Goal: Task Accomplishment & Management: Manage account settings

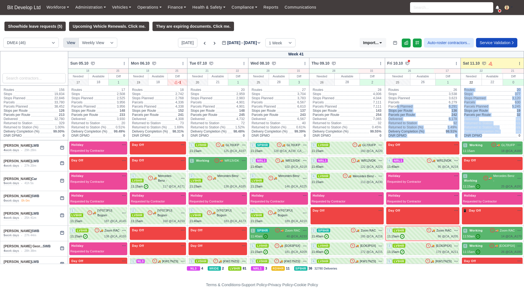
drag, startPoint x: 482, startPoint y: 140, endPoint x: 410, endPoint y: 117, distance: 75.7
click at [407, 116] on tr "Routes 156 Stops 19,834 Stops Planned 22,846 Parcels 33,780 Parcels Planned 38,…" at bounding box center [262, 113] width 524 height 55
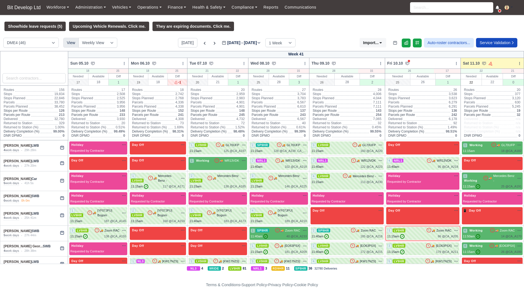
click at [339, 29] on div "Show/hide leave requests (5) Upcoming Vehicle Renewals. Click me. They are expi…" at bounding box center [262, 26] width 524 height 9
click at [180, 6] on link "Finance" at bounding box center [177, 7] width 25 height 11
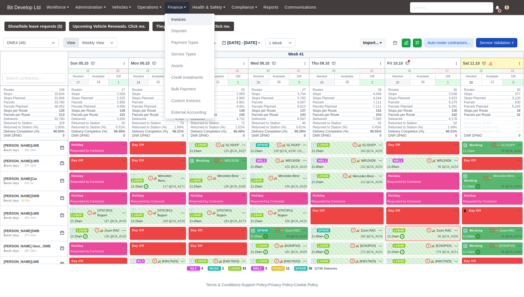
click at [180, 18] on link "Invoices" at bounding box center [189, 20] width 45 height 12
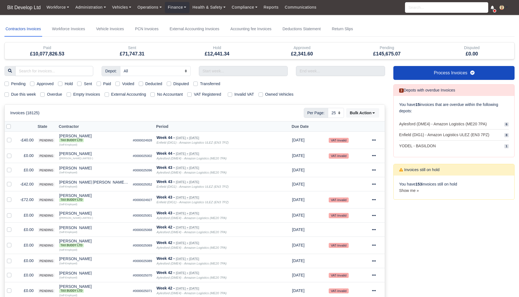
select select "25"
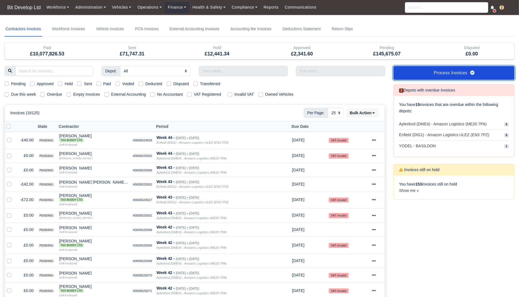
click at [446, 73] on link "Process Invoices" at bounding box center [453, 73] width 121 height 14
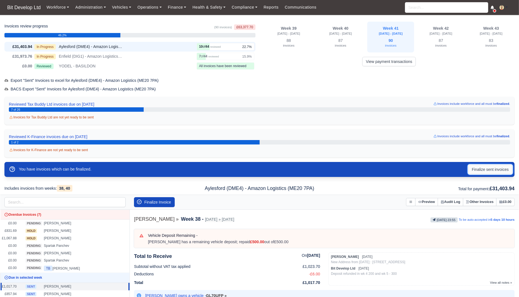
click at [486, 168] on button "Finalize sent invoices" at bounding box center [490, 169] width 44 height 9
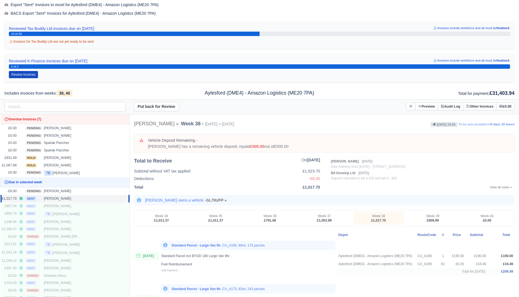
scroll to position [111, 0]
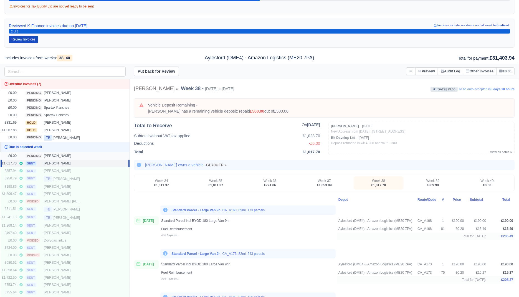
click at [78, 155] on div "Mihail Kuemdzhiev" at bounding box center [63, 156] width 39 height 5
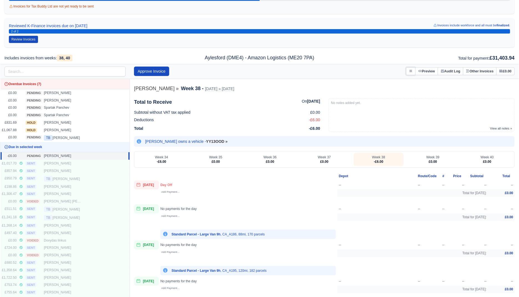
click at [409, 70] on icon at bounding box center [410, 70] width 3 height 3
click at [378, 91] on link "Void Invoice" at bounding box center [384, 92] width 62 height 10
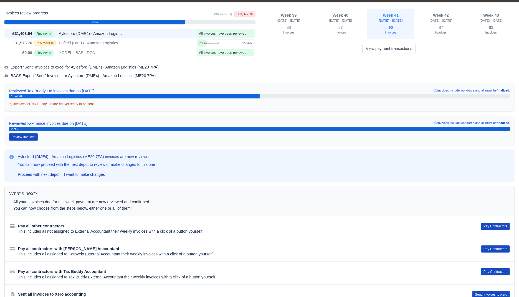
scroll to position [0, 0]
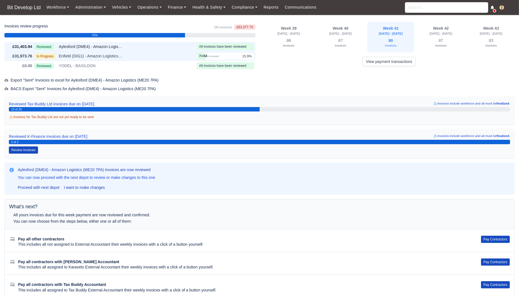
click at [144, 56] on div "In Progress Enfield (DIG1) - Amazon Logistics ULEZ (EN3 7PZ)" at bounding box center [114, 56] width 160 height 6
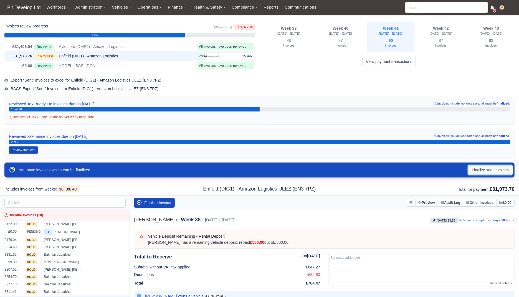
click at [486, 170] on button "Finalize sent invoices" at bounding box center [490, 169] width 44 height 9
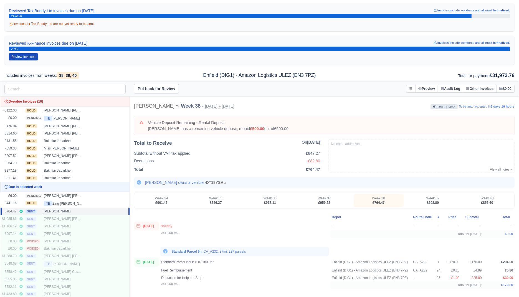
scroll to position [161, 0]
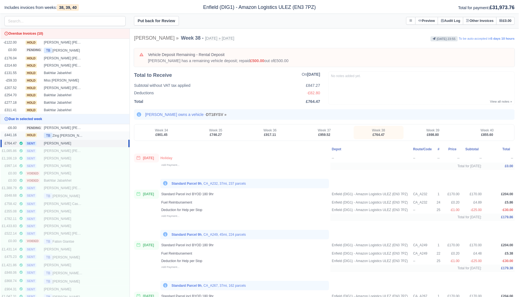
click at [75, 134] on div "TB Zing Pedro" at bounding box center [63, 136] width 39 height 6
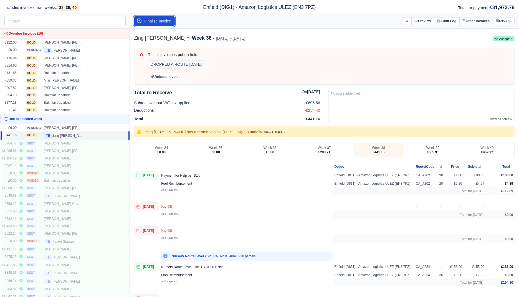
click at [166, 19] on button "Finalize Invoice" at bounding box center [154, 21] width 41 height 10
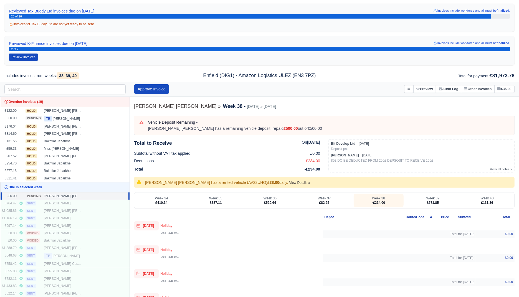
scroll to position [73, 0]
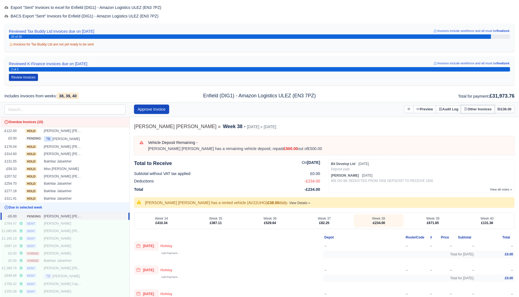
click at [475, 110] on button "Other Invoices" at bounding box center [478, 109] width 34 height 8
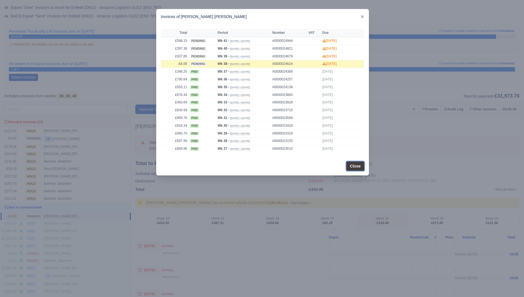
click at [356, 167] on button "Close" at bounding box center [355, 165] width 18 height 9
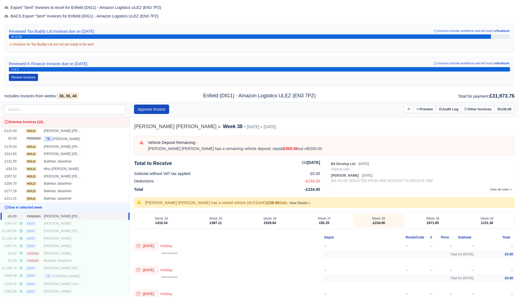
click at [398, 106] on div "Approve Invoice Put on Hold Void Invoice" at bounding box center [324, 109] width 380 height 9
click at [404, 107] on button at bounding box center [408, 109] width 9 height 8
click at [376, 138] on link "Transfer Invoice" at bounding box center [382, 140] width 62 height 10
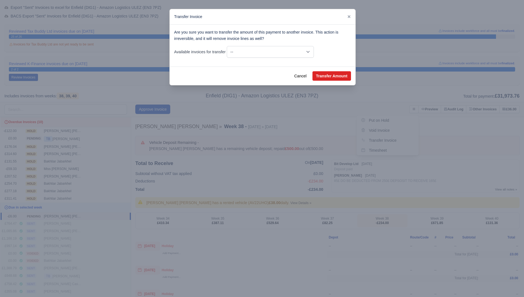
click at [225, 44] on div "Are you sure you want to transfer the amount of this payment to another invoice…" at bounding box center [263, 46] width 186 height 42
click at [230, 49] on select "-- -£6.00 - Wk #32 [Aug 04, 2024 - Aug 10, 2024] -£243.92 - Wk #36 [Sep 01, 202…" at bounding box center [270, 52] width 87 height 12
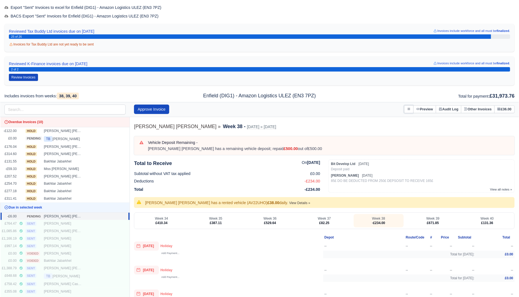
click at [407, 109] on icon at bounding box center [408, 108] width 3 height 3
click at [390, 136] on link "Transfer Invoice" at bounding box center [382, 140] width 62 height 10
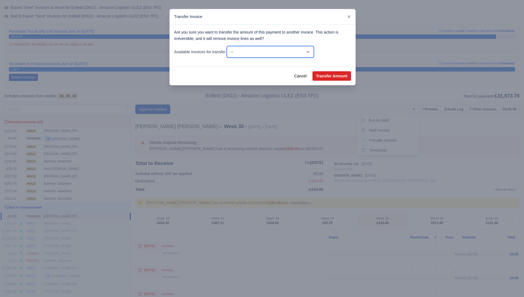
click at [256, 52] on select "-- -£6.00 - Wk #32 [Aug 04, 2024 - Aug 10, 2024] -£243.92 - Wk #36 [Sep 01, 202…" at bounding box center [270, 52] width 87 height 12
click at [228, 46] on select "-- -£6.00 - Wk #32 [Aug 04, 2024 - Aug 10, 2024] -£243.92 - Wk #36 [Sep 01, 202…" at bounding box center [270, 52] width 87 height 12
click at [329, 77] on button "Transfer Amount" at bounding box center [331, 75] width 39 height 9
select select "16499"
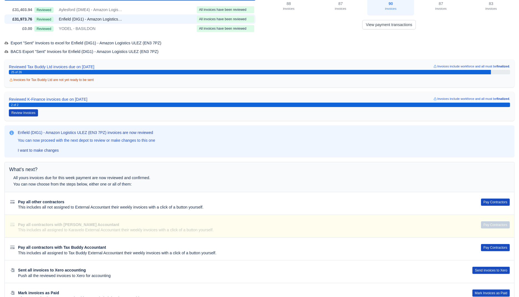
scroll to position [0, 0]
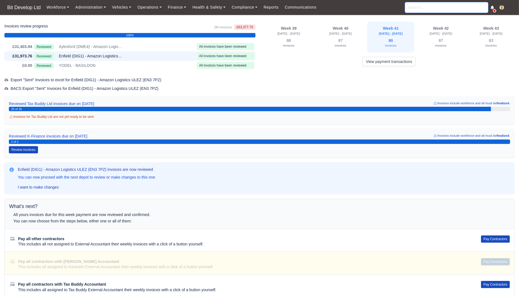
click at [419, 6] on input "search" at bounding box center [446, 7] width 83 height 11
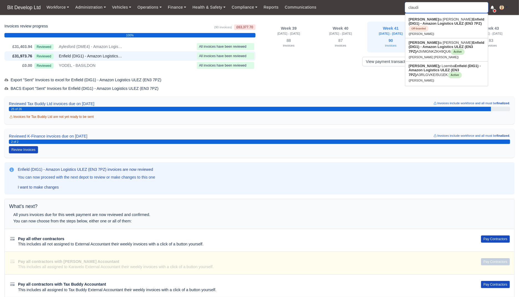
type input "claudia"
type input "claudia Andrade"
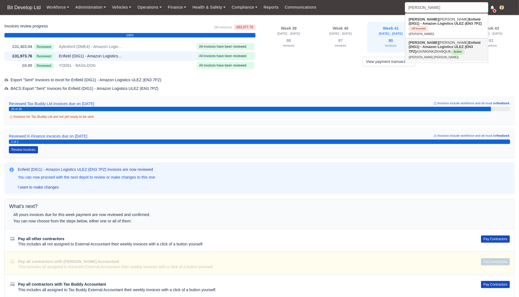
click at [427, 45] on strong "Enfield (DIG1) - Amazon Logistics ULEZ (EN3 7PZ)" at bounding box center [444, 46] width 72 height 13
type input "Claudia Mariza Ascensao Andrade"
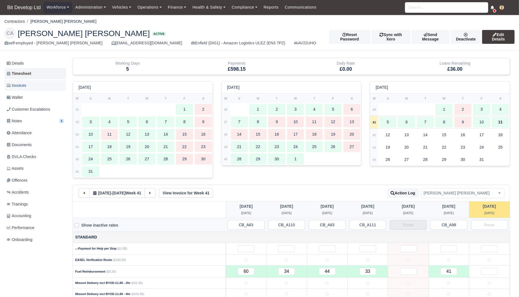
click at [34, 89] on link "Invoices" at bounding box center [35, 85] width 62 height 11
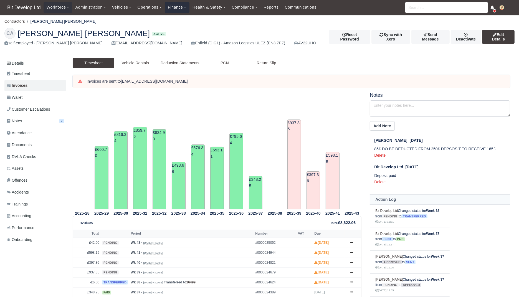
click at [184, 9] on link "Finance" at bounding box center [177, 7] width 25 height 11
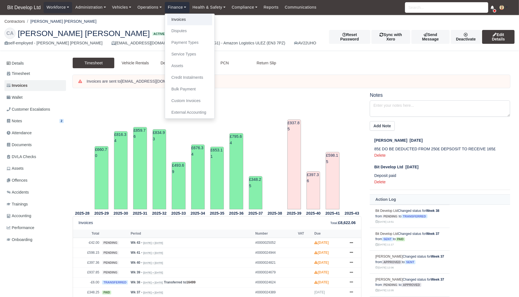
click at [184, 19] on link "Invoices" at bounding box center [189, 20] width 45 height 12
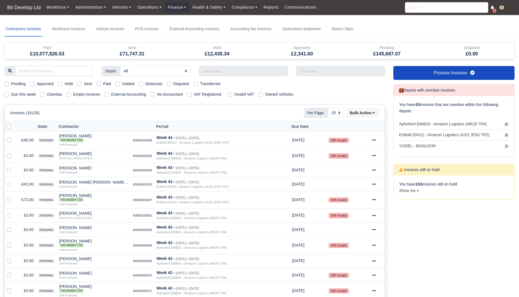
select select "25"
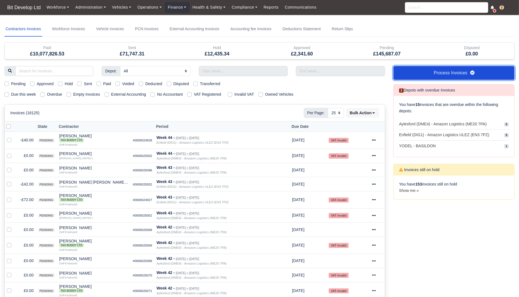
click at [414, 73] on link "Process Invoices" at bounding box center [453, 73] width 121 height 14
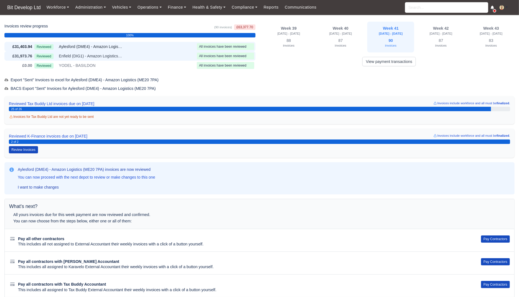
click at [126, 56] on div "Reviewed Enfield (DIG1) - Amazon Logistics ULEZ (EN3 7PZ)" at bounding box center [114, 56] width 160 height 6
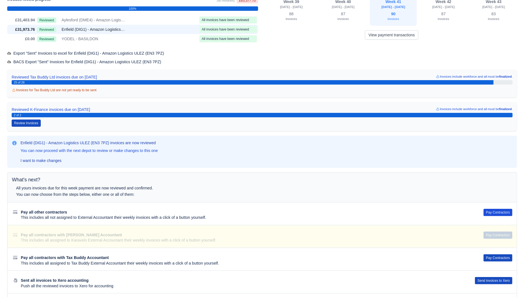
scroll to position [38, 0]
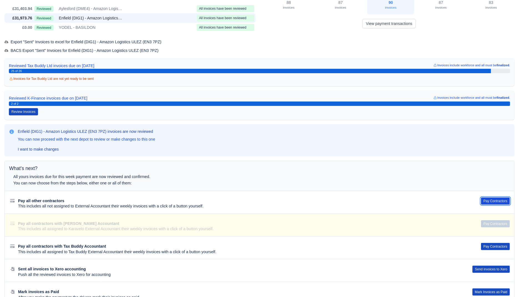
click at [499, 198] on button "Pay Contractors" at bounding box center [495, 200] width 29 height 7
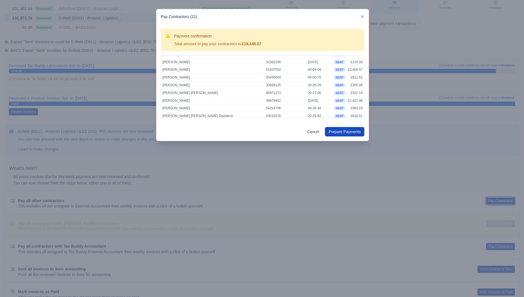
scroll to position [0, 0]
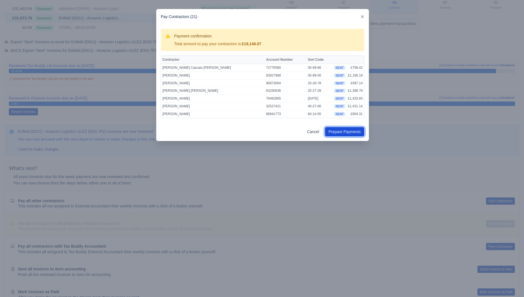
click at [355, 130] on button "Prepare Payments" at bounding box center [344, 131] width 39 height 9
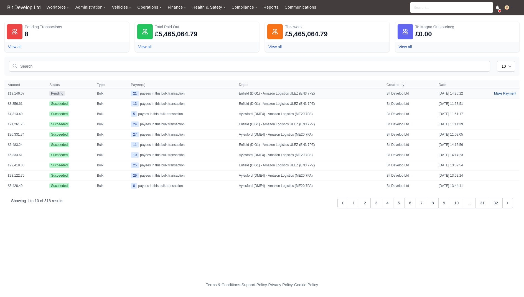
click at [499, 94] on link "Make Payment" at bounding box center [505, 93] width 29 height 10
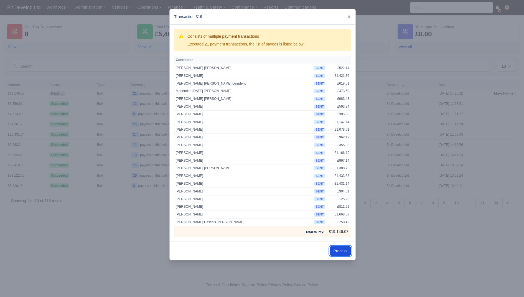
click at [339, 250] on button "Process" at bounding box center [340, 250] width 21 height 9
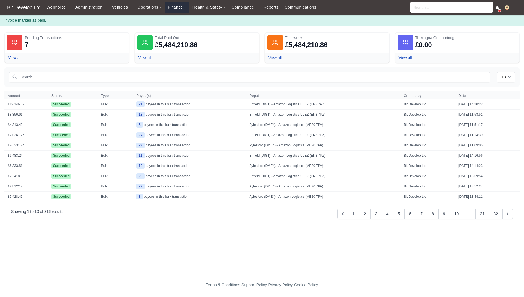
click at [175, 7] on link "Finance" at bounding box center [177, 7] width 25 height 11
click at [175, 19] on link "Invoices" at bounding box center [189, 20] width 45 height 12
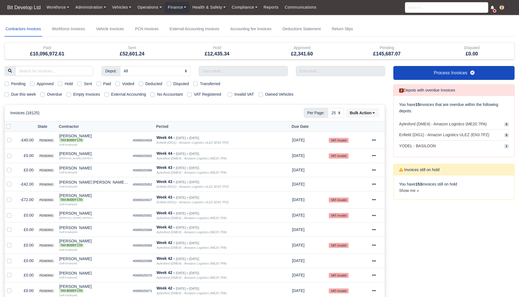
select select "25"
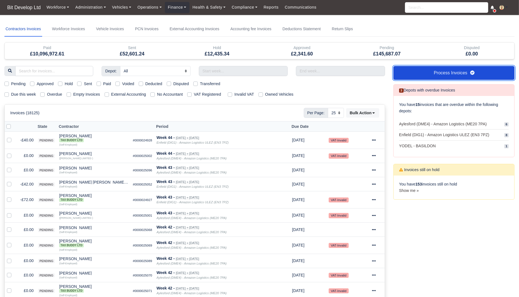
click at [415, 73] on link "Process Invoices" at bounding box center [453, 73] width 121 height 14
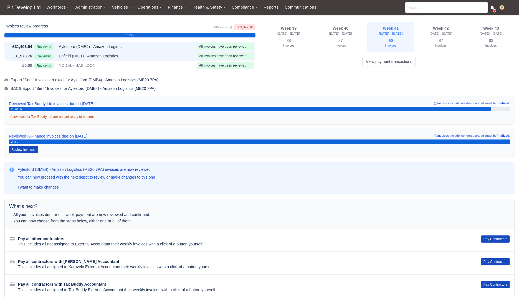
click at [152, 53] on div "Reviewed Enfield (DIG1) - Amazon Logistics ULEZ (EN3 7PZ)" at bounding box center [114, 56] width 160 height 6
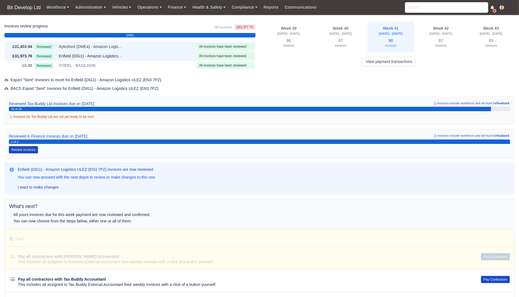
click at [174, 46] on div "Reviewed Aylesford (DME4) - Amazon Logistics (ME20 7PA)" at bounding box center [114, 47] width 160 height 6
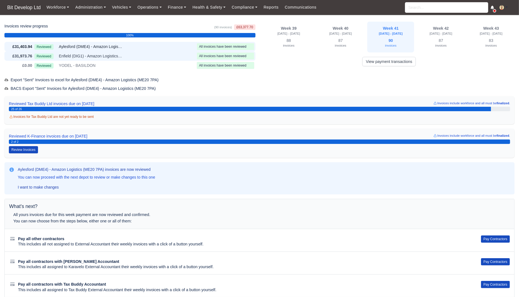
click at [182, 57] on div "Reviewed Enfield (DIG1) - Amazon Logistics ULEZ (EN3 7PZ)" at bounding box center [114, 56] width 160 height 6
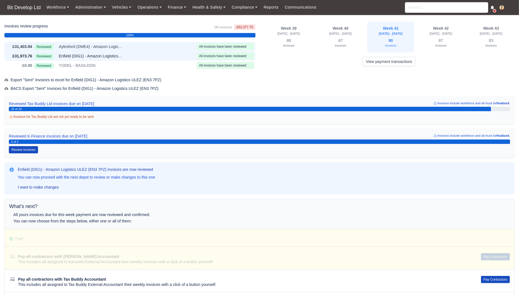
click at [162, 47] on div "Reviewed Aylesford (DME4) - Amazon Logistics (ME20 7PA)" at bounding box center [114, 47] width 160 height 6
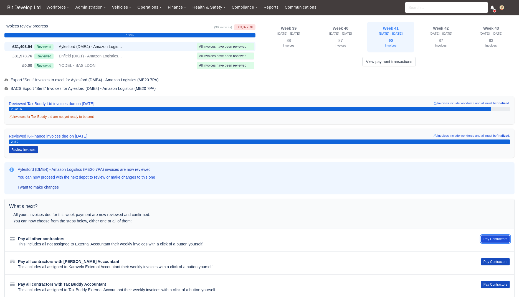
click at [499, 238] on button "Pay Contractors" at bounding box center [495, 238] width 29 height 7
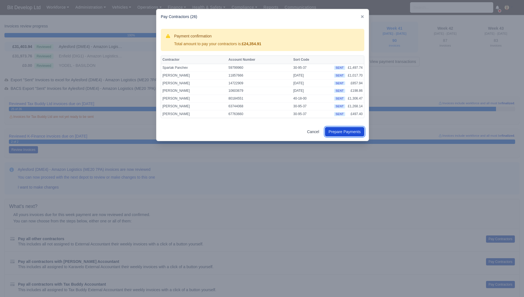
click at [351, 132] on button "Prepare Payments" at bounding box center [344, 131] width 39 height 9
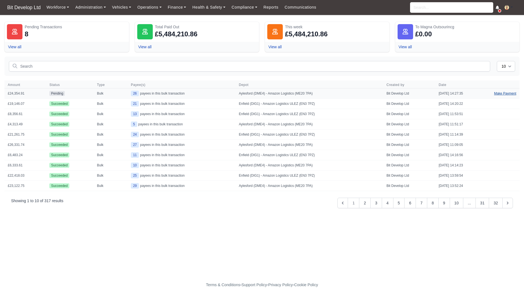
click at [504, 93] on link "Make Payment" at bounding box center [505, 93] width 29 height 10
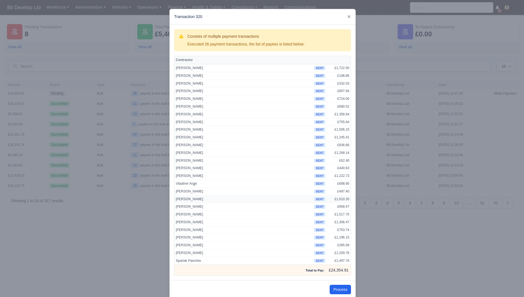
scroll to position [7, 0]
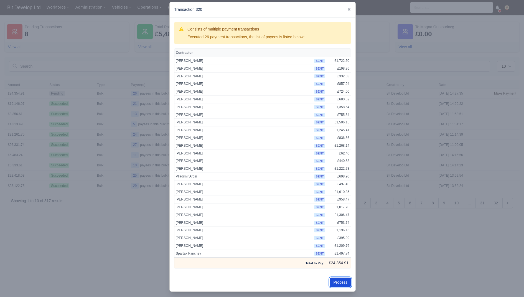
click at [342, 278] on button "Process" at bounding box center [340, 281] width 21 height 9
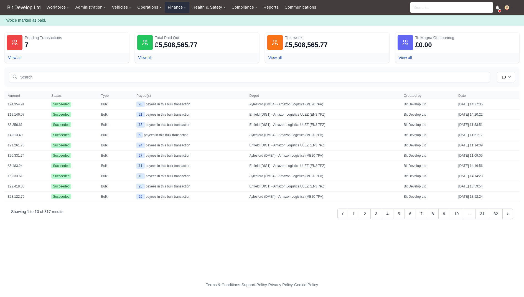
click at [181, 11] on link "Finance" at bounding box center [177, 7] width 25 height 11
click at [181, 17] on link "Invoices" at bounding box center [189, 20] width 45 height 12
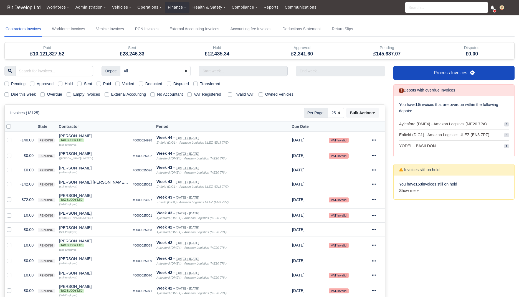
select select "25"
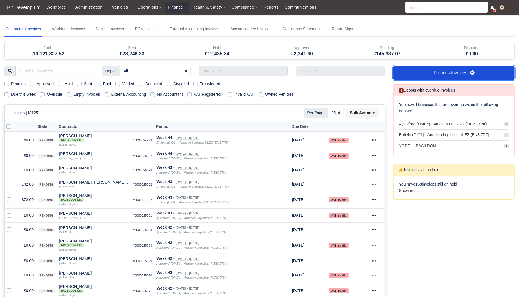
click at [429, 70] on link "Process Invoices" at bounding box center [453, 73] width 121 height 14
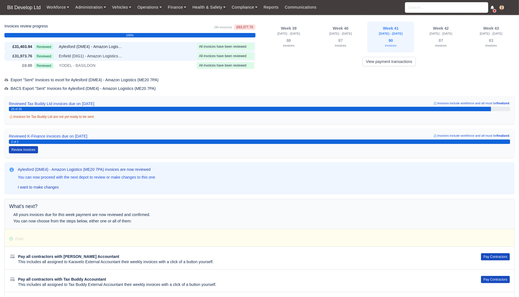
click at [103, 55] on span "Enfield (DIG1) - Amazon Logistics ULEZ (EN3 7PZ)" at bounding box center [91, 56] width 64 height 6
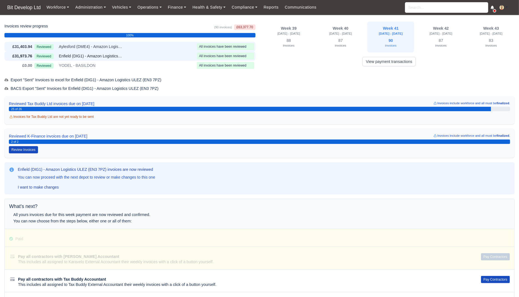
click at [106, 44] on span "Aylesford (DME4) - Amazon Logistics (ME20 7PA)" at bounding box center [91, 47] width 64 height 6
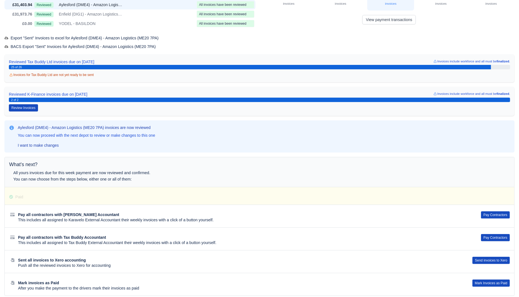
scroll to position [69, 0]
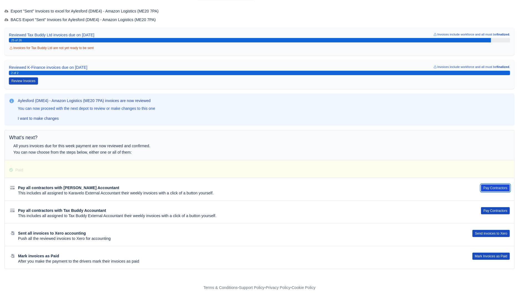
click at [497, 187] on button "Pay Contractors" at bounding box center [495, 187] width 29 height 7
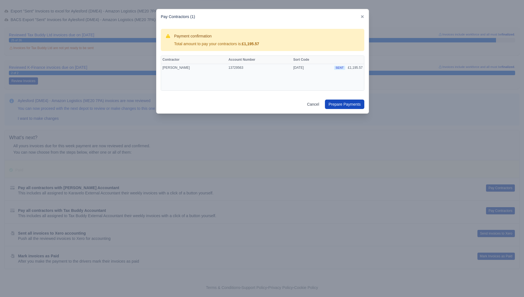
drag, startPoint x: 191, startPoint y: 68, endPoint x: 166, endPoint y: 68, distance: 24.7
click at [166, 68] on td "[PERSON_NAME]" at bounding box center [194, 77] width 66 height 27
click at [312, 107] on link "Cancel" at bounding box center [312, 104] width 19 height 9
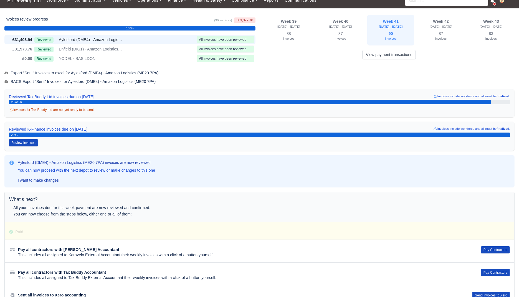
scroll to position [0, 0]
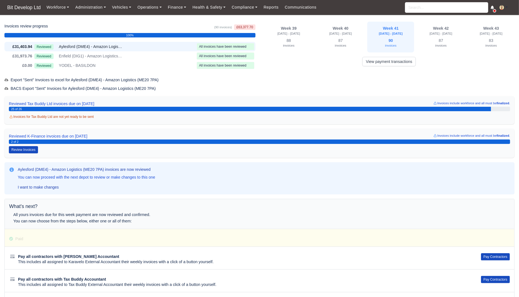
click at [505, 9] on button at bounding box center [505, 8] width 18 height 8
click at [493, 27] on link "Settings" at bounding box center [489, 30] width 49 height 12
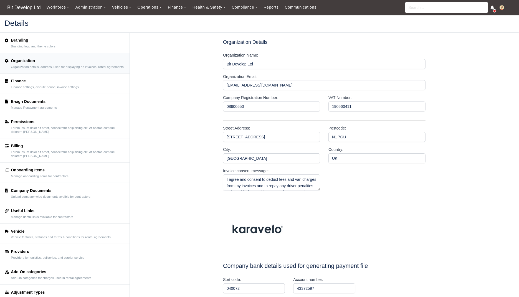
click at [79, 89] on small "Finance settings, dispute period, invoice settings" at bounding box center [45, 87] width 68 height 4
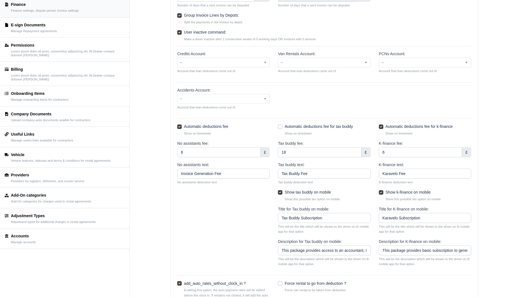
scroll to position [114, 0]
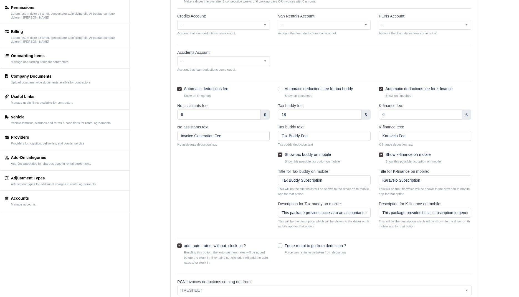
click at [385, 155] on label "Show k-finance on mobile" at bounding box center [407, 154] width 45 height 6
click at [381, 155] on input "Show k-finance on mobile" at bounding box center [381, 153] width 4 height 4
checkbox input "false"
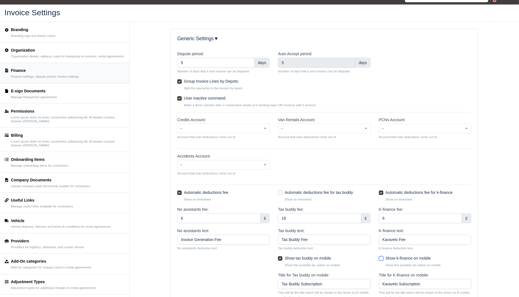
scroll to position [0, 0]
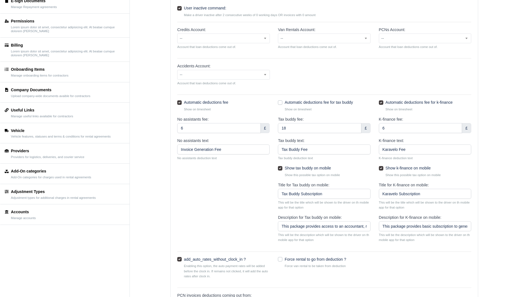
scroll to position [147, 0]
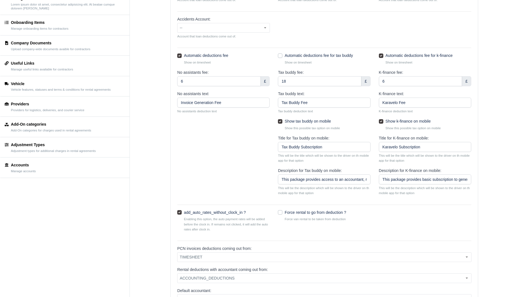
click at [385, 122] on label "Show k-finance on mobile" at bounding box center [407, 121] width 45 height 6
click at [381, 122] on input "Show k-finance on mobile" at bounding box center [381, 120] width 4 height 4
checkbox input "false"
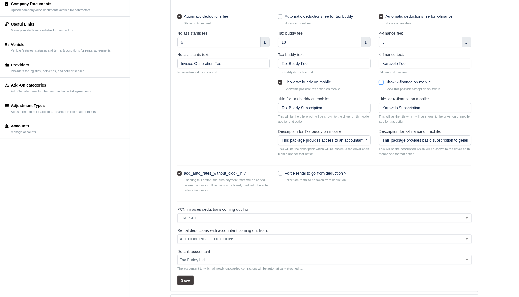
scroll to position [237, 0]
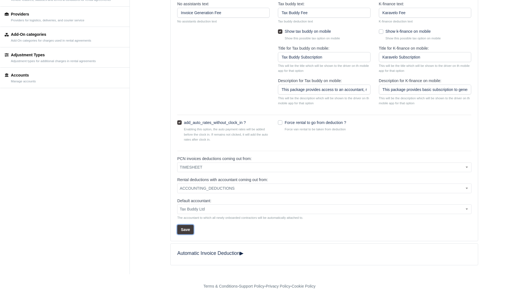
click at [185, 230] on button "Save" at bounding box center [185, 229] width 16 height 9
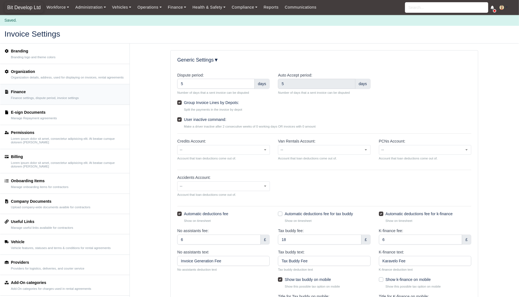
click at [19, 6] on span "Bit Develop Ltd" at bounding box center [23, 7] width 39 height 11
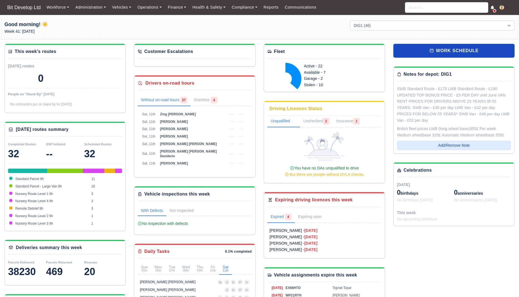
select select "2"
click at [441, 11] on input "search" at bounding box center [446, 7] width 83 height 11
type input "richar"
type input "richard John Cooper"
type input "richara"
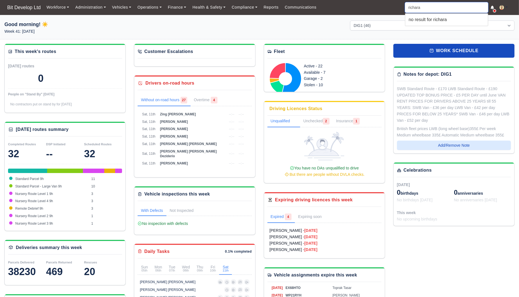
type input "richar"
type input "richard John Cooper"
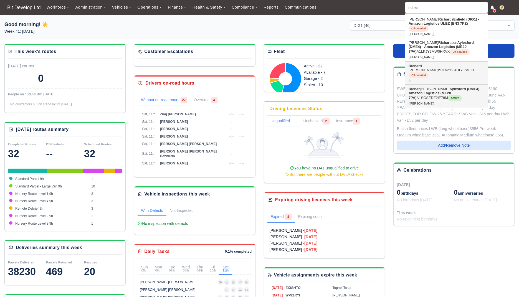
click at [436, 85] on link "Richar d Lawrence Aylesford (DME4) - Amazon Logistics (ME20 7PA) A1SGSEDF2IF78M…" at bounding box center [446, 96] width 83 height 23
type input "Richard Lawrence"
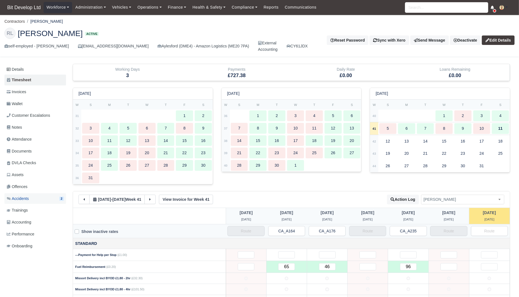
click at [35, 200] on link "Accidents 2" at bounding box center [35, 198] width 62 height 11
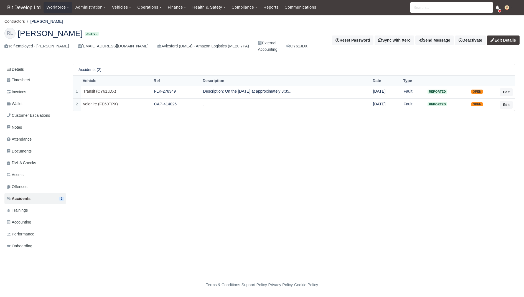
click at [26, 65] on link "Details" at bounding box center [35, 69] width 62 height 10
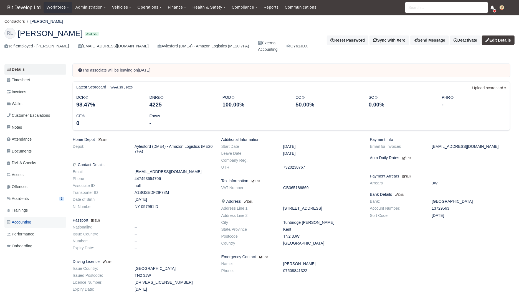
click at [31, 224] on span "Accounting" at bounding box center [19, 222] width 25 height 6
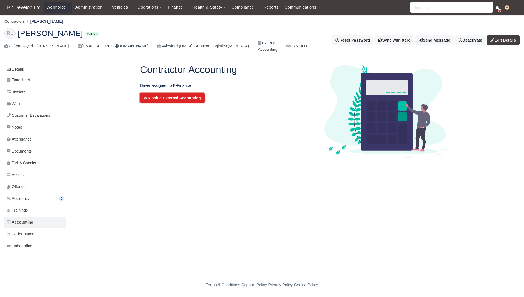
click at [161, 101] on button "Disable External Accounting" at bounding box center [172, 97] width 65 height 9
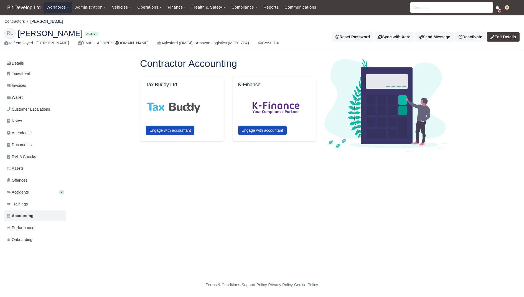
click at [60, 7] on link "Workforce" at bounding box center [58, 7] width 29 height 11
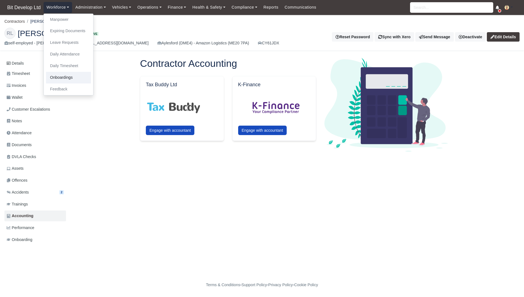
click at [73, 80] on link "Onboardings" at bounding box center [68, 78] width 45 height 12
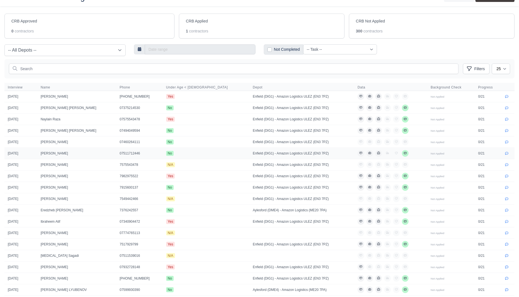
scroll to position [7, 0]
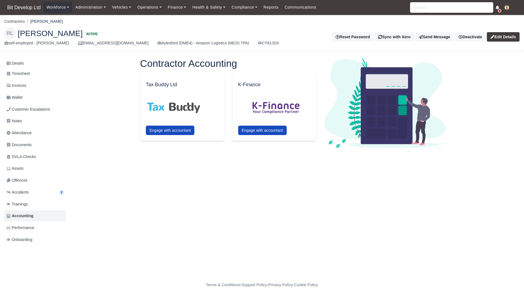
click at [24, 55] on main "Contractors [PERSON_NAME] [PERSON_NAME] Active self-employed - [PERSON_NAME] [E…" at bounding box center [262, 147] width 524 height 251
click at [22, 60] on link "Details" at bounding box center [35, 63] width 62 height 10
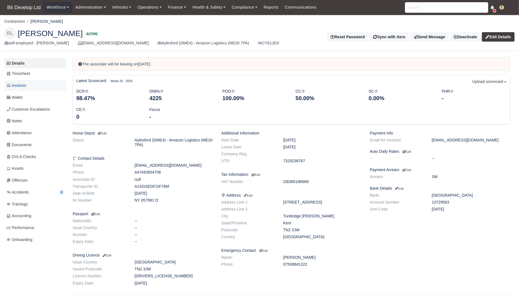
click at [37, 88] on link "Invoices" at bounding box center [35, 85] width 62 height 11
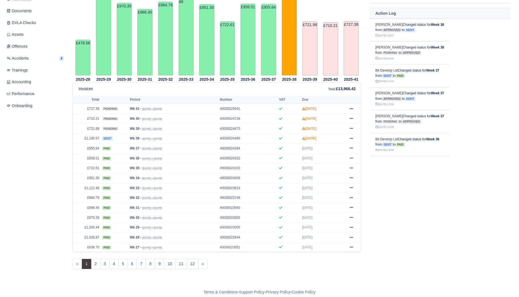
scroll to position [136, 0]
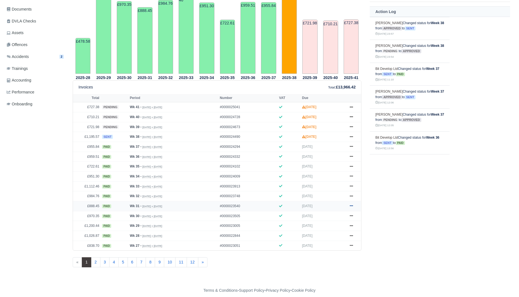
click at [351, 204] on icon at bounding box center [351, 205] width 3 height 3
click at [342, 212] on link "Show Invoice" at bounding box center [329, 216] width 49 height 12
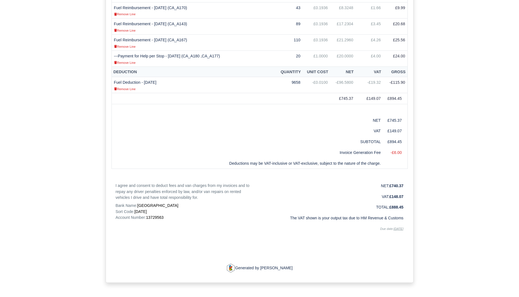
scroll to position [288, 0]
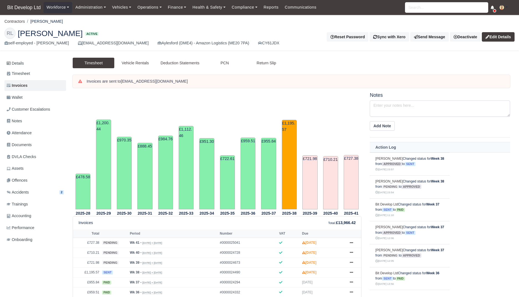
scroll to position [136, 0]
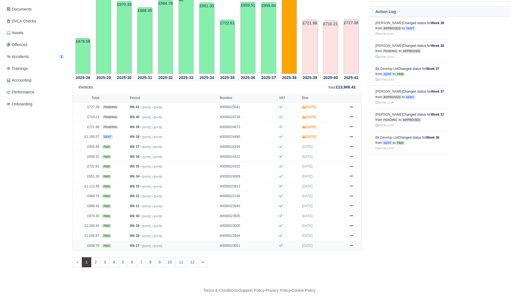
click at [351, 245] on icon at bounding box center [351, 245] width 3 height 1
click at [341, 252] on link "Show Invoice" at bounding box center [329, 256] width 49 height 12
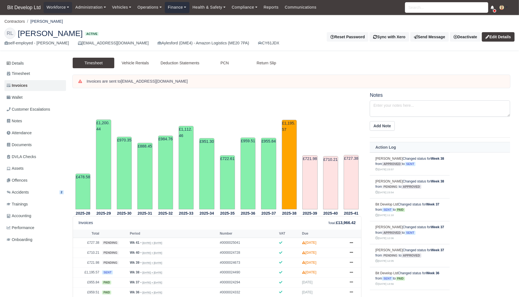
click at [180, 6] on link "Finance" at bounding box center [177, 7] width 25 height 11
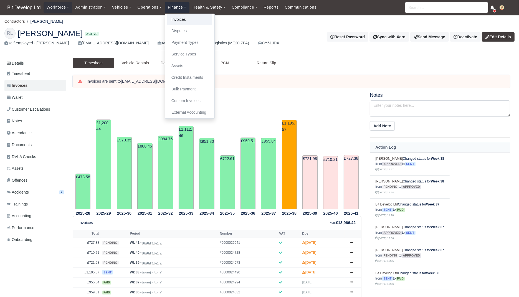
click at [181, 18] on link "Invoices" at bounding box center [189, 20] width 45 height 12
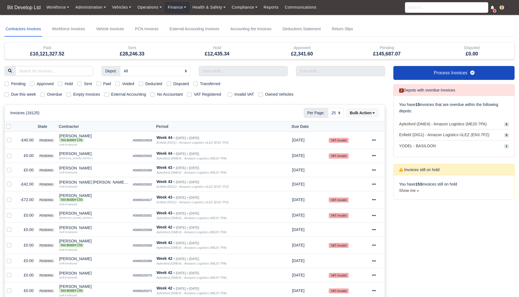
select select "25"
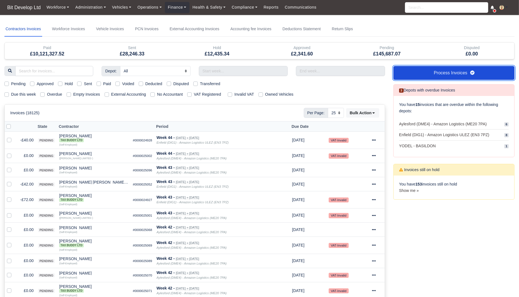
click at [406, 71] on link "Process Invoices" at bounding box center [453, 73] width 121 height 14
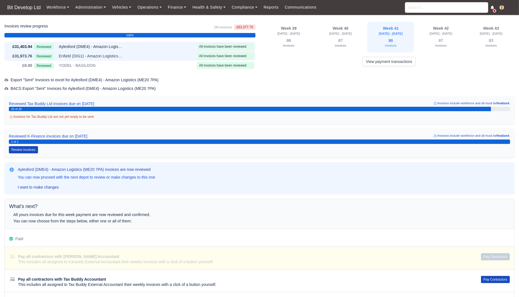
click at [141, 56] on div "Reviewed Enfield (DIG1) - Amazon Logistics ULEZ (EN3 7PZ)" at bounding box center [114, 56] width 160 height 6
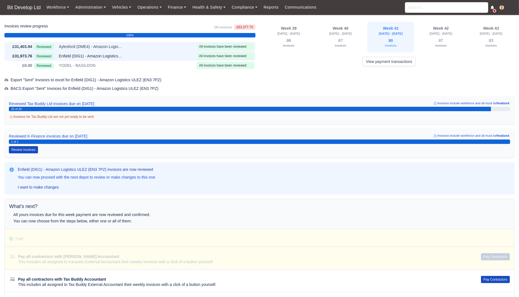
click at [147, 45] on div "Reviewed Aylesford (DME4) - Amazon Logistics (ME20 7PA)" at bounding box center [114, 47] width 160 height 6
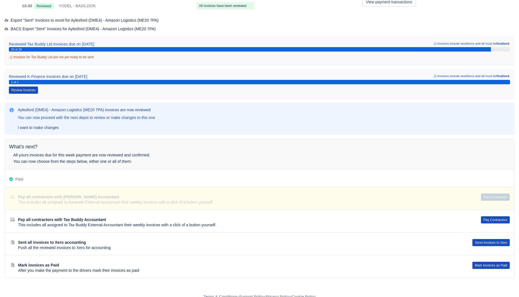
scroll to position [61, 0]
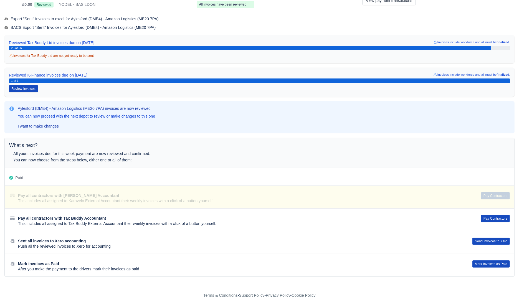
click at [475, 175] on div "Paid" at bounding box center [255, 178] width 481 height 6
click at [468, 175] on div "Paid" at bounding box center [255, 178] width 481 height 6
click at [501, 217] on button "Pay Contractors" at bounding box center [495, 218] width 29 height 7
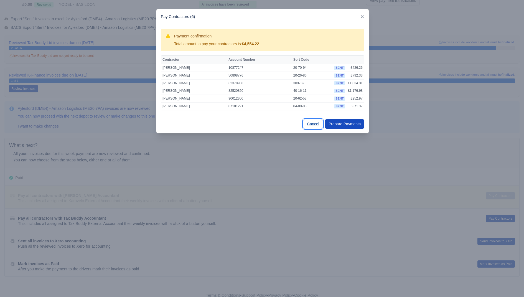
click at [315, 124] on link "Cancel" at bounding box center [312, 123] width 19 height 9
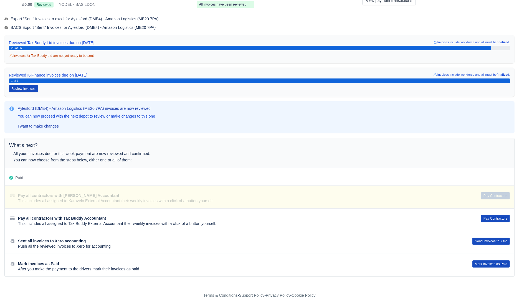
scroll to position [0, 0]
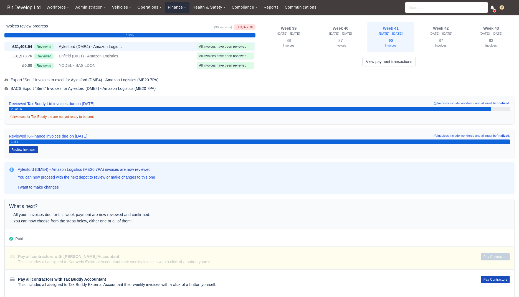
click at [180, 6] on link "Finance" at bounding box center [177, 7] width 25 height 11
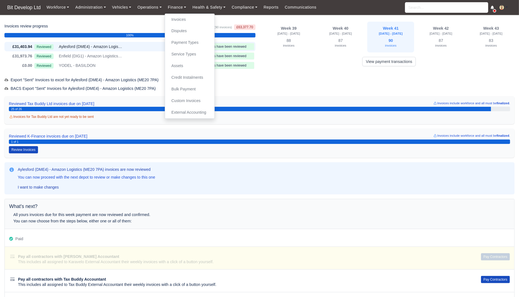
click at [292, 80] on div "Export "Sent" Invoices to excel for Aylesford (DME4) - Amazon Logistics (ME20 7…" at bounding box center [259, 80] width 510 height 6
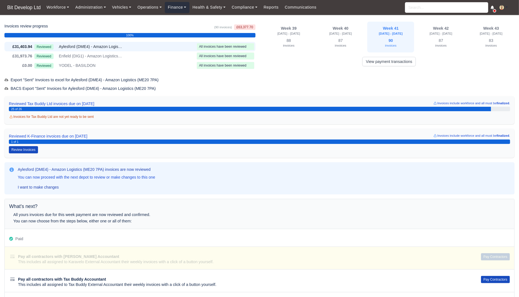
click at [182, 9] on link "Finance" at bounding box center [177, 7] width 25 height 11
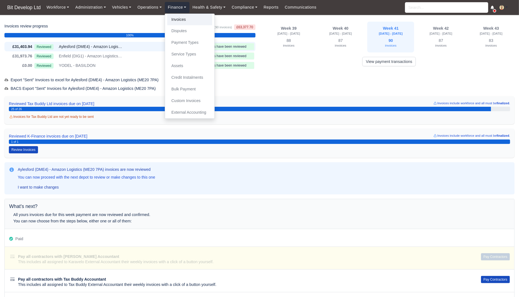
click at [181, 17] on link "Invoices" at bounding box center [189, 20] width 45 height 12
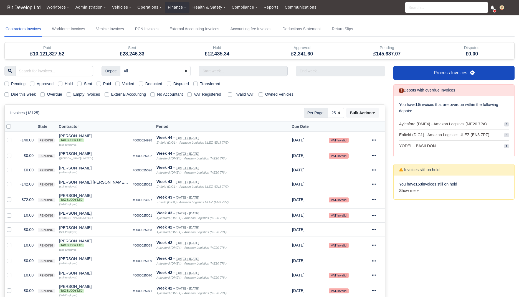
select select "25"
click at [20, 95] on label "Due this week" at bounding box center [23, 94] width 25 height 6
click at [9, 95] on input "Due this week" at bounding box center [6, 93] width 4 height 4
checkbox input "true"
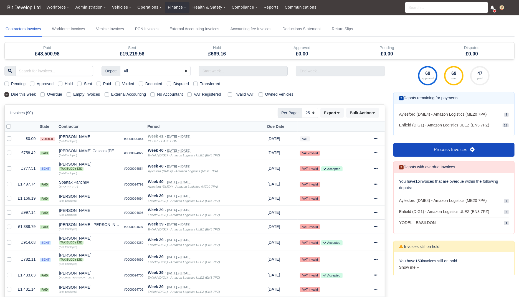
click at [94, 85] on div "Pending Approved Hold Sent Paid Voided Deducted Disputed Transferred" at bounding box center [194, 84] width 389 height 6
click at [92, 85] on label "Sent" at bounding box center [88, 84] width 8 height 6
click at [81, 85] on input "Sent" at bounding box center [79, 83] width 4 height 4
checkbox input "true"
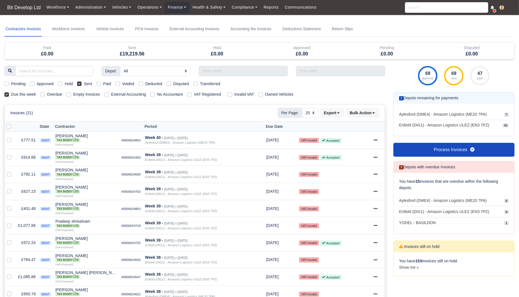
click at [141, 95] on label "External Accounting" at bounding box center [128, 94] width 35 height 6
click at [109, 95] on input "External Accounting" at bounding box center [107, 93] width 4 height 4
checkbox input "true"
click at [141, 95] on label "External Accounting" at bounding box center [128, 94] width 35 height 6
click at [109, 95] on input "External Accounting" at bounding box center [107, 93] width 4 height 4
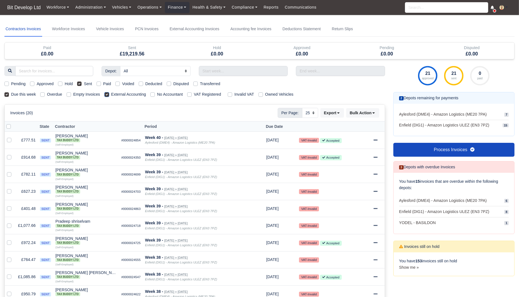
checkbox input "false"
click at [175, 96] on label "No Accountant" at bounding box center [170, 94] width 26 height 6
click at [155, 96] on input "No Accountant" at bounding box center [152, 93] width 4 height 4
checkbox input "true"
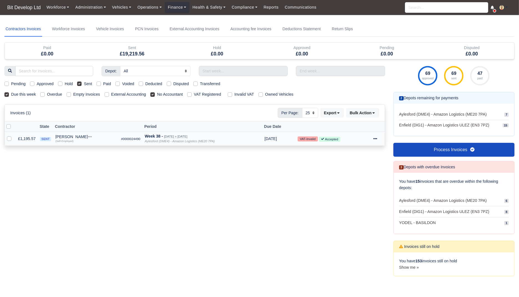
click at [376, 138] on icon at bounding box center [375, 139] width 4 height 4
click at [365, 154] on link "Show Invoice" at bounding box center [356, 155] width 49 height 9
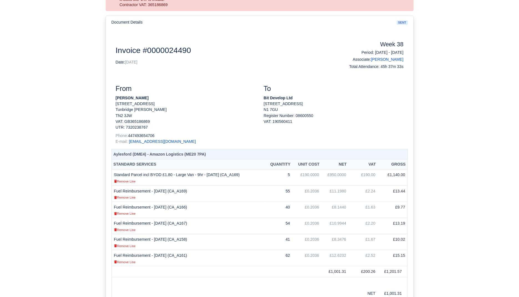
scroll to position [75, 0]
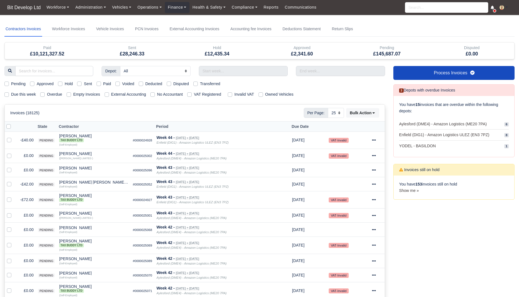
select select "25"
click at [24, 92] on label "Due this week" at bounding box center [23, 94] width 25 height 6
click at [9, 92] on input "Due this week" at bounding box center [6, 93] width 4 height 4
checkbox input "true"
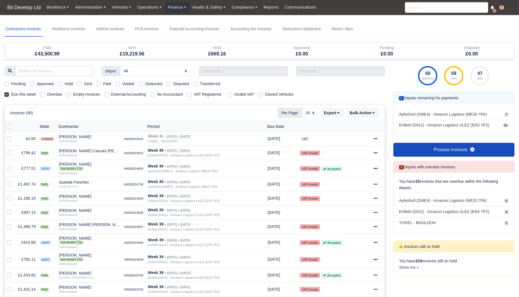
click at [89, 84] on label "Sent" at bounding box center [88, 84] width 8 height 6
click at [81, 84] on input "Sent" at bounding box center [79, 83] width 4 height 4
checkbox input "true"
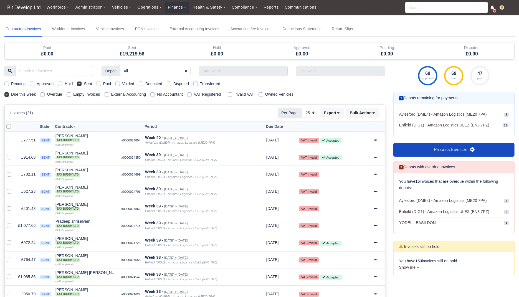
click at [177, 98] on div "Depot: All Aylesford (DME4) - Amazon Logistics (ME20 7PA) Enfield (DIG1) - Amaz…" at bounding box center [194, 280] width 389 height 428
click at [179, 96] on label "No Accountant" at bounding box center [170, 94] width 26 height 6
click at [155, 96] on input "No Accountant" at bounding box center [152, 93] width 4 height 4
checkbox input "true"
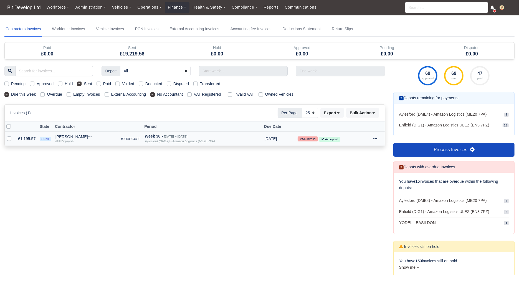
click at [377, 137] on icon at bounding box center [375, 139] width 4 height 4
click at [364, 156] on link "Show Invoice" at bounding box center [356, 155] width 49 height 9
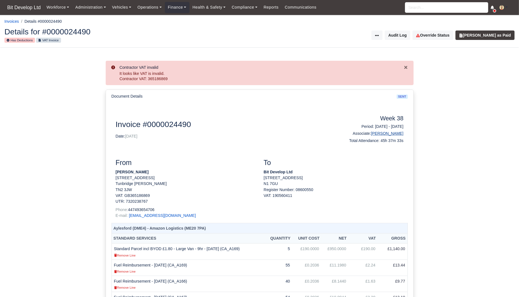
click at [397, 132] on link "[PERSON_NAME]" at bounding box center [387, 133] width 32 height 4
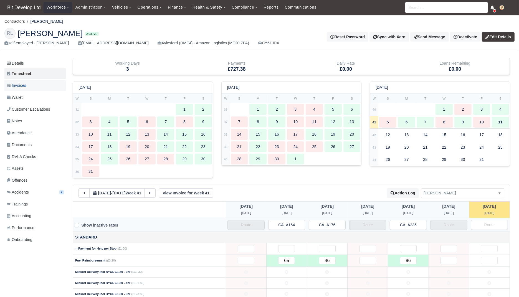
click at [43, 82] on link "Invoices" at bounding box center [35, 85] width 62 height 11
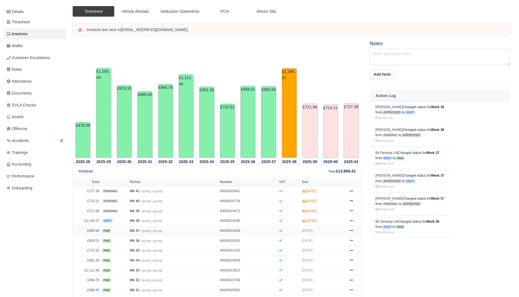
scroll to position [52, 0]
click at [350, 238] on icon at bounding box center [351, 239] width 3 height 3
click at [337, 245] on link "Show Invoice" at bounding box center [329, 250] width 49 height 12
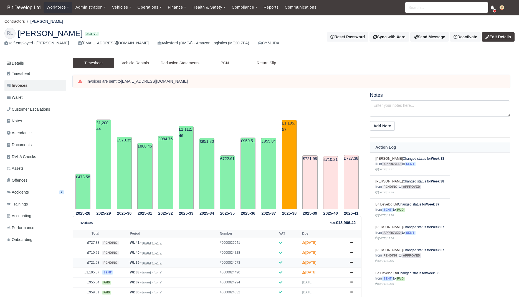
scroll to position [52, 0]
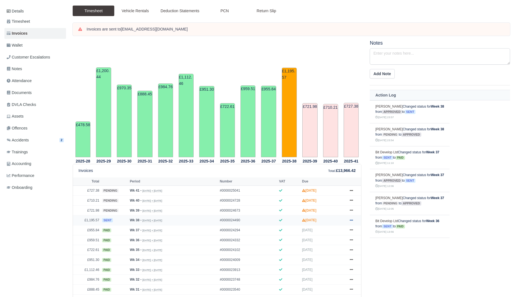
click at [350, 220] on icon at bounding box center [351, 219] width 3 height 3
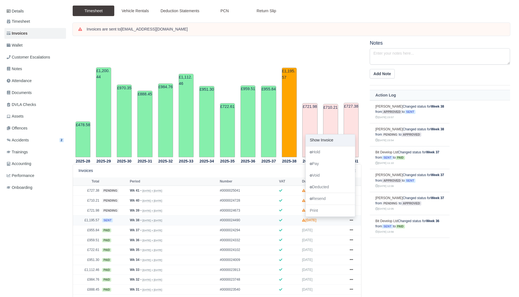
click at [339, 141] on link "Show Invoice" at bounding box center [329, 140] width 49 height 12
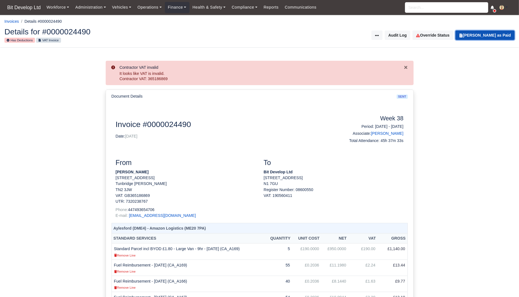
click at [488, 33] on button "Mark Invoice as Paid" at bounding box center [484, 34] width 59 height 9
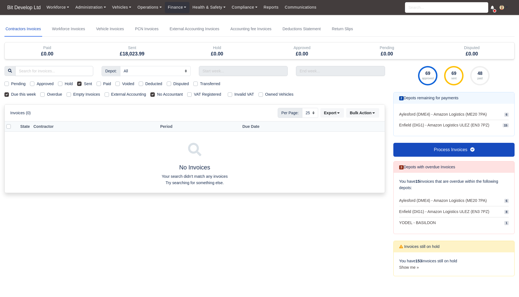
select select "25"
click at [162, 96] on label "No Accountant" at bounding box center [170, 94] width 26 height 6
click at [155, 96] on input "No Accountant" at bounding box center [152, 93] width 4 height 4
checkbox input "false"
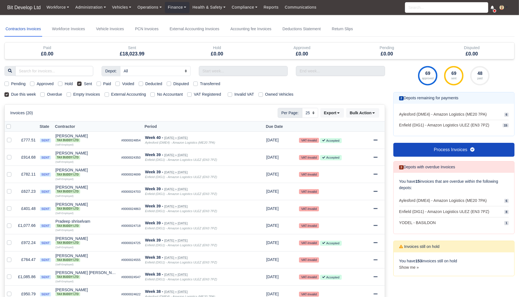
click at [136, 95] on label "External Accounting" at bounding box center [128, 94] width 35 height 6
click at [109, 95] on input "External Accounting" at bounding box center [107, 93] width 4 height 4
checkbox input "true"
click at [335, 113] on button "Export" at bounding box center [332, 112] width 24 height 9
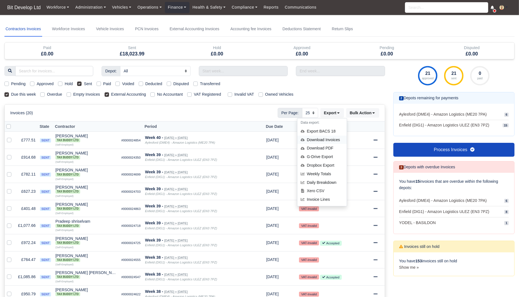
click at [325, 138] on div "Download Invoices" at bounding box center [321, 140] width 49 height 9
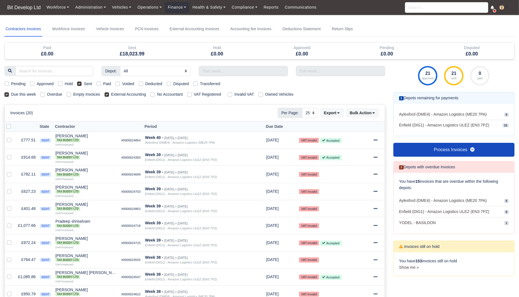
click at [415, 27] on nav "Contractors Invoices Workforce Invoices Vehicle Invoices PCN Invoices External …" at bounding box center [259, 29] width 510 height 15
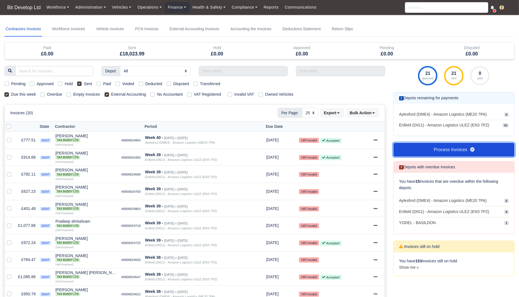
click at [446, 150] on link "Process Invoices" at bounding box center [453, 150] width 121 height 14
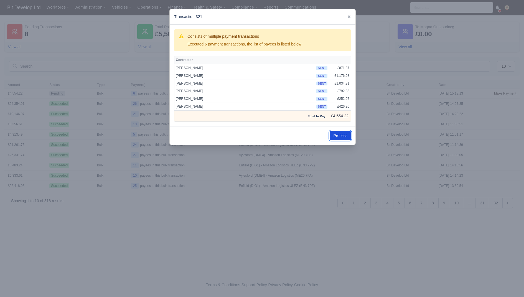
click at [346, 134] on button "Process" at bounding box center [340, 135] width 21 height 9
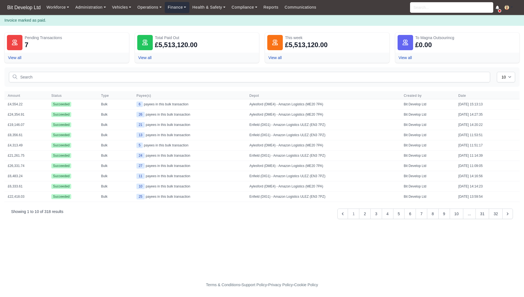
click at [174, 8] on link "Finance" at bounding box center [177, 7] width 25 height 11
click at [178, 16] on link "Invoices" at bounding box center [189, 20] width 45 height 12
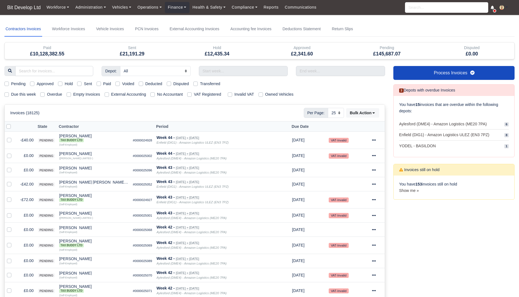
select select "25"
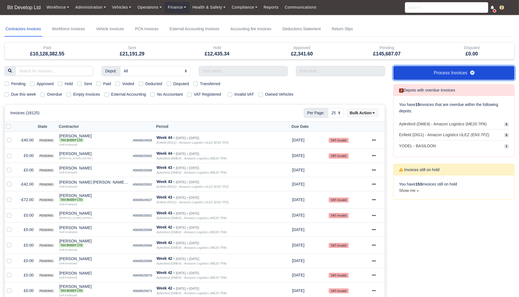
click at [437, 69] on link "Process Invoices" at bounding box center [453, 73] width 121 height 14
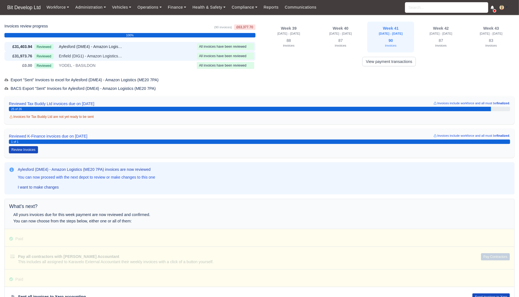
click at [174, 57] on div "Reviewed Enfield (DIG1) - Amazon Logistics ULEZ (EN3 7PZ)" at bounding box center [114, 56] width 160 height 6
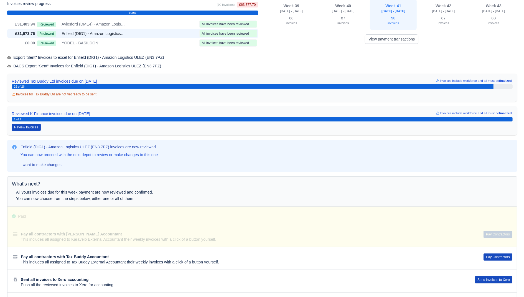
scroll to position [23, 0]
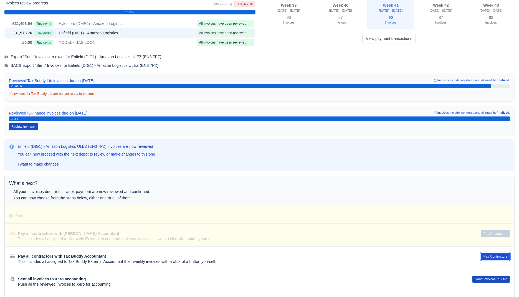
click at [491, 254] on button "Pay Contractors" at bounding box center [495, 256] width 29 height 7
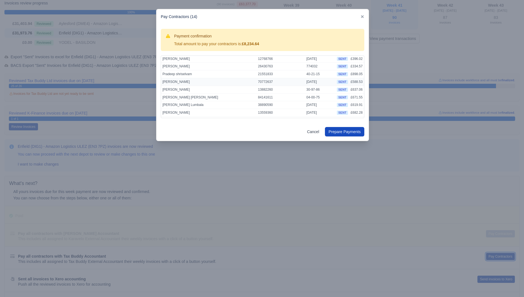
scroll to position [52, 0]
click at [350, 130] on button "Prepare Payments" at bounding box center [344, 131] width 39 height 9
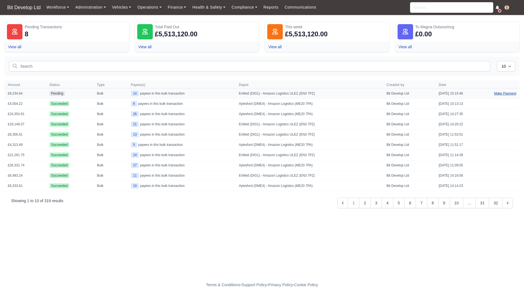
click at [497, 93] on link "Make Payment" at bounding box center [505, 93] width 29 height 10
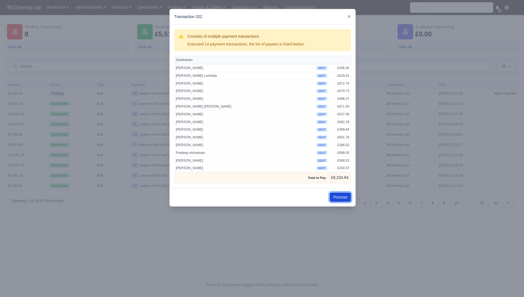
click at [342, 195] on button "Process" at bounding box center [340, 196] width 21 height 9
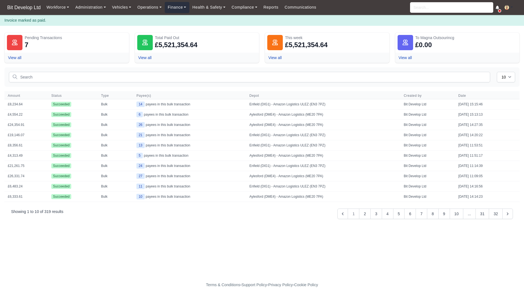
click at [174, 11] on link "Finance" at bounding box center [177, 7] width 25 height 11
click at [180, 22] on link "Invoices" at bounding box center [189, 20] width 45 height 12
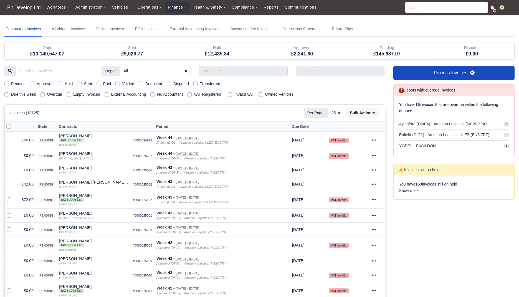
select select "25"
click at [65, 36] on link "Workforce Invoices" at bounding box center [68, 29] width 35 height 15
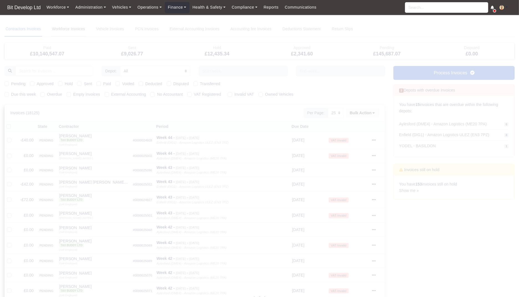
select select
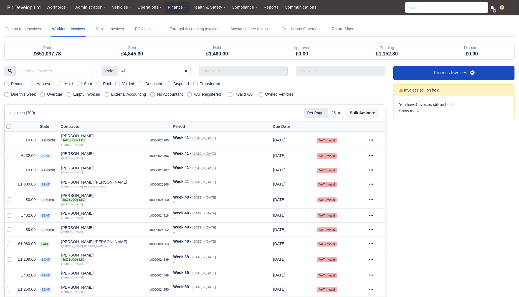
click at [26, 95] on label "Due this week" at bounding box center [23, 94] width 25 height 6
click at [9, 95] on input "Due this week" at bounding box center [6, 93] width 4 height 4
checkbox input "true"
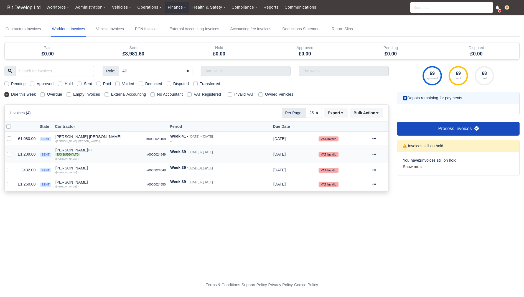
click at [30, 154] on td "£1,209.60" at bounding box center [27, 154] width 22 height 17
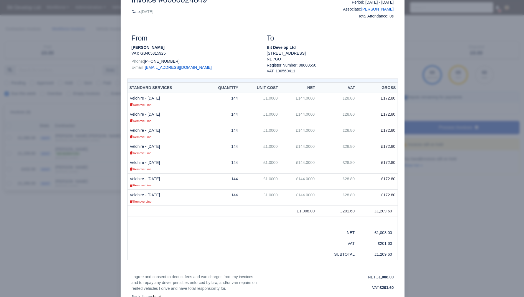
scroll to position [149, 0]
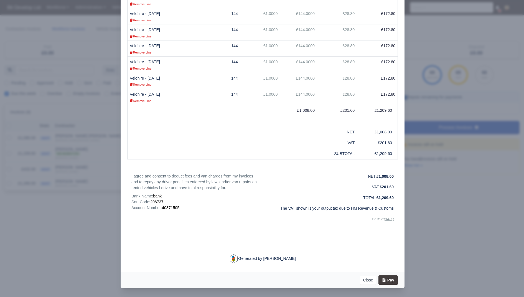
drag, startPoint x: 391, startPoint y: 153, endPoint x: 362, endPoint y: 154, distance: 28.8
click at [362, 154] on td "£1,209.60" at bounding box center [377, 153] width 41 height 11
copy td "£1,209.60"
click at [75, 240] on div at bounding box center [262, 148] width 524 height 297
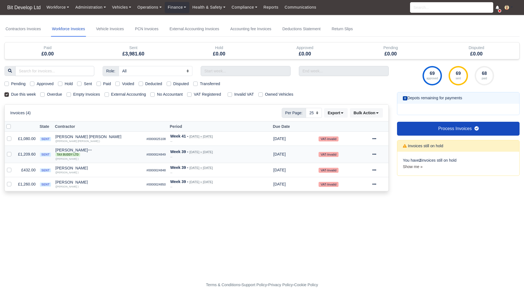
click at [6, 150] on td at bounding box center [10, 154] width 11 height 17
click at [14, 151] on label at bounding box center [14, 151] width 0 height 0
click at [8, 153] on input "checkbox" at bounding box center [9, 153] width 4 height 4
checkbox input "true"
click at [14, 167] on label at bounding box center [14, 167] width 0 height 0
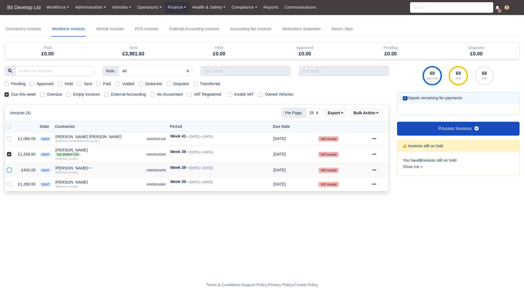
click at [9, 170] on input "checkbox" at bounding box center [9, 169] width 4 height 4
click at [31, 170] on td "£432.00" at bounding box center [27, 170] width 22 height 14
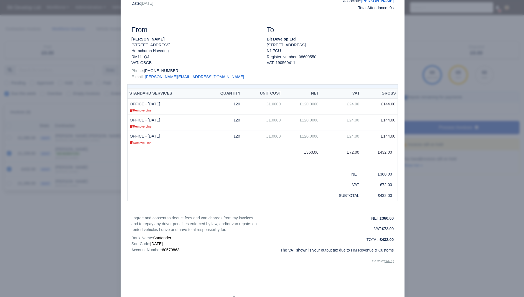
scroll to position [0, 0]
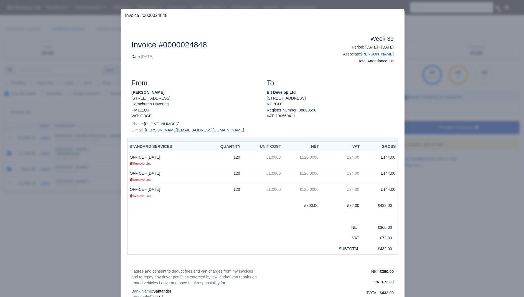
click at [90, 95] on div at bounding box center [262, 148] width 524 height 297
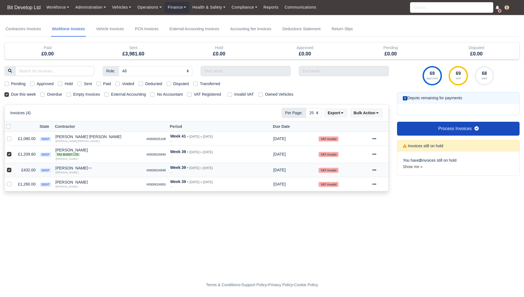
click at [14, 167] on label at bounding box center [14, 167] width 0 height 0
click at [9, 167] on input "checkbox" at bounding box center [9, 169] width 4 height 4
checkbox input "false"
click at [14, 181] on label at bounding box center [14, 181] width 0 height 0
click at [9, 182] on input "checkbox" at bounding box center [9, 183] width 4 height 4
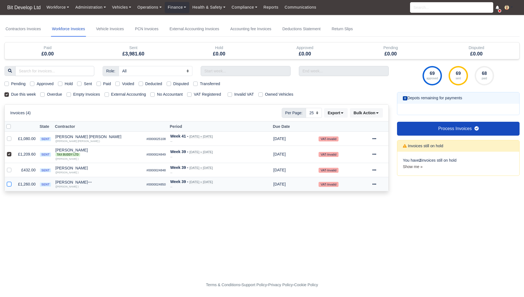
checkbox input "true"
click at [25, 181] on td "£1,260.00" at bounding box center [27, 184] width 22 height 14
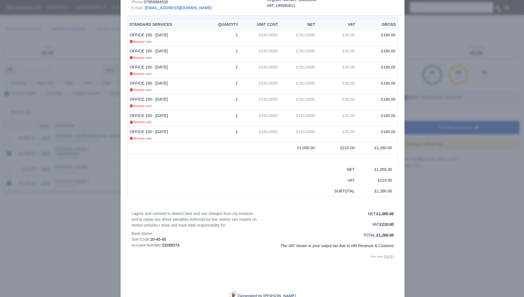
scroll to position [151, 0]
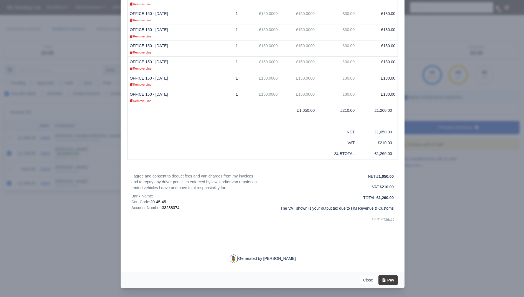
click at [64, 209] on div at bounding box center [262, 148] width 524 height 297
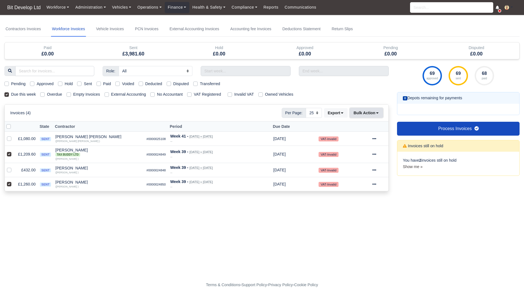
click at [378, 115] on button "Bulk Action" at bounding box center [366, 112] width 33 height 9
click at [160, 231] on form "Void selected invoices? You have selected 0 invoice(s) to be marked as paid. Th…" at bounding box center [261, 233] width 515 height 6
click at [29, 137] on td "£1,080.00" at bounding box center [27, 139] width 22 height 14
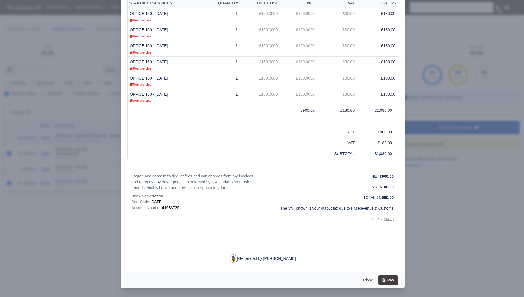
scroll to position [0, 0]
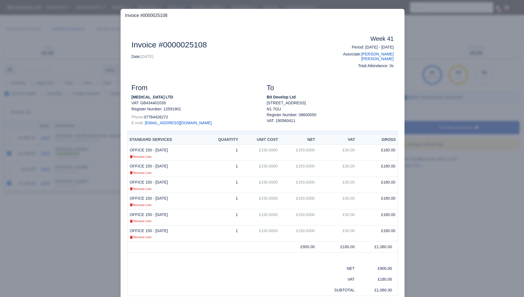
click at [53, 219] on div at bounding box center [262, 148] width 524 height 297
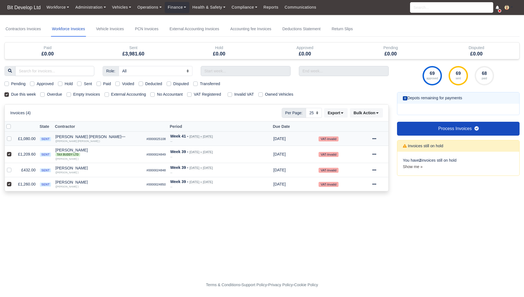
click at [14, 136] on label at bounding box center [14, 136] width 0 height 0
click at [9, 137] on input "checkbox" at bounding box center [9, 138] width 4 height 4
checkbox input "true"
click at [29, 169] on td "£432.00" at bounding box center [27, 170] width 22 height 14
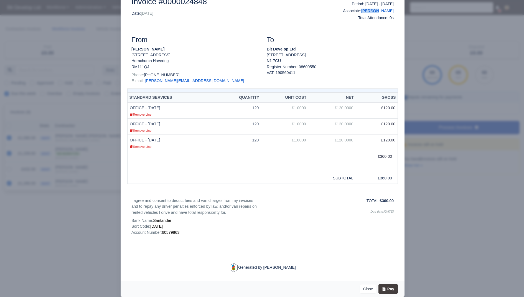
scroll to position [49, 0]
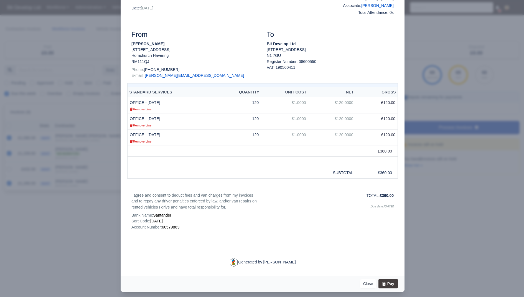
click at [176, 229] on span "60579863" at bounding box center [170, 227] width 17 height 4
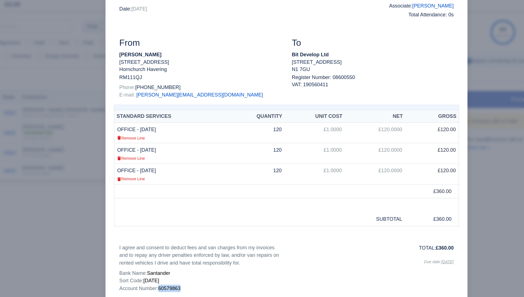
scroll to position [56, 0]
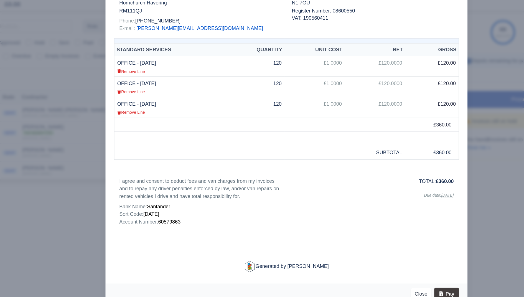
click at [102, 215] on div at bounding box center [262, 148] width 524 height 297
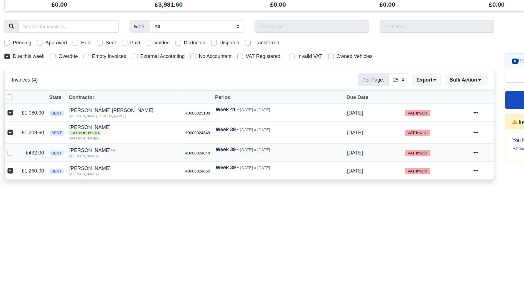
click at [14, 167] on label at bounding box center [14, 167] width 0 height 0
click at [8, 169] on input "checkbox" at bounding box center [9, 169] width 4 height 4
checkbox input "true"
click at [368, 111] on button "Bulk Action" at bounding box center [366, 112] width 33 height 9
click at [350, 164] on div "Pay" at bounding box center [358, 165] width 49 height 9
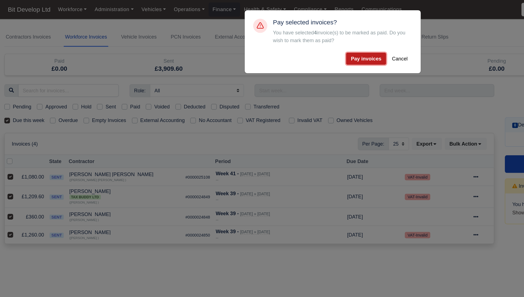
click at [286, 45] on button "Pay invoices" at bounding box center [287, 45] width 31 height 9
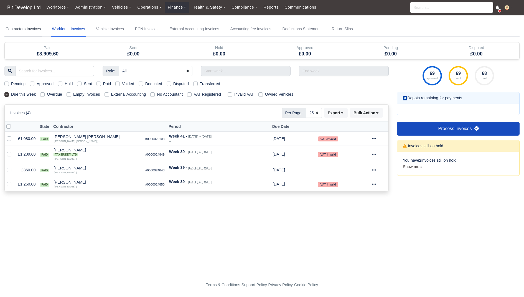
click at [22, 24] on link "Contractors Invoices" at bounding box center [23, 29] width 38 height 15
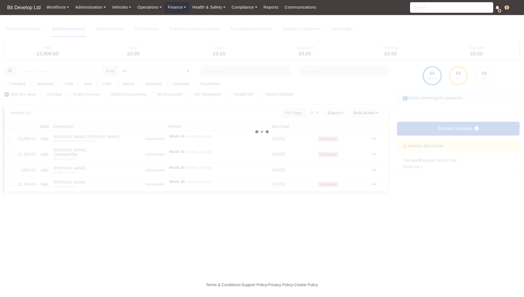
select select
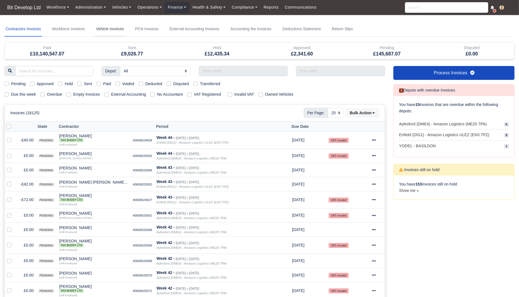
click at [113, 27] on link "Vehicle Invoices" at bounding box center [110, 29] width 30 height 15
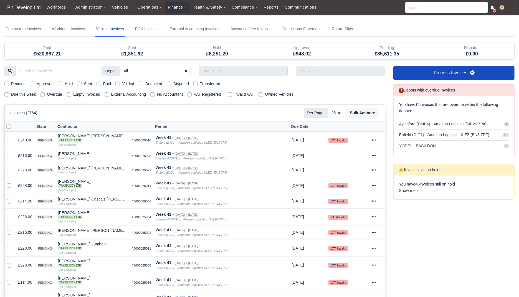
click at [188, 27] on link "External Accounting Invoices" at bounding box center [195, 29] width 52 height 15
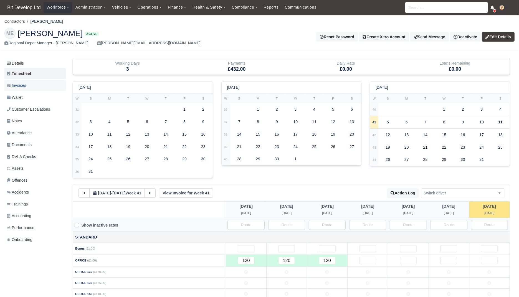
click at [39, 85] on link "Invoices" at bounding box center [35, 85] width 62 height 11
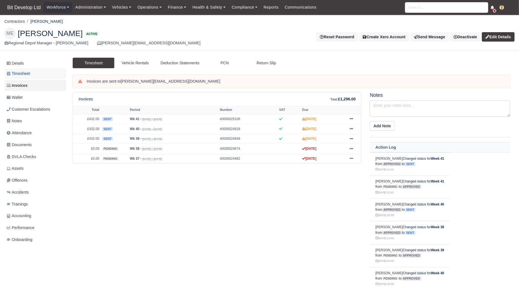
click at [22, 69] on link "Timesheet" at bounding box center [35, 73] width 62 height 11
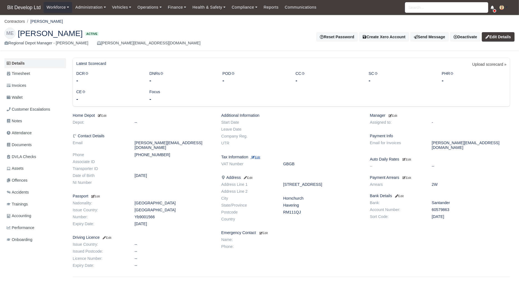
click at [260, 156] on small "Edit" at bounding box center [255, 157] width 9 height 3
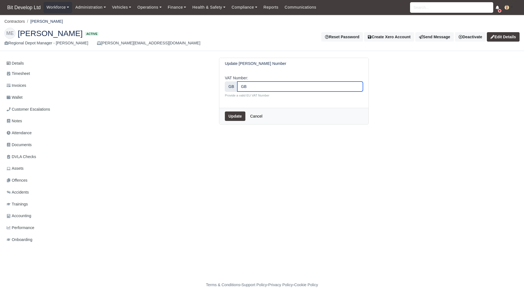
click at [260, 88] on input "GB" at bounding box center [300, 86] width 126 height 10
type input "G"
click at [236, 117] on button "Update" at bounding box center [235, 115] width 21 height 9
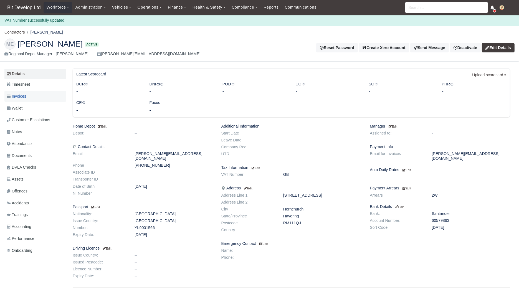
click at [23, 100] on link "Invoices" at bounding box center [35, 96] width 62 height 11
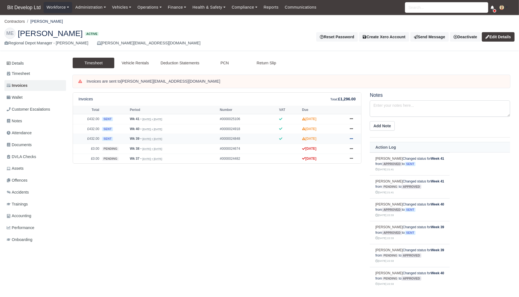
click at [353, 137] on icon at bounding box center [351, 138] width 3 height 3
click at [341, 147] on link "Show Invoice" at bounding box center [329, 149] width 49 height 12
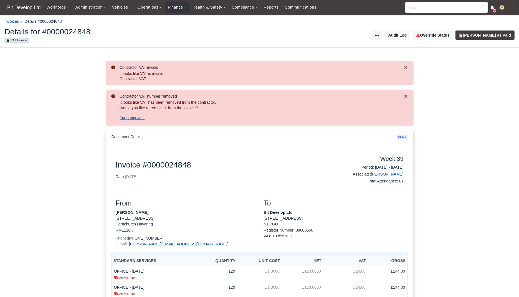
click at [142, 119] on button "Yes, remove it" at bounding box center [132, 117] width 26 height 9
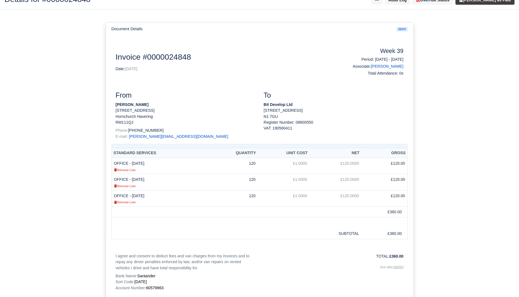
scroll to position [113, 0]
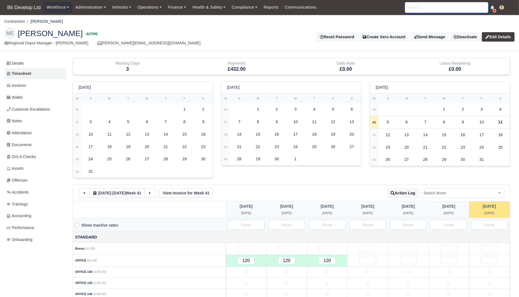
click at [467, 12] on input "search" at bounding box center [446, 7] width 83 height 11
type input "meli"
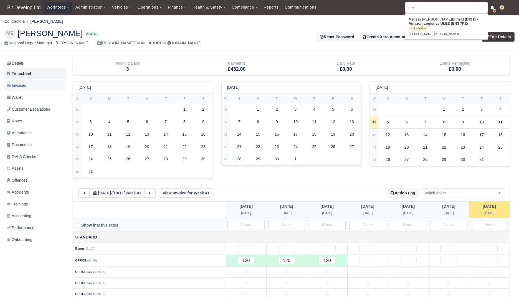
click at [28, 85] on link "Invoices" at bounding box center [35, 85] width 62 height 11
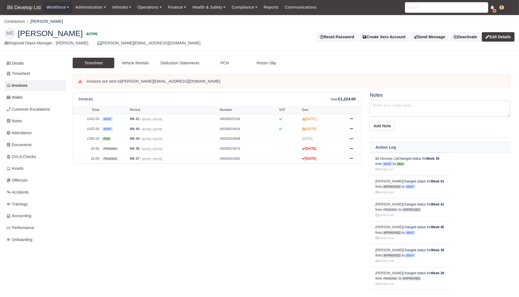
click at [30, 7] on span "Bit Develop Ltd" at bounding box center [23, 7] width 39 height 11
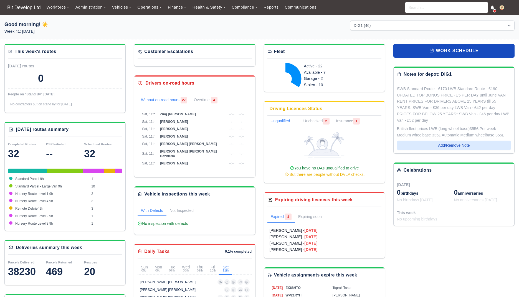
select select "2"
click at [418, 14] on div "Workforce Manpower Expiring Documents Leave Requests Daily Attendance Daily Tim…" at bounding box center [279, 7] width 471 height 15
click at [420, 10] on input "search" at bounding box center [446, 7] width 83 height 11
type input "korab"
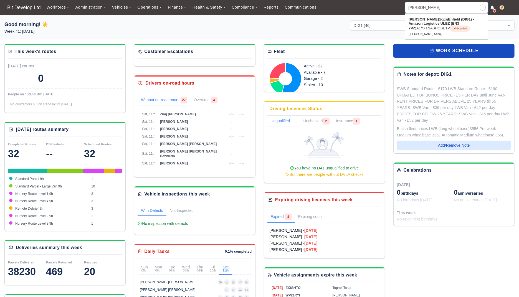
type input "korab Sopaj"
click at [417, 22] on strong "Enfield (DIG1) - Amazon Logistics ULEZ (EN3 7PZ)" at bounding box center [440, 23] width 65 height 13
type input "[PERSON_NAME] Sopaj"
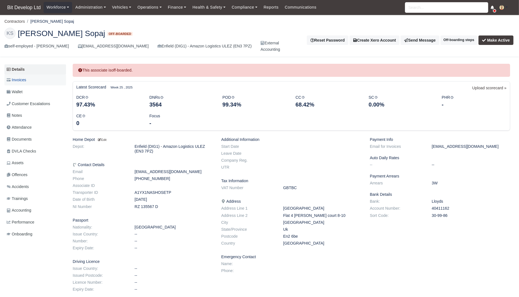
click at [31, 81] on link "Invoices" at bounding box center [35, 80] width 62 height 11
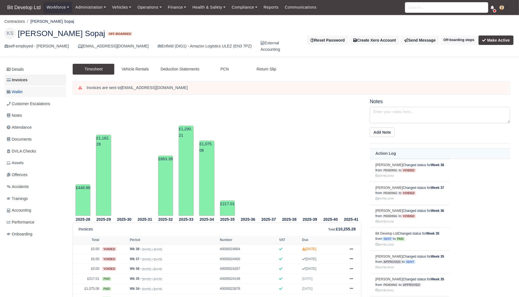
click at [26, 89] on link "Wallet" at bounding box center [35, 91] width 62 height 11
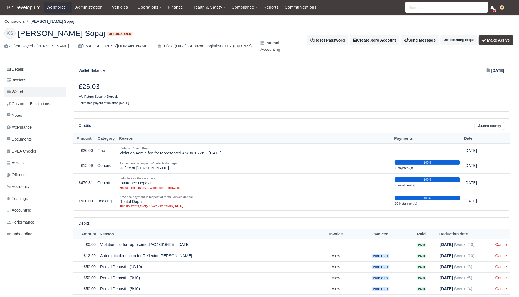
click at [99, 83] on h3 "£26.03" at bounding box center [182, 87] width 209 height 8
drag, startPoint x: 100, startPoint y: 83, endPoint x: 80, endPoint y: 83, distance: 19.1
click at [80, 83] on h3 "£26.03" at bounding box center [182, 87] width 209 height 8
copy div "£26.03"
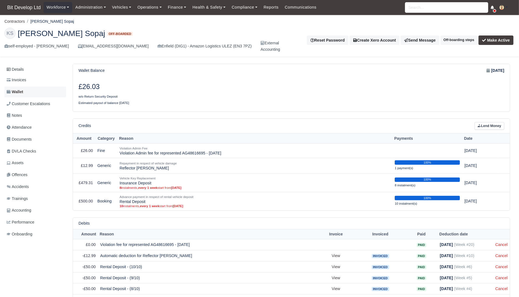
click at [27, 89] on link "Wallet" at bounding box center [35, 91] width 62 height 11
click at [491, 121] on div "Credits Lend Money" at bounding box center [291, 126] width 437 height 15
click at [490, 126] on link "Lend Money" at bounding box center [489, 126] width 30 height 8
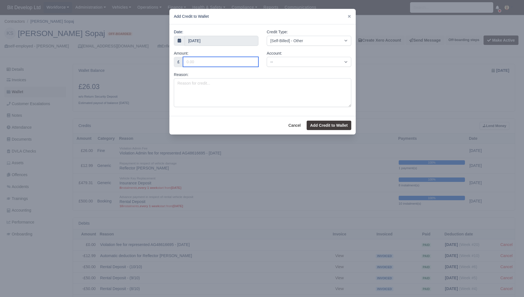
click at [227, 59] on input "Amount:" at bounding box center [220, 62] width 75 height 10
paste input "473.97"
type input "473.97"
click at [289, 60] on select "-- (bank) - BIT Saving Account 200 (revenue) - Sales AMAZON 201 (expense) - NOT…" at bounding box center [309, 62] width 85 height 10
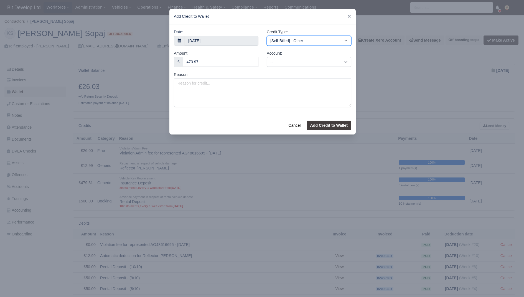
click at [317, 39] on select "[Self-Billed] - Other [Self-Billed] - Negative Invoice [Self-Billed] - Keychain…" at bounding box center [309, 41] width 85 height 10
select select "return_security_deposit"
click at [267, 36] on select "[Self-Billed] - Other [Self-Billed] - Negative Invoice [Self-Billed] - Keychain…" at bounding box center [309, 41] width 85 height 10
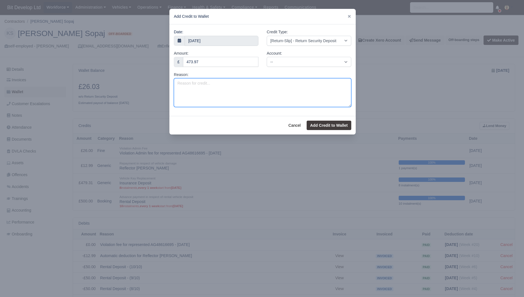
click at [236, 91] on textarea "Reason:" at bounding box center [262, 92] width 177 height 29
type textarea "Return of deposit"
click at [325, 119] on div "Cancel Add Credit to Wallet" at bounding box center [262, 125] width 186 height 19
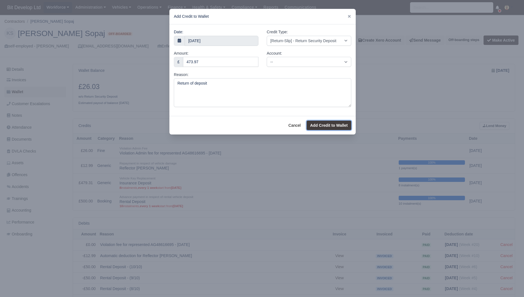
click at [325, 122] on button "Add Credit to Wallet" at bounding box center [329, 125] width 45 height 9
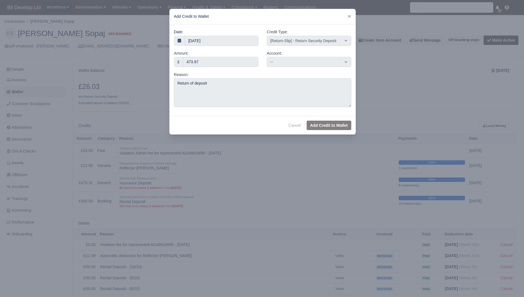
select select "other"
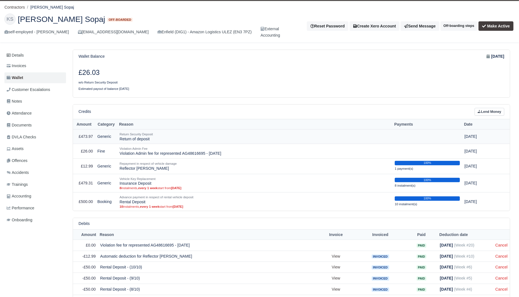
scroll to position [15, 0]
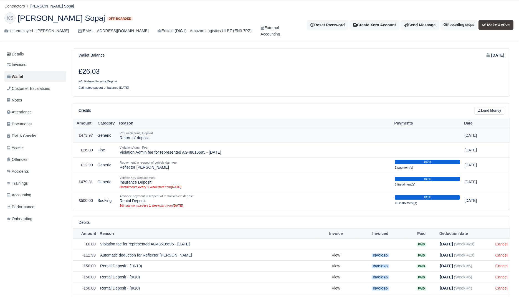
click at [499, 138] on td at bounding box center [504, 135] width 12 height 15
click at [244, 133] on div "Return Security Deposit" at bounding box center [254, 133] width 271 height 5
click at [107, 130] on td "Generic" at bounding box center [106, 135] width 22 height 15
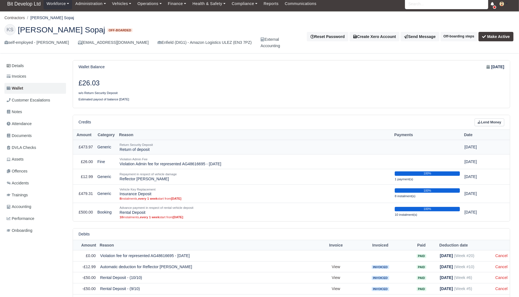
scroll to position [0, 0]
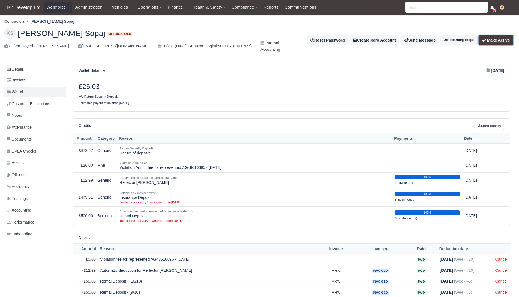
click at [496, 41] on button "Make Active" at bounding box center [495, 39] width 35 height 9
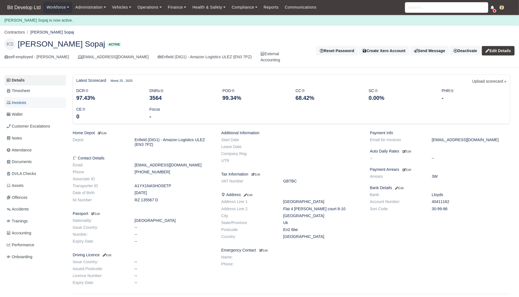
click at [26, 97] on link "Invoices" at bounding box center [35, 102] width 62 height 11
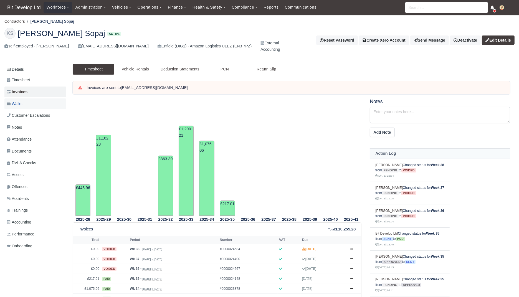
click at [33, 99] on link "Wallet" at bounding box center [35, 103] width 62 height 11
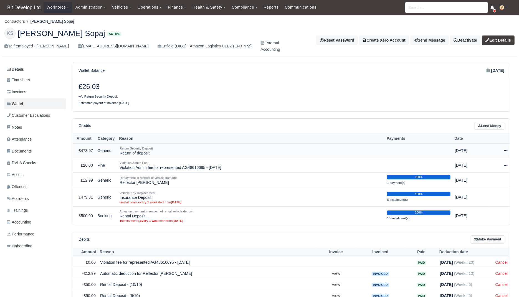
click at [508, 151] on td "Actions Make Payment Schedule Delete" at bounding box center [498, 150] width 21 height 15
click at [505, 152] on div at bounding box center [499, 150] width 17 height 6
click at [490, 167] on button "Make Payment" at bounding box center [480, 167] width 49 height 9
select select "9093"
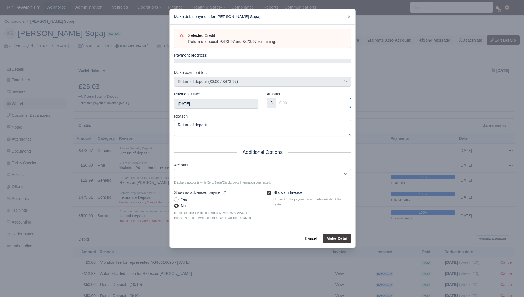
click at [304, 106] on input "Amount:" at bounding box center [313, 103] width 75 height 10
type input "473.97"
click at [337, 238] on button "Make Debit" at bounding box center [337, 238] width 28 height 9
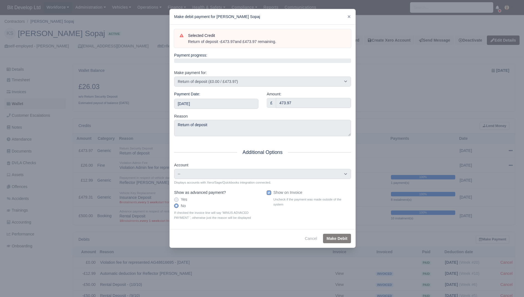
type input "2025-10-11T23:59:59+01:00"
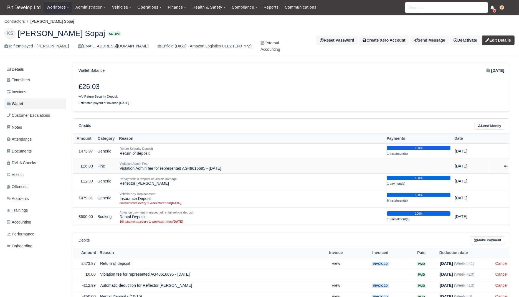
click at [505, 164] on icon at bounding box center [505, 166] width 4 height 4
click at [486, 179] on button "Make Payment" at bounding box center [480, 183] width 49 height 9
select select "8233"
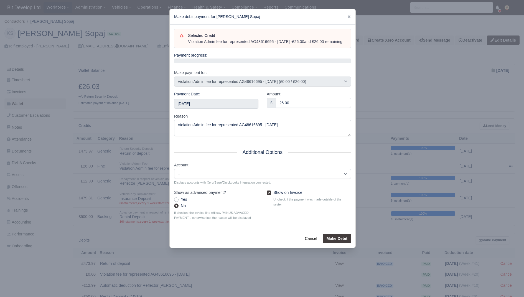
click at [286, 196] on label "Show on Invoice" at bounding box center [287, 192] width 29 height 6
click at [271, 194] on input "Show on Invoice" at bounding box center [269, 191] width 4 height 4
checkbox input "false"
click at [338, 243] on button "Make Debit" at bounding box center [337, 238] width 28 height 9
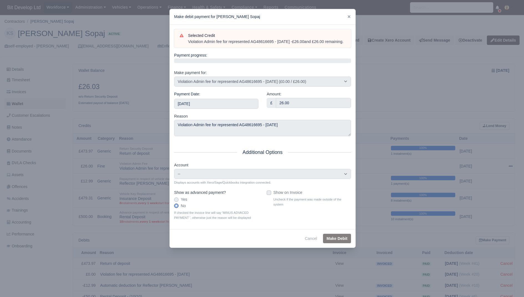
type input "2025-10-11T23:59:59+01:00"
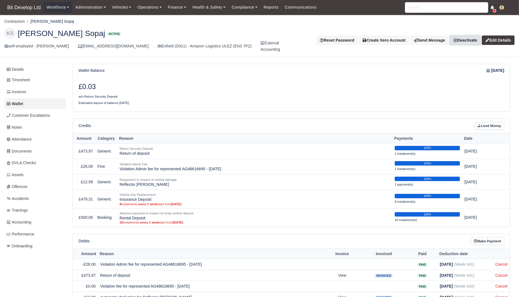
click at [470, 41] on link "Deactivate" at bounding box center [465, 39] width 31 height 9
click at [460, 64] on link "Off-board" at bounding box center [456, 67] width 49 height 9
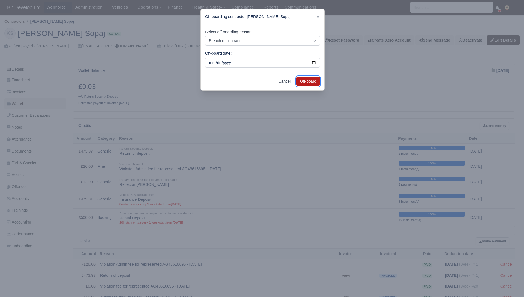
click at [311, 81] on button "Off-board" at bounding box center [308, 81] width 24 height 9
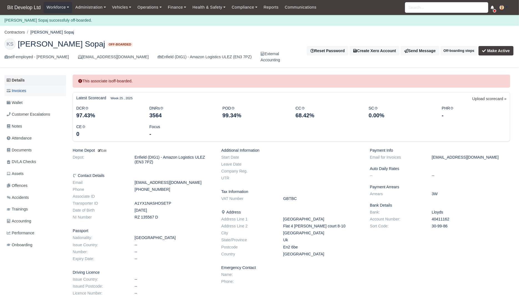
click at [22, 89] on span "Invoices" at bounding box center [16, 91] width 19 height 6
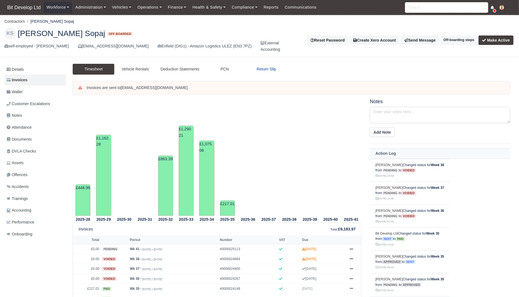
click at [268, 73] on link "Return Slip" at bounding box center [266, 69] width 42 height 11
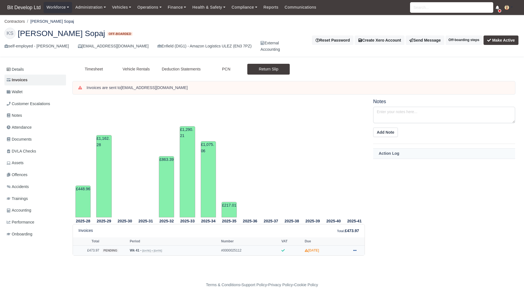
click at [356, 252] on link at bounding box center [355, 250] width 8 height 7
click at [331, 180] on link "Show Invoice" at bounding box center [333, 183] width 49 height 12
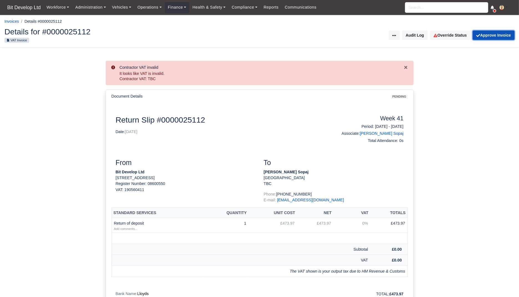
click at [496, 32] on button "Approve Invoice" at bounding box center [493, 34] width 42 height 9
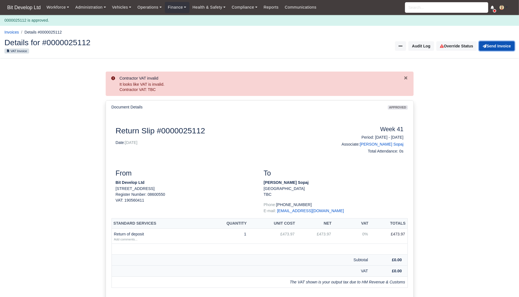
click at [492, 43] on button "Send Invoice" at bounding box center [496, 45] width 35 height 9
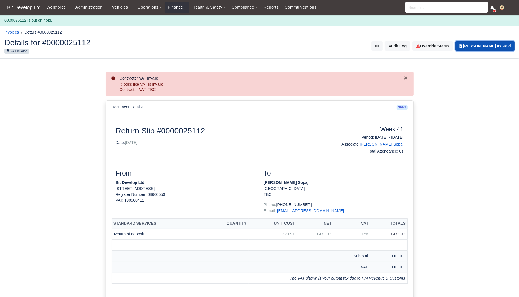
click at [492, 44] on button "Mark Invoice as Paid" at bounding box center [484, 45] width 59 height 9
click at [437, 9] on input "search" at bounding box center [446, 7] width 83 height 11
paste input "mustapha"
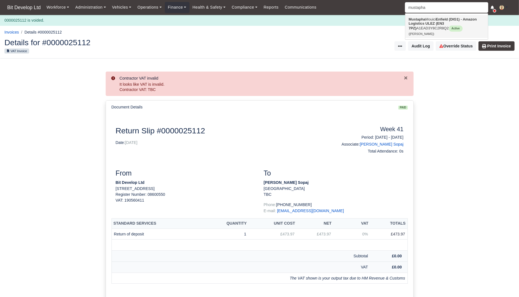
click at [432, 29] on link "Mustapha Mouici Enfield (DIG1) - Amazon Logistics ULEZ (EN3 7PZ) A1EAD3Y8C2R8Q2…" at bounding box center [446, 26] width 83 height 23
type input "[PERSON_NAME]"
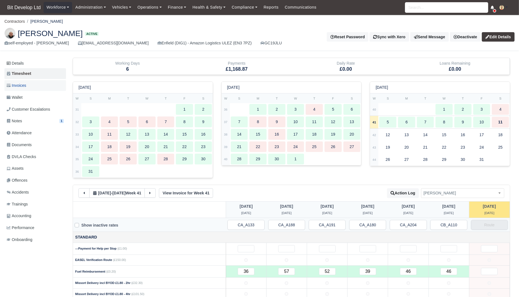
click at [19, 88] on span "Invoices" at bounding box center [16, 85] width 19 height 6
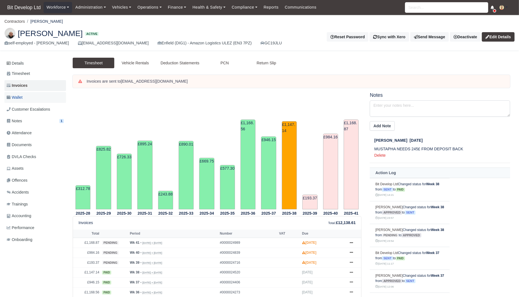
click at [24, 99] on link "Wallet" at bounding box center [35, 97] width 62 height 11
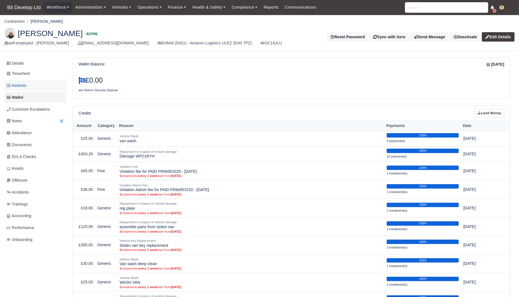
click at [30, 85] on link "Invoices" at bounding box center [35, 85] width 62 height 11
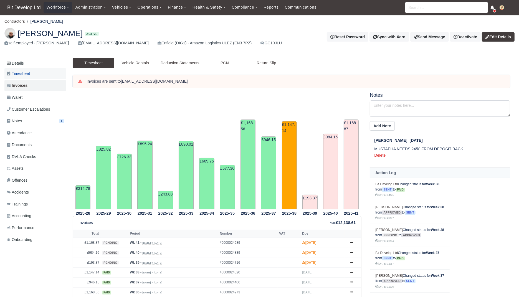
click at [30, 76] on span "Timesheet" at bounding box center [18, 73] width 23 height 6
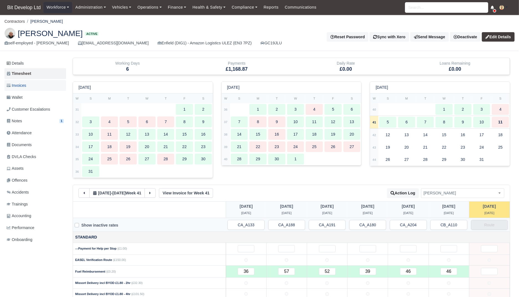
click at [21, 85] on span "Invoices" at bounding box center [16, 85] width 19 height 6
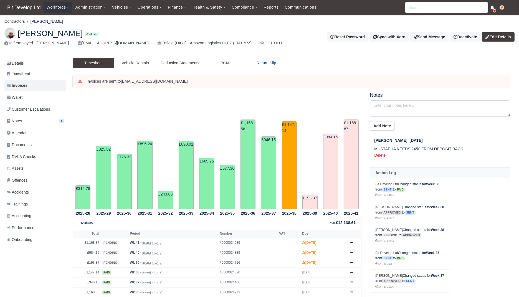
click at [266, 63] on link "Return Slip" at bounding box center [266, 63] width 42 height 11
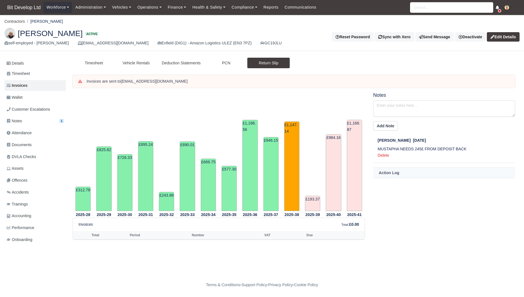
click at [418, 149] on p "MUSTAPHA NEEDS 245£ FROM DEPOSIT BACK" at bounding box center [446, 149] width 137 height 6
click at [426, 148] on p "MUSTAPHA NEEDS 245£ FROM DEPOSIT BACK" at bounding box center [446, 149] width 137 height 6
drag, startPoint x: 477, startPoint y: 148, endPoint x: 375, endPoint y: 149, distance: 102.0
click at [375, 149] on div "Joao Antunes Sep 19, 2025 MUSTAPHA NEEDS 245£ FROM DEPOSIT BACK Delete" at bounding box center [444, 147] width 142 height 21
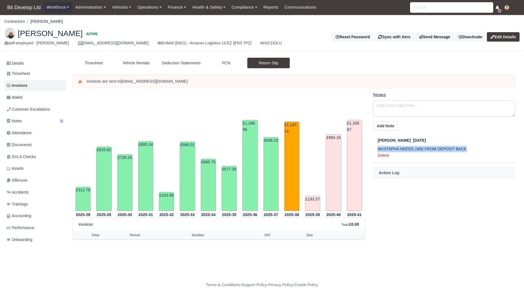
copy p "MUSTAPHA NEEDS 245£ FROM DEPOSIT BACK"
click at [423, 146] on p "MUSTAPHA NEEDS 245£ FROM DEPOSIT BACK" at bounding box center [446, 149] width 137 height 6
click at [417, 147] on p "MUSTAPHA NEEDS 245£ FROM DEPOSIT BACK" at bounding box center [446, 149] width 137 height 6
copy p "245"
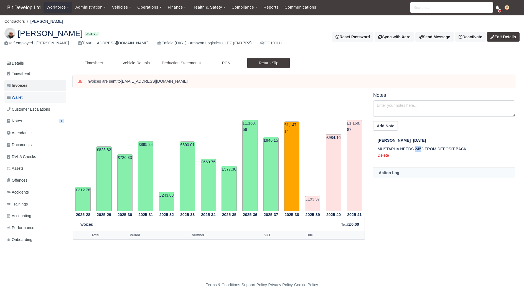
click at [22, 95] on span "Wallet" at bounding box center [15, 97] width 16 height 6
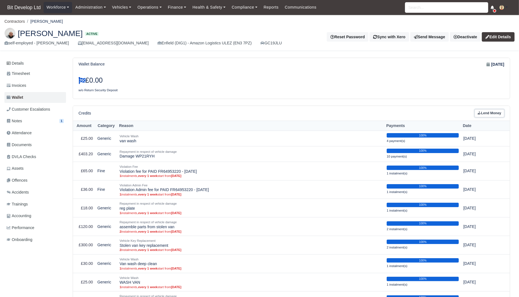
click at [493, 112] on link "Lend Money" at bounding box center [489, 113] width 30 height 8
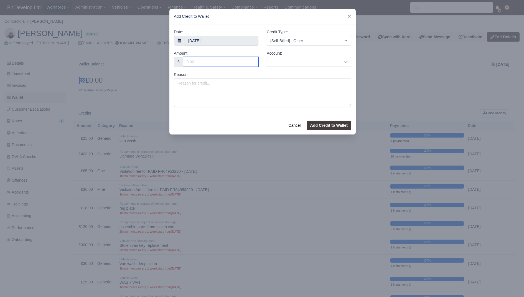
click at [225, 63] on input "Amount:" at bounding box center [220, 62] width 75 height 10
paste input "245"
type input "245"
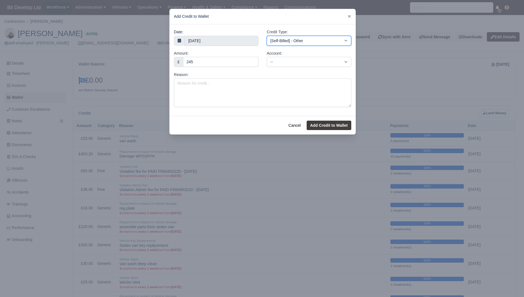
click at [307, 42] on select "[Self-Billed] - Other [Self-Billed] - Negative Invoice [Self-Billed] - Keychain…" at bounding box center [309, 41] width 85 height 10
select select "return_security_deposit"
click at [267, 36] on select "[Self-Billed] - Other [Self-Billed] - Negative Invoice [Self-Billed] - Keychain…" at bounding box center [309, 41] width 85 height 10
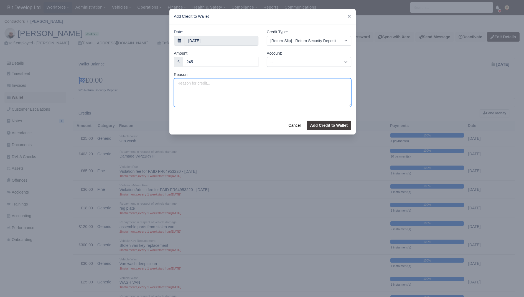
click at [274, 89] on textarea "Reason:" at bounding box center [262, 92] width 177 height 29
type textarea "R"
type textarea "Deposit Left Refund"
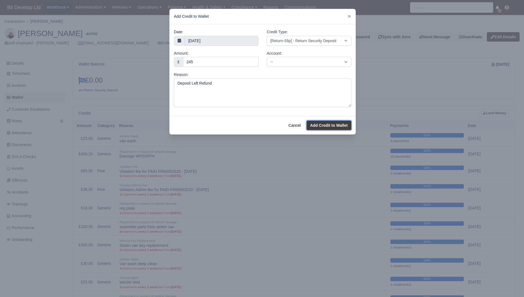
click at [328, 124] on button "Add Credit to Wallet" at bounding box center [329, 125] width 45 height 9
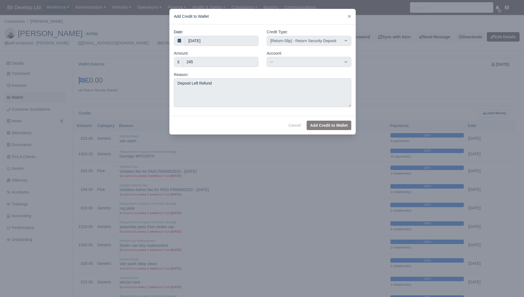
select select "other"
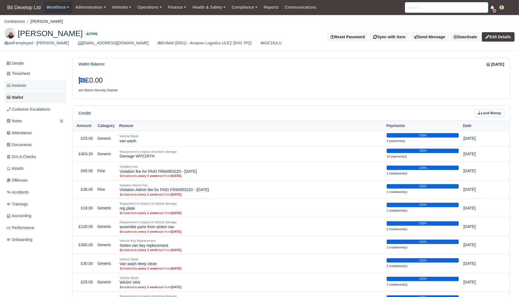
click at [29, 88] on link "Invoices" at bounding box center [35, 85] width 62 height 11
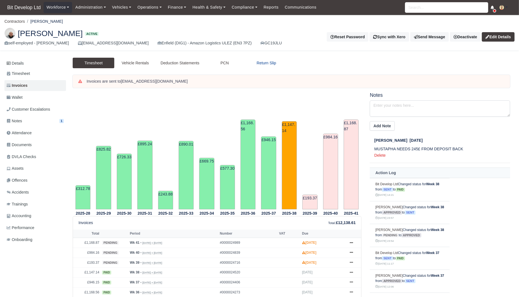
click at [267, 62] on link "Return Slip" at bounding box center [266, 63] width 42 height 11
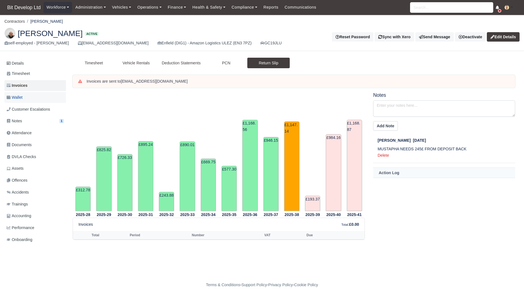
click at [26, 94] on link "Wallet" at bounding box center [35, 97] width 62 height 11
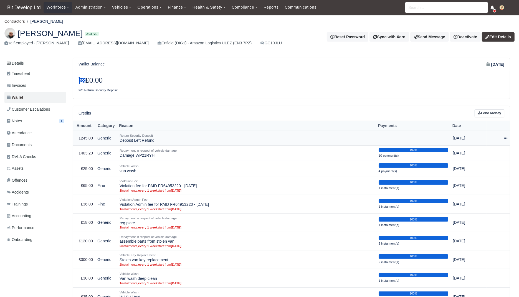
click at [506, 138] on icon at bounding box center [505, 138] width 4 height 4
click at [483, 153] on button "Make Payment" at bounding box center [479, 155] width 49 height 9
select select "9096"
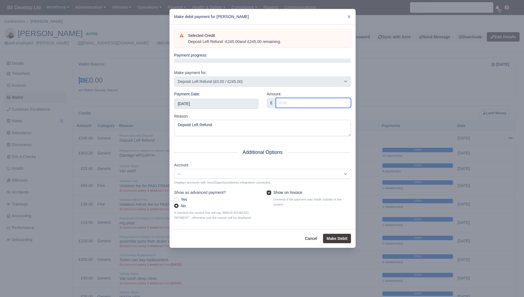
click at [303, 105] on input "Amount:" at bounding box center [313, 103] width 75 height 10
type input "245"
click at [350, 16] on icon at bounding box center [349, 16] width 3 height 3
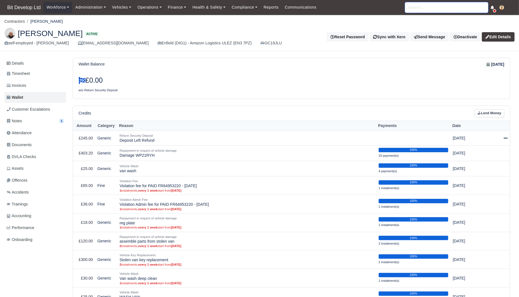
click at [422, 9] on input "search" at bounding box center [446, 7] width 83 height 11
type input "raim"
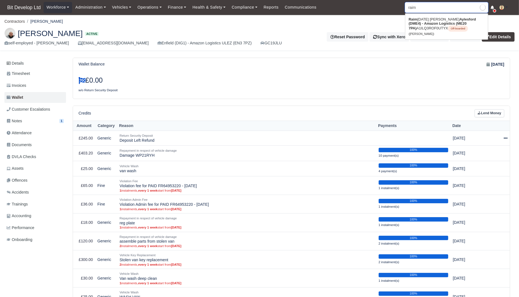
type input "raimundas Bernatonis"
click at [420, 24] on strong "Aylesford (DME4) - Amazon Logistics (ME20 7PA)" at bounding box center [441, 23] width 67 height 13
type input "Raimundas Bernatonis"
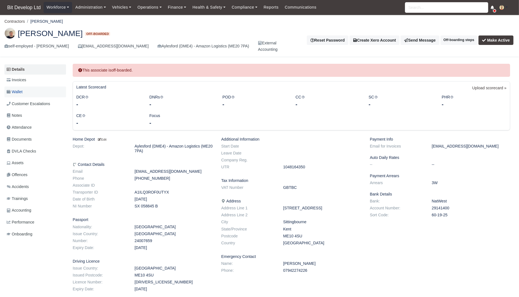
click at [22, 89] on span "Wallet" at bounding box center [15, 92] width 16 height 6
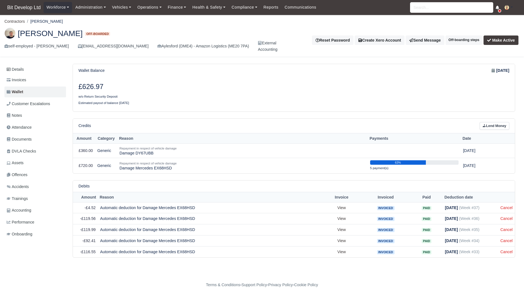
click at [106, 85] on h3 "£626.97" at bounding box center [183, 87] width 211 height 8
copy h3 "626.97"
click at [441, 9] on input "search" at bounding box center [451, 7] width 83 height 11
type input "kora"
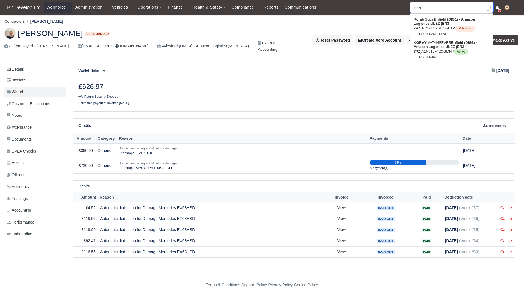
type input "korab Sopaj"
type input "korab"
type input "korab Sopaj"
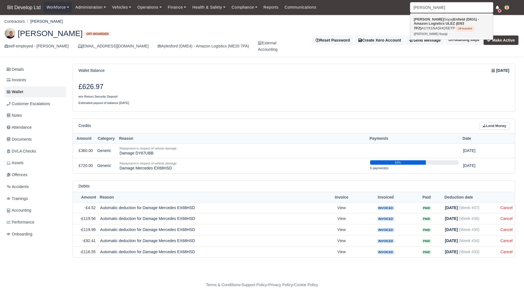
click at [433, 30] on link "Korab Sopaj Enfield (DIG1) - Amazon Logistics ULEZ (EN3 7PZ) A1YX1NASHOSETP Off…" at bounding box center [451, 26] width 83 height 23
type input "[PERSON_NAME] Sopaj"
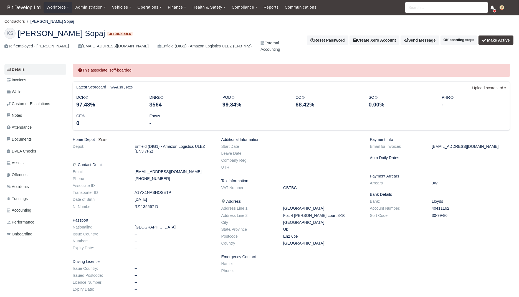
click at [27, 88] on link "Wallet" at bounding box center [35, 91] width 62 height 11
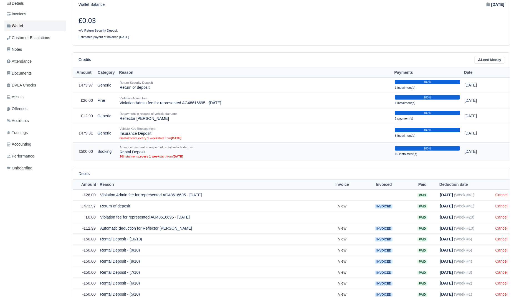
scroll to position [67, 0]
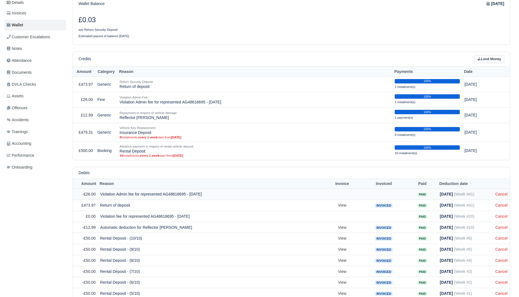
drag, startPoint x: 95, startPoint y: 192, endPoint x: 85, endPoint y: 192, distance: 10.5
click at [85, 192] on td "-£26.00" at bounding box center [85, 194] width 25 height 11
click at [189, 191] on td "Violation Admin fee for represented AG48616695 - [DATE]" at bounding box center [211, 194] width 226 height 11
click at [178, 193] on td "Violation Admin fee for represented AG48616695 - [DATE]" at bounding box center [211, 194] width 226 height 11
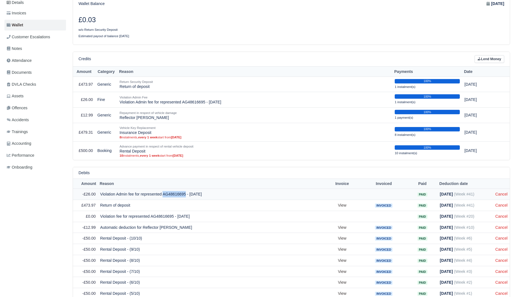
copy td "AG48616695"
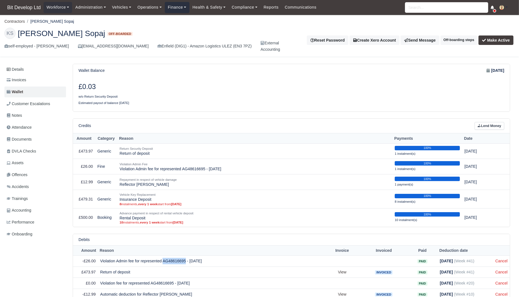
click at [178, 9] on link "Finance" at bounding box center [177, 7] width 25 height 11
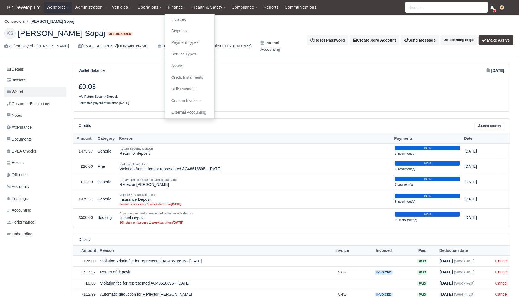
click at [271, 87] on h3 "£0.03" at bounding box center [182, 87] width 209 height 8
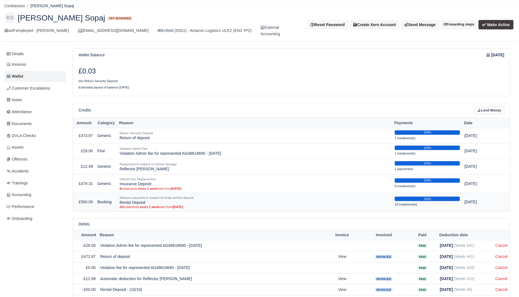
scroll to position [16, 0]
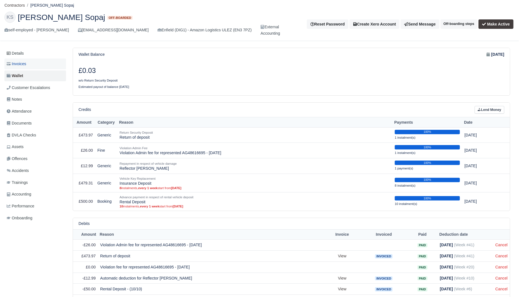
click at [25, 64] on span "Invoices" at bounding box center [16, 64] width 19 height 6
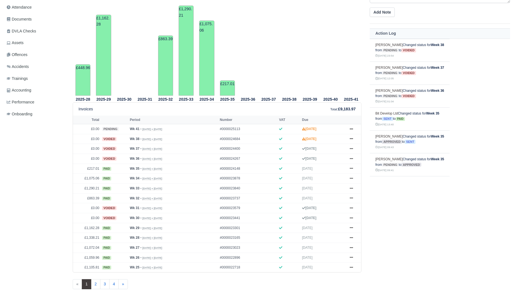
scroll to position [142, 0]
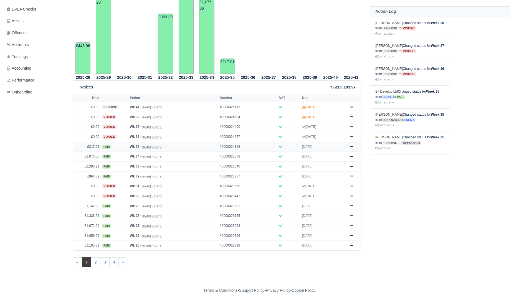
click at [352, 145] on icon at bounding box center [351, 146] width 3 height 3
click at [342, 157] on link "Show Invoice" at bounding box center [329, 157] width 49 height 12
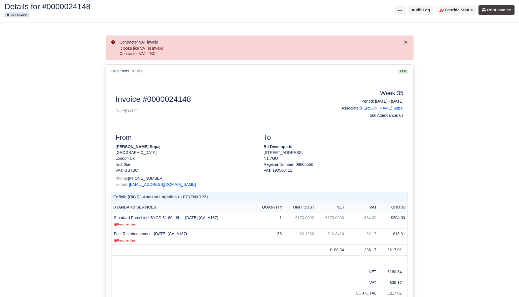
scroll to position [46, 0]
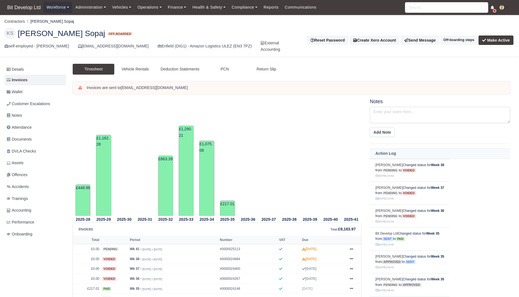
scroll to position [142, 0]
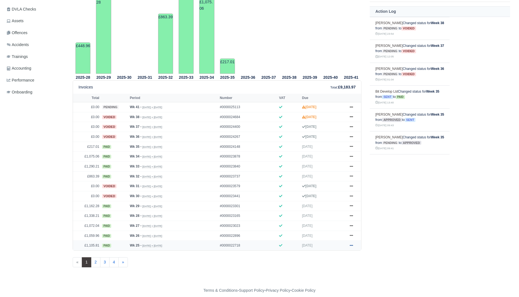
click at [350, 244] on icon at bounding box center [351, 245] width 3 height 3
click at [339, 251] on link "Show Invoice" at bounding box center [329, 255] width 49 height 12
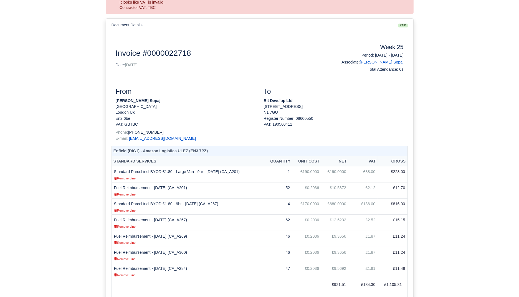
scroll to position [67, 0]
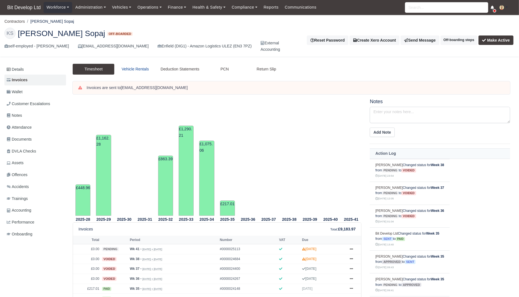
click at [132, 66] on link "Vehicle Rentals" at bounding box center [135, 69] width 42 height 11
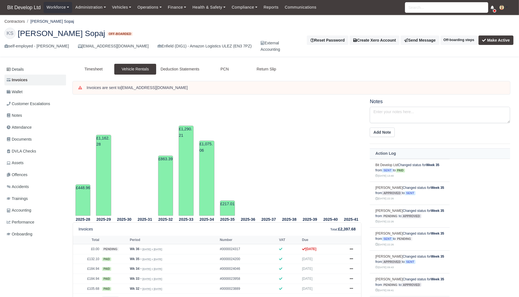
scroll to position [142, 0]
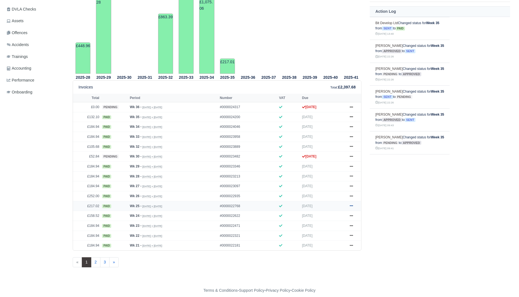
click at [352, 204] on icon at bounding box center [351, 205] width 3 height 3
click at [344, 214] on link "Show Invoice" at bounding box center [329, 216] width 49 height 12
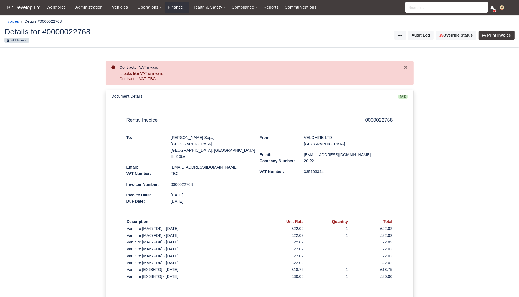
scroll to position [75, 0]
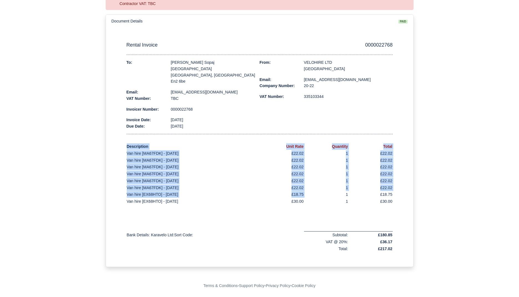
drag, startPoint x: 110, startPoint y: 189, endPoint x: 343, endPoint y: 185, distance: 232.3
click at [345, 191] on div "Invoice Rental Invoice 0000022768 To: Korab Sopaj Church street London, United …" at bounding box center [259, 147] width 307 height 239
click at [302, 183] on td "£22.02" at bounding box center [281, 180] width 44 height 7
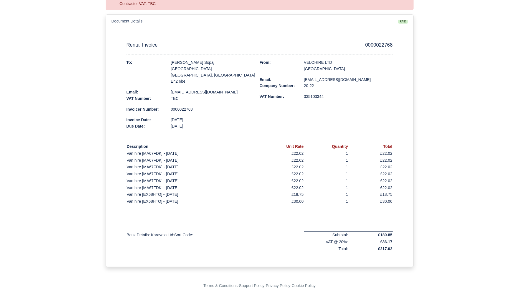
click at [293, 188] on td "£22.02" at bounding box center [281, 187] width 44 height 7
copy td "22.02"
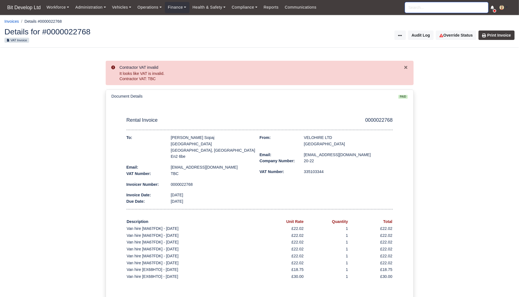
click at [447, 11] on input "search" at bounding box center [446, 7] width 83 height 11
type input "raimu"
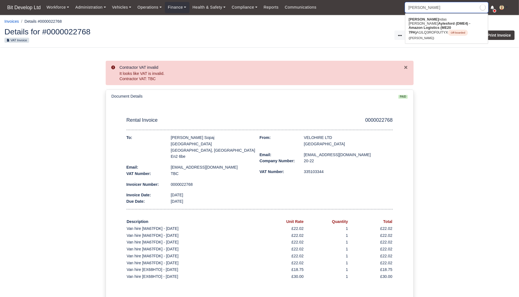
type input "raimundas Bernatonis"
click at [440, 27] on link "Raimu ndas Bernatonis Aylesford (DME4) - Amazon Logistics (ME20 7PA) A1ILQ3ROF0…" at bounding box center [446, 28] width 83 height 27
type input "[PERSON_NAME]"
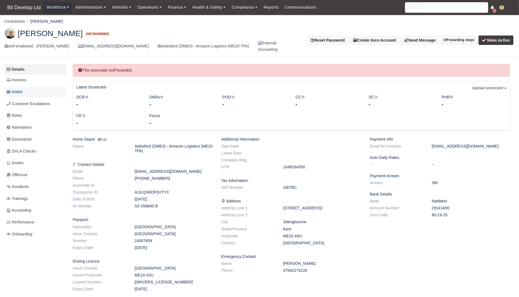
click at [26, 88] on link "Wallet" at bounding box center [35, 91] width 62 height 11
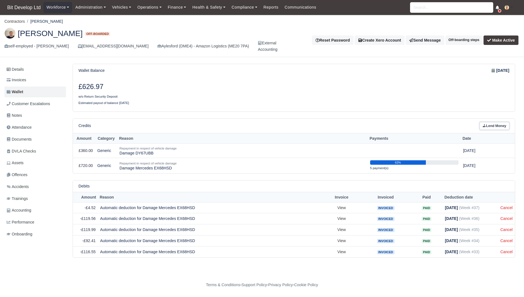
click at [503, 124] on link "Lend Money" at bounding box center [495, 126] width 30 height 8
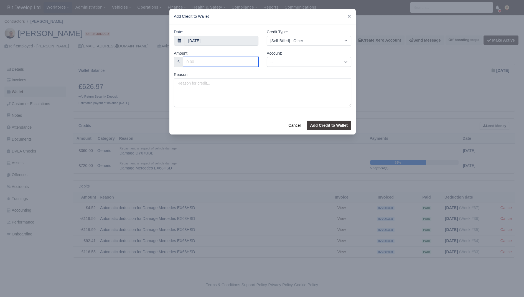
click at [212, 60] on input "Amount:" at bounding box center [220, 62] width 75 height 10
paste input "376.97"
type input "376.97"
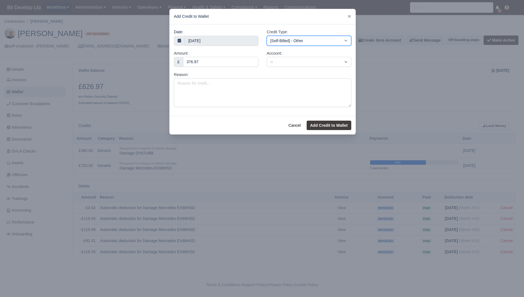
click at [310, 41] on select "[Self-Billed] - Other [Self-Billed] - Negative Invoice [Self-Billed] - Keychain…" at bounding box center [309, 41] width 85 height 10
select select "return_security_deposit"
click at [267, 36] on select "[Self-Billed] - Other [Self-Billed] - Negative Invoice [Self-Billed] - Keychain…" at bounding box center [309, 41] width 85 height 10
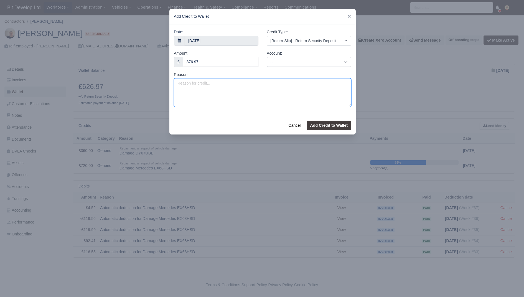
click at [238, 88] on textarea "Reason:" at bounding box center [262, 92] width 177 height 29
type textarea "Lelft over vehicle deposit"
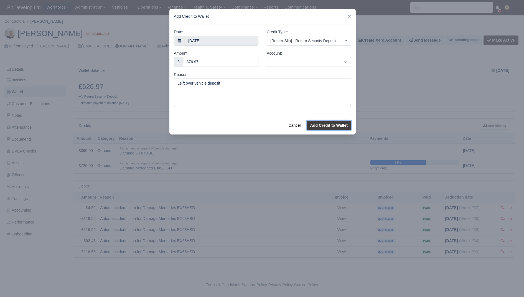
click at [320, 125] on button "Add Credit to Wallet" at bounding box center [329, 125] width 45 height 9
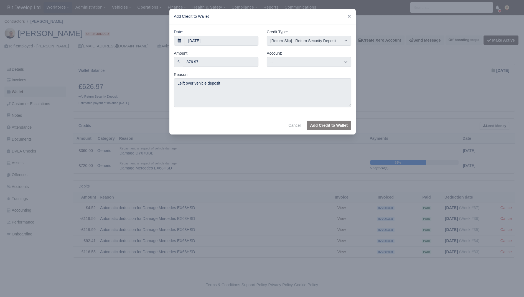
select select "other"
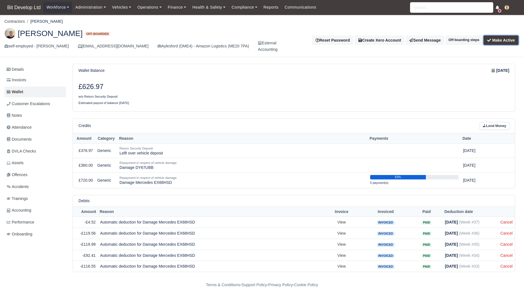
click at [501, 40] on button "Make Active" at bounding box center [500, 39] width 35 height 9
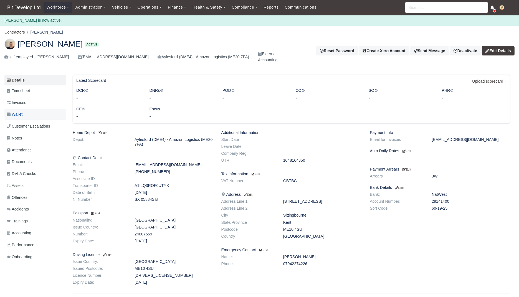
click at [22, 111] on span "Wallet" at bounding box center [15, 114] width 16 height 6
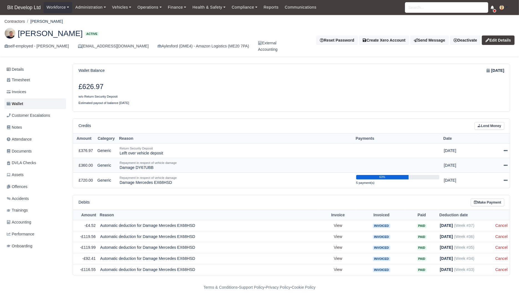
click at [504, 164] on icon at bounding box center [505, 165] width 4 height 4
click at [487, 180] on button "Make Payment" at bounding box center [480, 182] width 49 height 9
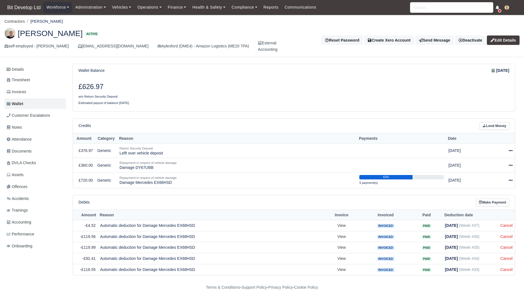
select select "9083"
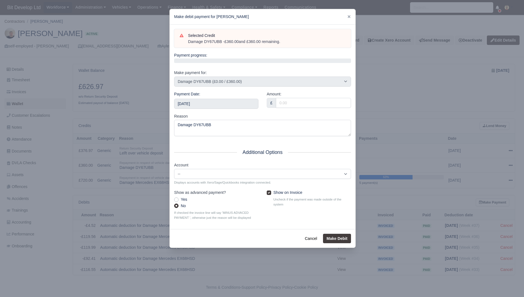
click at [286, 192] on label "Show on Invoice" at bounding box center [287, 192] width 29 height 6
click at [271, 192] on input "Show on Invoice" at bounding box center [269, 191] width 4 height 4
checkbox input "false"
click at [298, 103] on input "Amount:" at bounding box center [313, 103] width 75 height 10
type input "360"
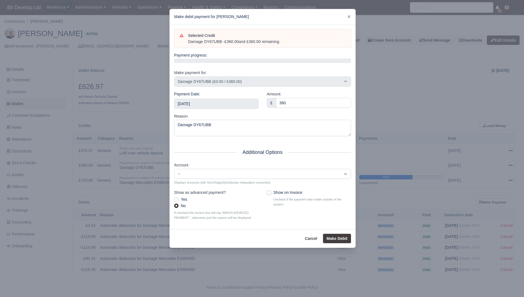
click at [335, 233] on div "Cancel Make Debit" at bounding box center [263, 238] width 186 height 19
click at [334, 236] on button "Make Debit" at bounding box center [337, 238] width 28 height 9
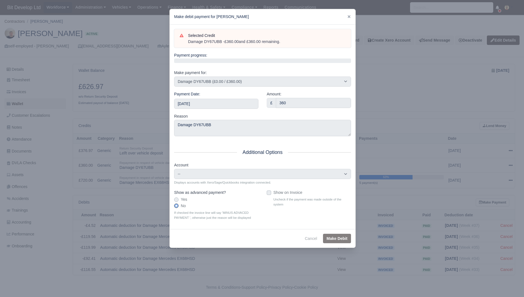
type input "2025-10-11T23:59:59+01:00"
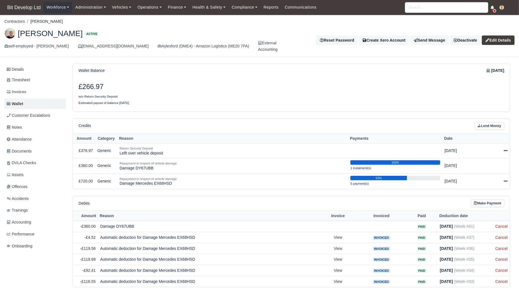
drag, startPoint x: 106, startPoint y: 87, endPoint x: 82, endPoint y: 87, distance: 24.1
click at [82, 87] on h3 "£266.97" at bounding box center [182, 87] width 209 height 8
copy h3 "266.97"
click at [506, 181] on icon at bounding box center [505, 181] width 4 height 4
click at [485, 197] on button "Make Payment" at bounding box center [480, 198] width 49 height 9
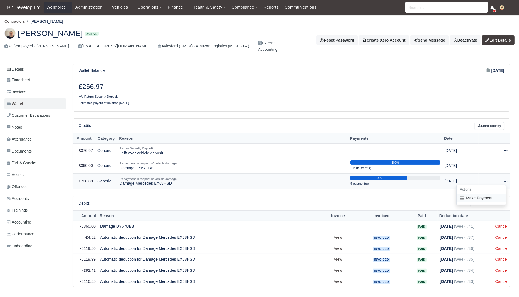
select select "8861"
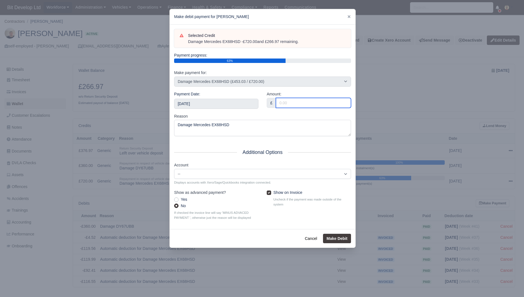
click at [303, 104] on input "Amount:" at bounding box center [313, 103] width 75 height 10
paste input "266.97"
type input "266.97"
click at [284, 194] on label "Show on Invoice" at bounding box center [287, 192] width 29 height 6
click at [271, 194] on input "Show on Invoice" at bounding box center [269, 191] width 4 height 4
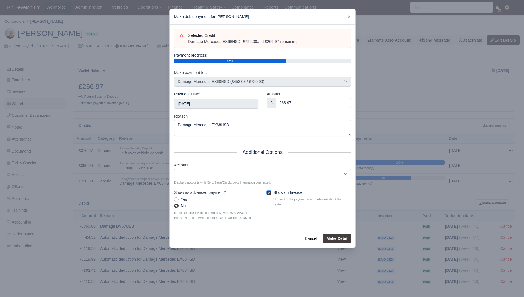
checkbox input "false"
click at [333, 237] on button "Make Debit" at bounding box center [337, 238] width 28 height 9
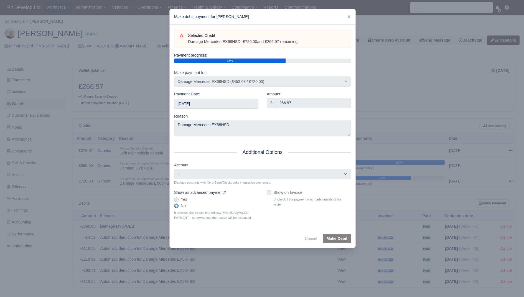
type input "2025-10-11T23:59:59+01:00"
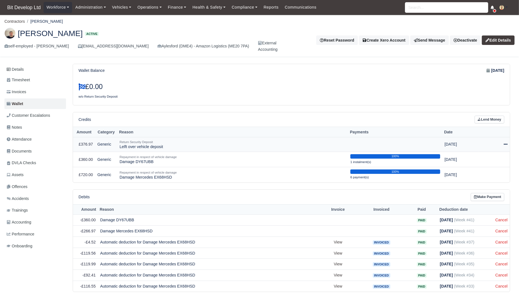
click at [508, 141] on td "Actions Make Payment Schedule [GEOGRAPHIC_DATA]" at bounding box center [493, 144] width 31 height 15
click at [502, 145] on div at bounding box center [493, 144] width 27 height 6
click at [492, 158] on button "Make Payment" at bounding box center [480, 161] width 49 height 9
select select "9097"
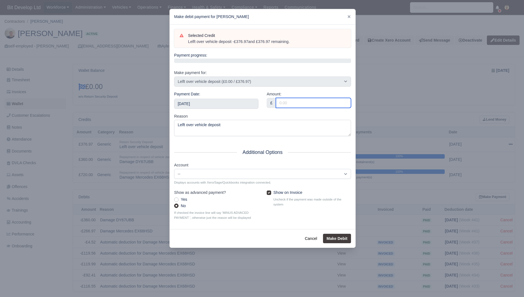
click at [288, 98] on input "Amount:" at bounding box center [313, 103] width 75 height 10
type input "379.97"
click at [344, 236] on button "Make Debit" at bounding box center [337, 238] width 28 height 9
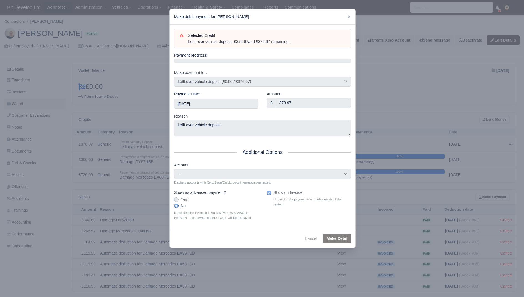
type input "2025-10-11T23:59:59+01:00"
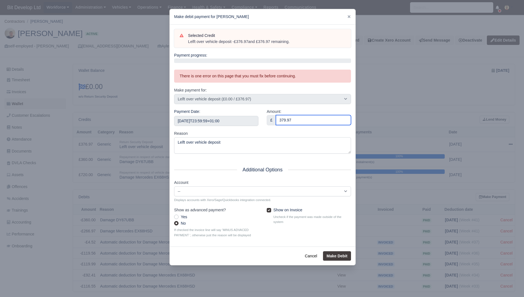
click at [286, 121] on input "379.97" at bounding box center [313, 120] width 75 height 10
type input "376.97"
click at [341, 261] on div "Cancel Make Debit" at bounding box center [263, 255] width 186 height 19
click at [342, 258] on button "Make Debit" at bounding box center [337, 255] width 28 height 9
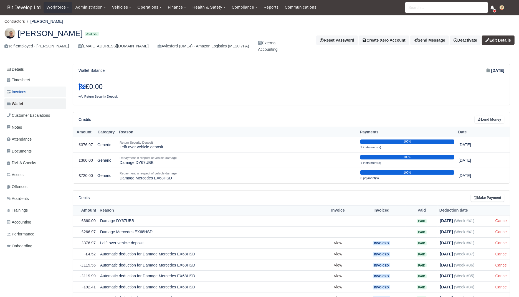
click at [37, 92] on link "Invoices" at bounding box center [35, 91] width 62 height 11
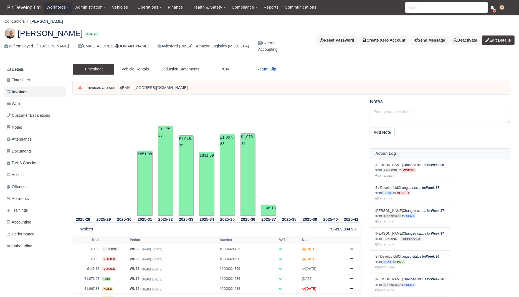
click at [266, 65] on link "Return Slip" at bounding box center [266, 69] width 42 height 11
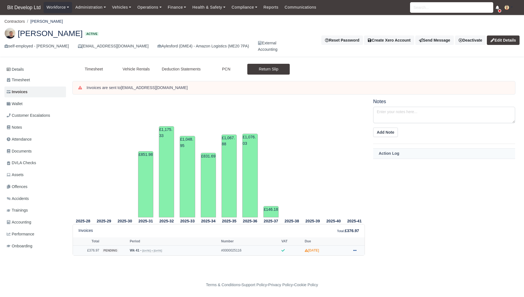
click at [352, 248] on link at bounding box center [355, 250] width 8 height 7
click at [320, 182] on link "Show Invoice" at bounding box center [333, 183] width 49 height 12
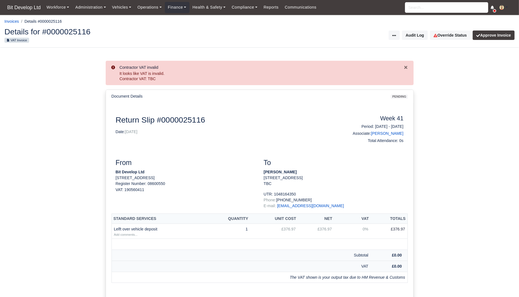
click at [511, 29] on div "Details for #0000025116 VAT Invoice Invoice Actions Put on Hold Send to Xero Vo…" at bounding box center [259, 35] width 518 height 24
click at [509, 32] on button "Approve Invoice" at bounding box center [493, 34] width 42 height 9
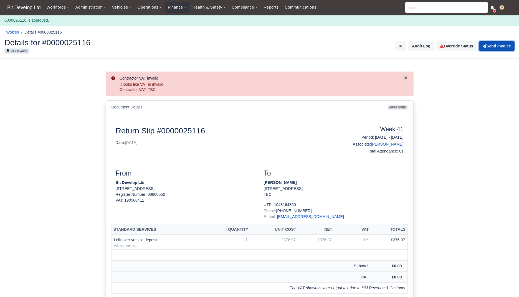
drag, startPoint x: 0, startPoint y: 0, endPoint x: 503, endPoint y: 44, distance: 505.0
click at [503, 44] on button "Send Invoice" at bounding box center [496, 45] width 35 height 9
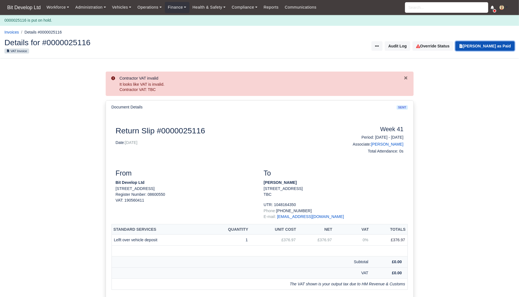
click at [503, 47] on button "[PERSON_NAME] as Paid" at bounding box center [484, 45] width 59 height 9
click at [401, 144] on link "[PERSON_NAME]" at bounding box center [387, 144] width 32 height 4
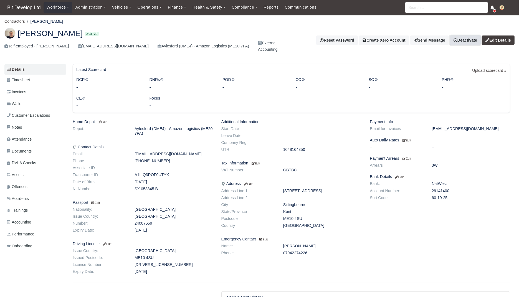
click at [470, 43] on link "Deactivate" at bounding box center [465, 39] width 31 height 9
click at [450, 66] on link "Off-board" at bounding box center [456, 67] width 49 height 9
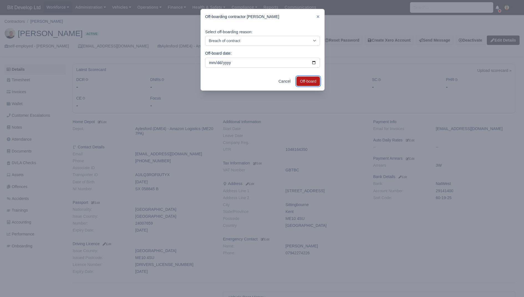
click at [309, 79] on button "Off-board" at bounding box center [308, 81] width 24 height 9
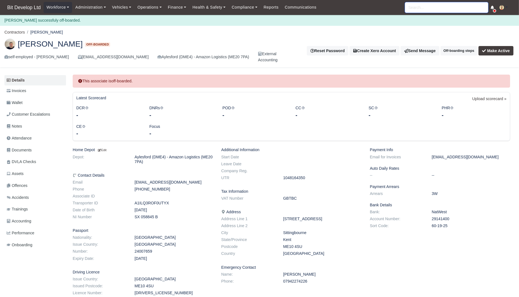
click at [471, 5] on input "search" at bounding box center [446, 7] width 83 height 11
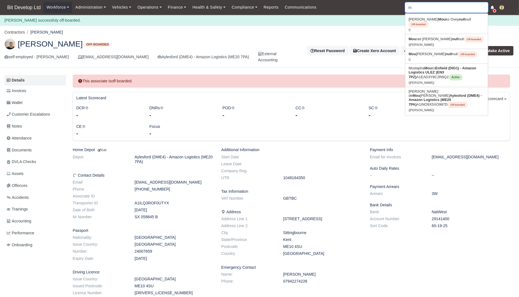
type input "mu"
type input "must"
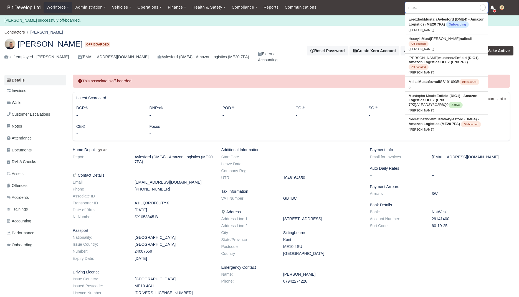
type input "mustapha Mouici"
click at [425, 100] on link "Must apha Mouici Enfield (DIG1) - Amazon Logistics ULEZ (EN3 7PZ) A1EAD3Y8C2R8Q…" at bounding box center [446, 102] width 83 height 23
type input "[PERSON_NAME]"
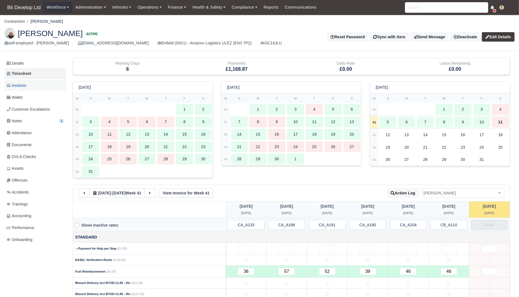
click at [29, 87] on link "Invoices" at bounding box center [35, 85] width 62 height 11
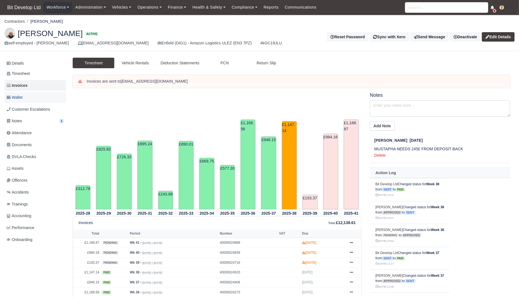
click at [30, 100] on link "Wallet" at bounding box center [35, 97] width 62 height 11
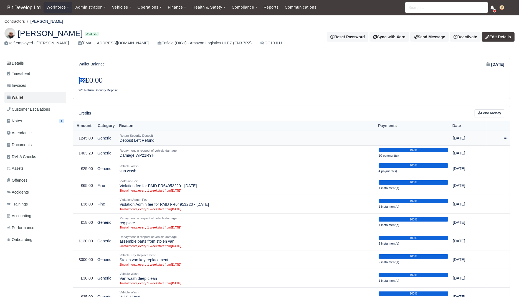
click at [505, 137] on icon at bounding box center [505, 137] width 4 height 1
click at [483, 154] on button "Make Payment" at bounding box center [479, 155] width 49 height 9
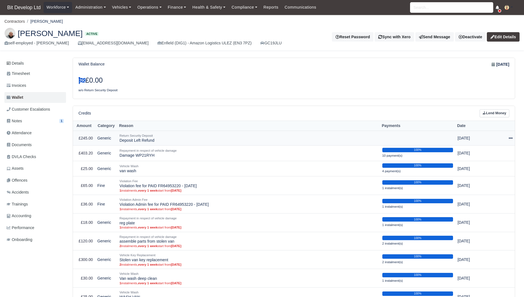
select select "9096"
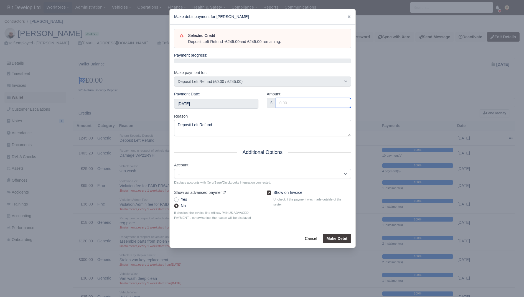
click at [293, 105] on input "Amount:" at bounding box center [313, 103] width 75 height 10
type input "245"
click at [333, 237] on button "Make Debit" at bounding box center [337, 238] width 28 height 9
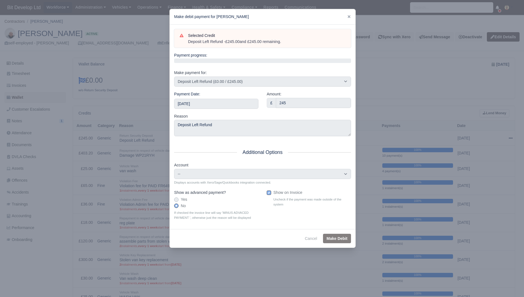
type input "2025-10-11T23:59:59+01:00"
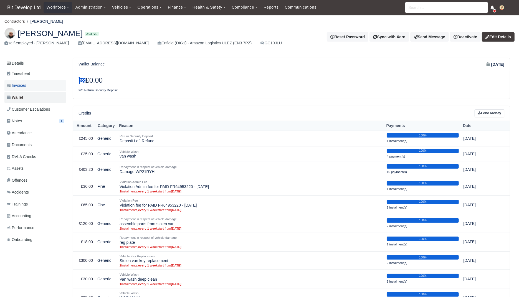
click at [47, 85] on link "Invoices" at bounding box center [35, 85] width 62 height 11
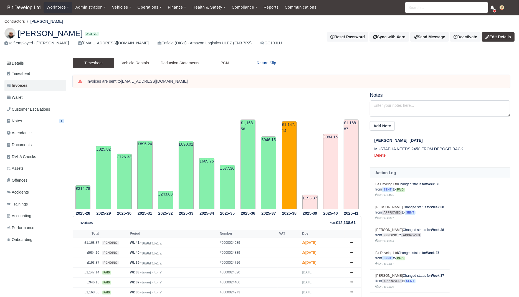
click at [262, 62] on link "Return Slip" at bounding box center [266, 63] width 42 height 11
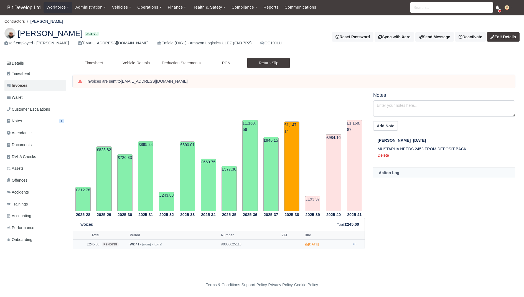
click at [356, 244] on icon at bounding box center [354, 244] width 3 height 1
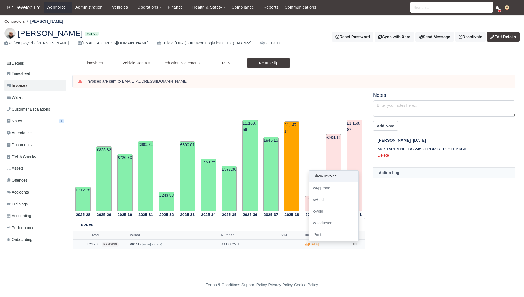
click at [325, 178] on link "Show Invoice" at bounding box center [333, 176] width 49 height 12
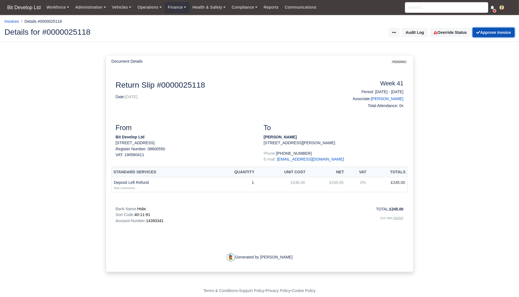
click at [495, 33] on button "Approve Invoice" at bounding box center [493, 32] width 42 height 9
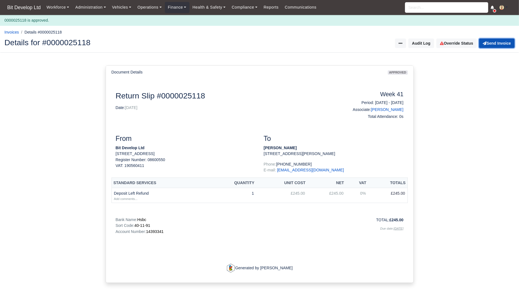
click at [495, 47] on button "Send Invoice" at bounding box center [496, 43] width 35 height 9
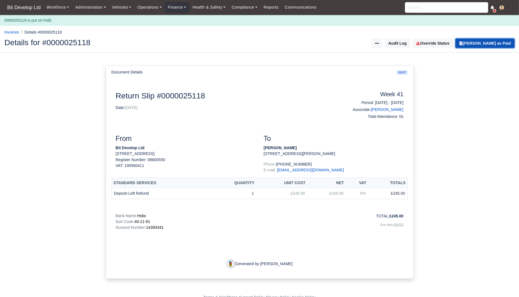
click at [501, 43] on button "Mark Invoice as Paid" at bounding box center [484, 43] width 59 height 9
click at [394, 108] on link "[PERSON_NAME]" at bounding box center [387, 109] width 32 height 4
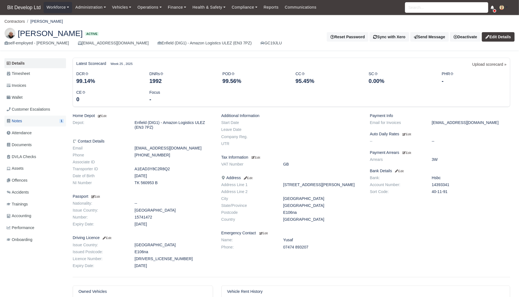
click at [26, 121] on link "Notes 1" at bounding box center [35, 121] width 62 height 11
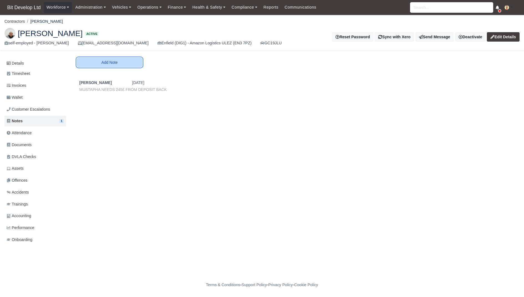
click at [131, 66] on button "Add Note" at bounding box center [109, 62] width 65 height 9
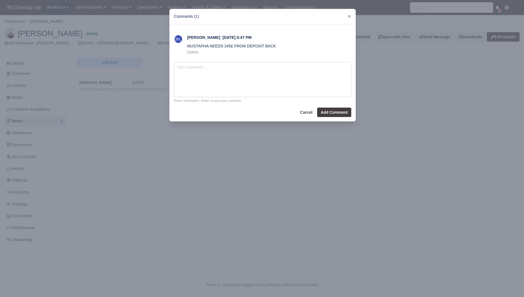
click at [264, 61] on div "JA Joao Antunes Fri, Sep 19, 2025 4:47 PM MUSTAPHA NEEDS 245£ FROM DEPOSIT BACK…" at bounding box center [262, 72] width 186 height 97
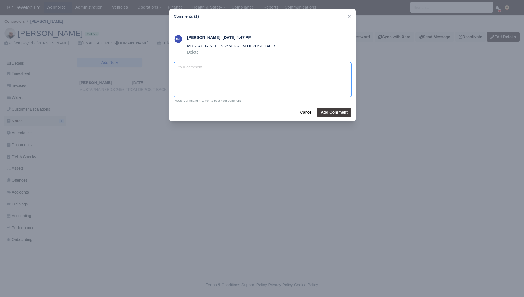
click at [263, 77] on textarea at bounding box center [262, 79] width 177 height 35
type textarea "Deposit returned"
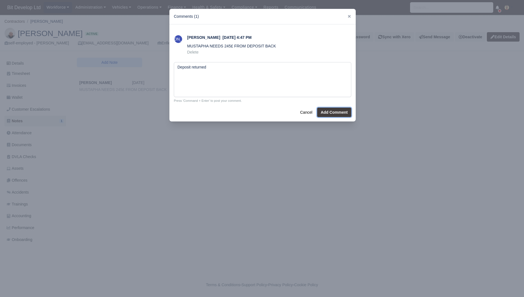
click at [345, 113] on button "Add Comment" at bounding box center [334, 112] width 34 height 9
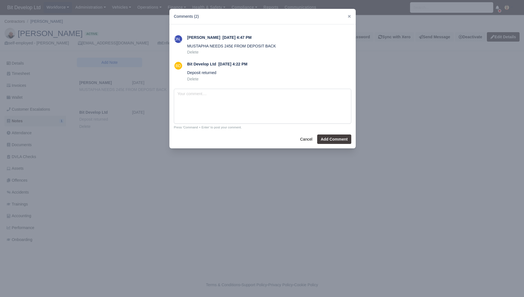
click at [135, 159] on div at bounding box center [262, 148] width 524 height 297
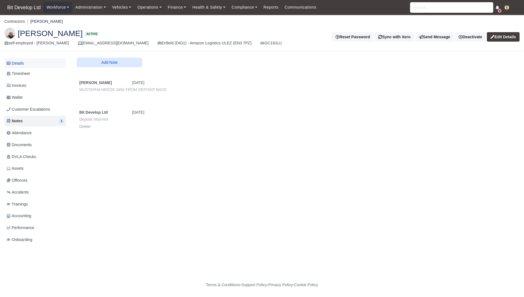
click at [11, 63] on link "Details" at bounding box center [35, 63] width 62 height 10
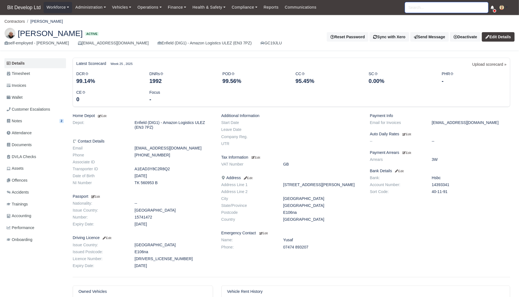
click at [432, 3] on input "search" at bounding box center [446, 7] width 83 height 11
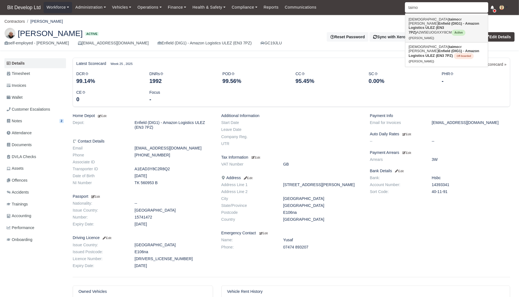
click at [424, 23] on strong "Enfield (DIG1) - Amazon Logistics ULEZ (EN3 7PZ)" at bounding box center [443, 27] width 71 height 13
type input "[PERSON_NAME]"
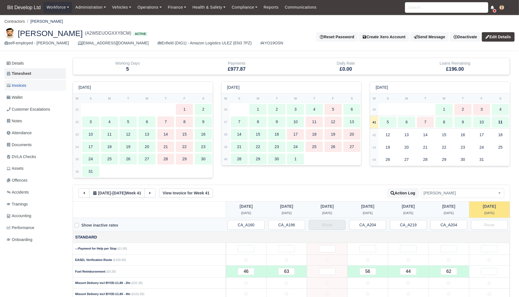
click at [26, 84] on span "Invoices" at bounding box center [16, 85] width 19 height 6
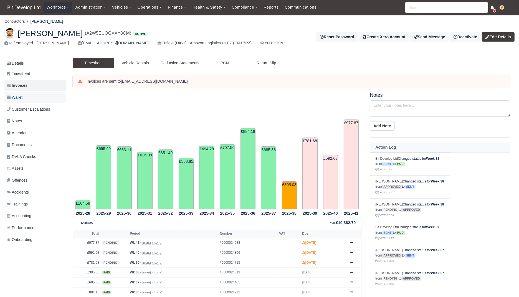
click at [26, 98] on link "Wallet" at bounding box center [35, 97] width 62 height 11
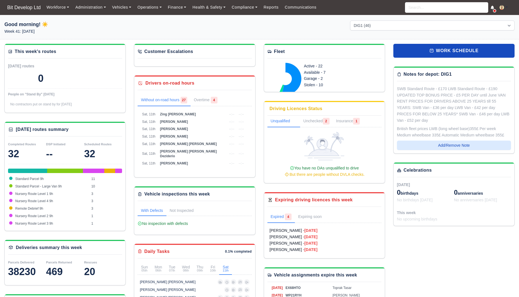
select select "2"
click at [427, 9] on input "search" at bounding box center [446, 7] width 83 height 11
type input "T"
click at [439, 8] on input "T" at bounding box center [446, 7] width 83 height 11
paste input "Mckean"
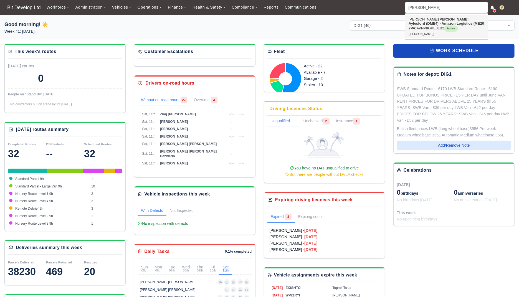
click at [432, 24] on strong "Aylesford (DME4) - Amazon Logistics (ME20 7PA)" at bounding box center [445, 25] width 75 height 9
type input "Timothy Carnell mckean"
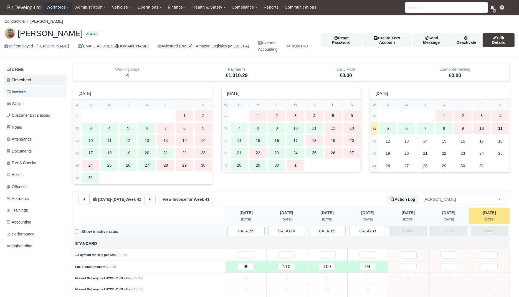
click at [30, 90] on link "Invoices" at bounding box center [35, 91] width 62 height 11
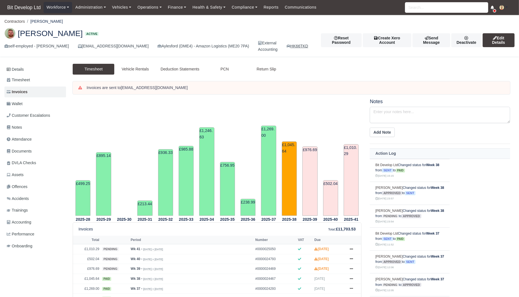
click at [299, 45] on link "HK66TKD" at bounding box center [297, 46] width 22 height 6
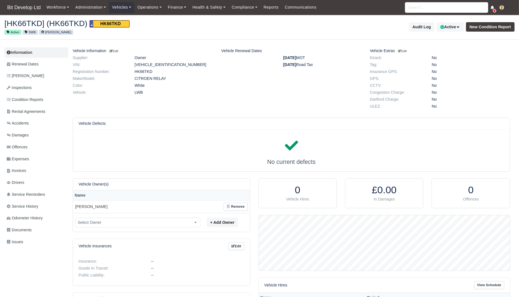
scroll to position [55, 251]
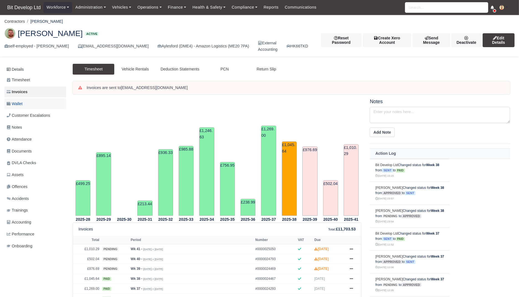
click at [19, 103] on span "Wallet" at bounding box center [15, 104] width 16 height 6
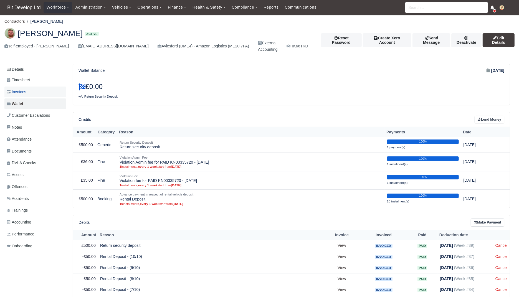
click at [40, 94] on link "Invoices" at bounding box center [35, 91] width 62 height 11
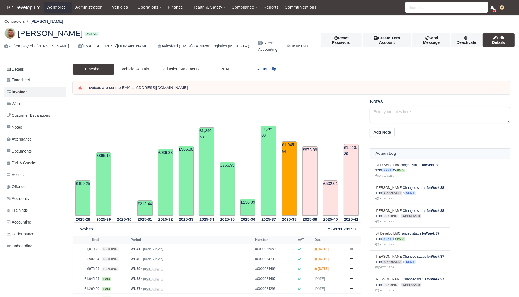
click at [272, 67] on link "Return Slip" at bounding box center [266, 69] width 42 height 11
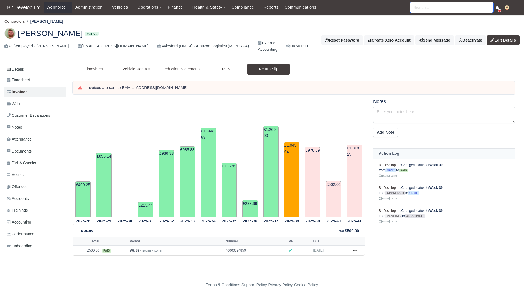
click at [432, 10] on input "search" at bounding box center [451, 7] width 83 height 11
type input "stefan"
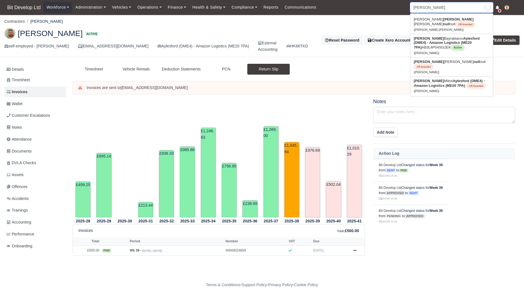
type input "stefan Bayraktarov"
click at [422, 38] on strong "Aylesford (DME4) - Amazon Logistics (ME20 7PA)" at bounding box center [447, 42] width 66 height 13
type input "[PERSON_NAME]"
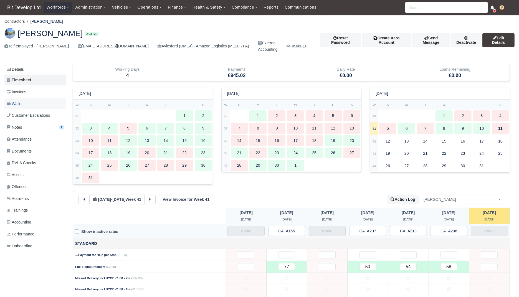
click at [28, 100] on link "Wallet" at bounding box center [35, 103] width 62 height 11
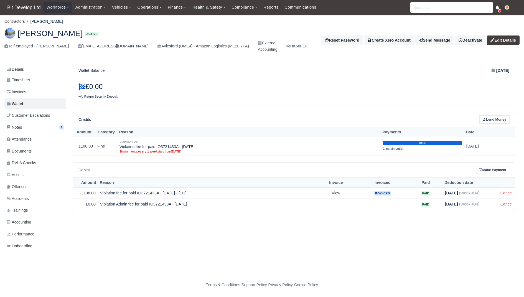
click at [500, 120] on link "Lend Money" at bounding box center [495, 120] width 30 height 8
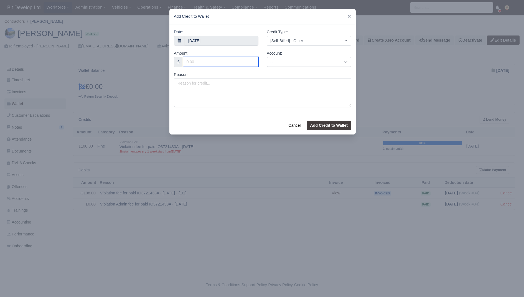
click at [216, 63] on input "Amount:" at bounding box center [220, 62] width 75 height 10
type input "500"
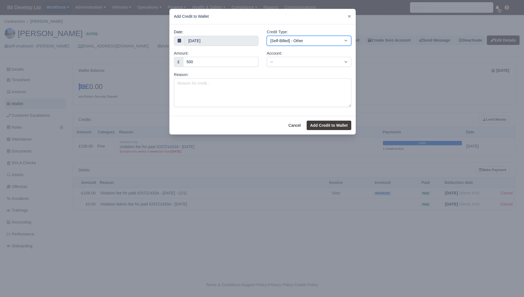
click at [297, 43] on select "[Self-Billed] - Other [Self-Billed] - Negative Invoice [Self-Billed] - Keychain…" at bounding box center [309, 41] width 85 height 10
select select "advance_payment"
click at [267, 36] on select "[Self-Billed] - Other [Self-Billed] - Negative Invoice [Self-Billed] - Keychain…" at bounding box center [309, 41] width 85 height 10
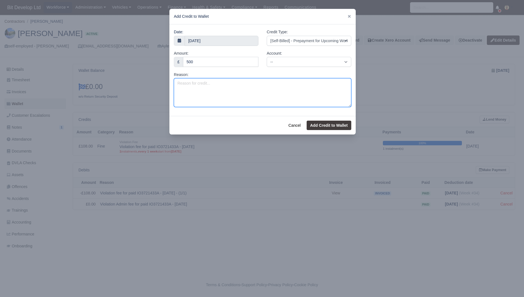
click at [256, 95] on textarea "Reason:" at bounding box center [262, 92] width 177 height 29
type textarea "As requested"
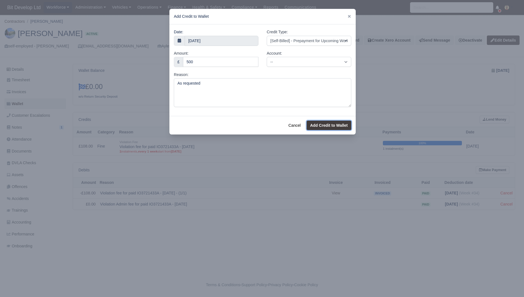
click at [332, 124] on button "Add Credit to Wallet" at bounding box center [329, 125] width 45 height 9
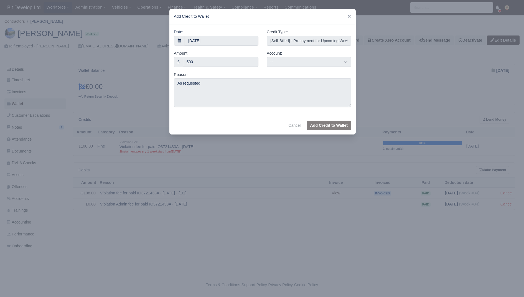
select select "other"
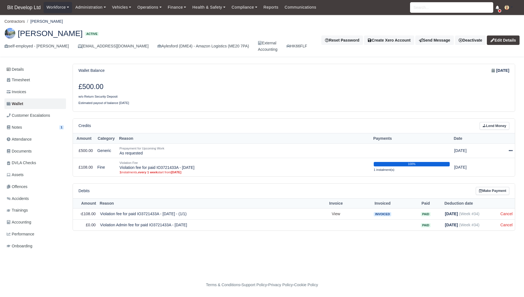
click at [507, 8] on img at bounding box center [506, 7] width 4 height 4
click at [510, 149] on icon at bounding box center [511, 151] width 4 height 4
click at [491, 175] on link "Schedule" at bounding box center [484, 176] width 49 height 9
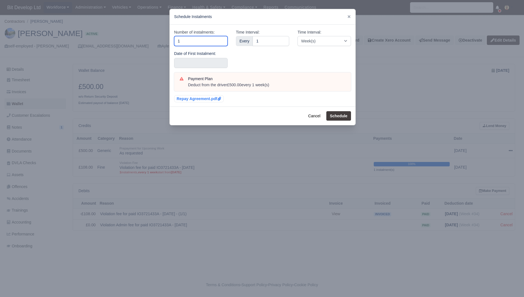
click at [209, 42] on input "1" at bounding box center [200, 41] width 53 height 10
type input "2"
click at [272, 57] on div "Time Interval: Every 1" at bounding box center [263, 50] width 62 height 43
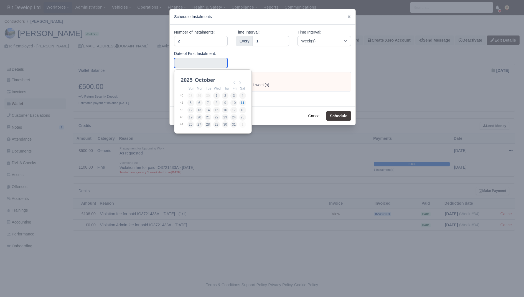
click at [213, 62] on input "Use the arrow keys to pick a date" at bounding box center [200, 63] width 53 height 10
type input "2025-10-10"
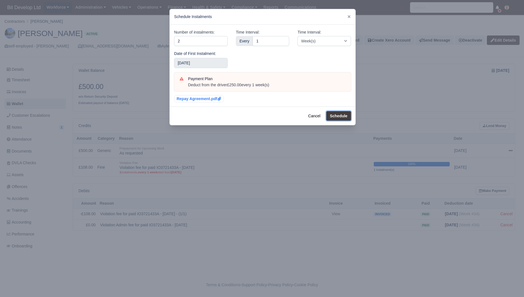
click at [333, 116] on button "Schedule" at bounding box center [338, 115] width 25 height 9
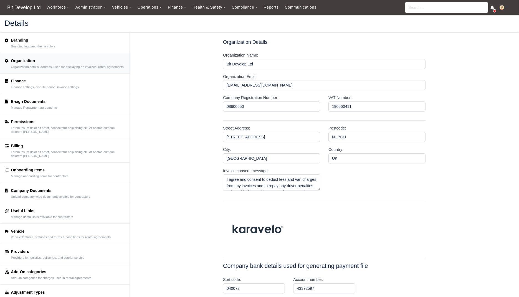
click at [39, 84] on div "Finance" at bounding box center [45, 81] width 68 height 6
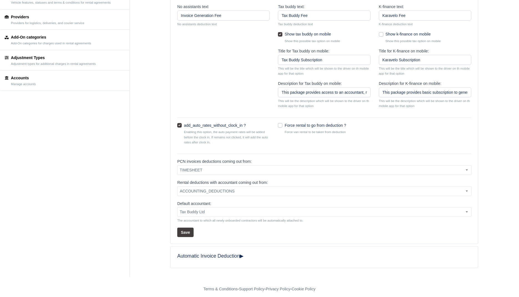
scroll to position [237, 0]
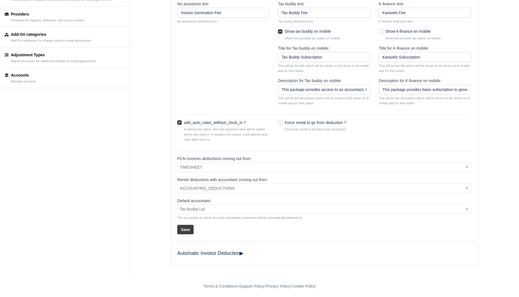
click at [264, 251] on h5 "Automatic Invoice Deduction ▼ ▶" at bounding box center [324, 253] width 294 height 6
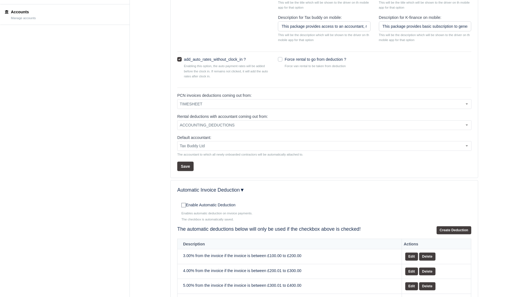
scroll to position [393, 0]
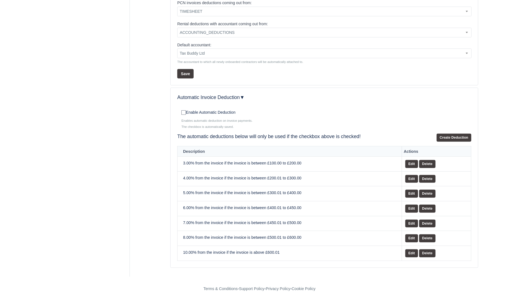
click at [219, 110] on label "Enable Automatic Deduction" at bounding box center [208, 112] width 54 height 6
click at [186, 110] on input "Enable Automatic Deduction" at bounding box center [183, 112] width 4 height 4
checkbox input "true"
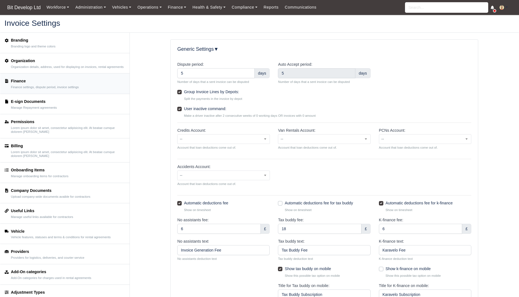
scroll to position [237, 0]
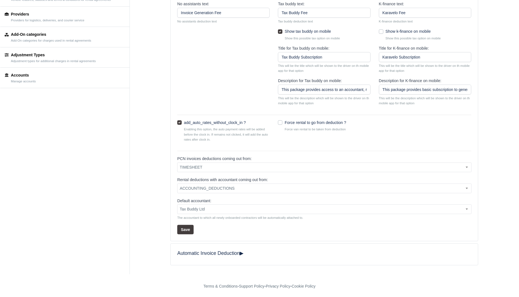
click at [202, 252] on h5 "Automatic Invoice Deduction ▼ ▶" at bounding box center [324, 253] width 294 height 6
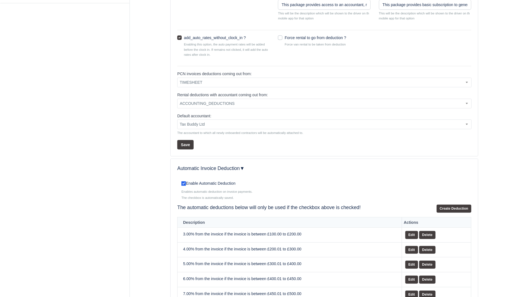
scroll to position [393, 0]
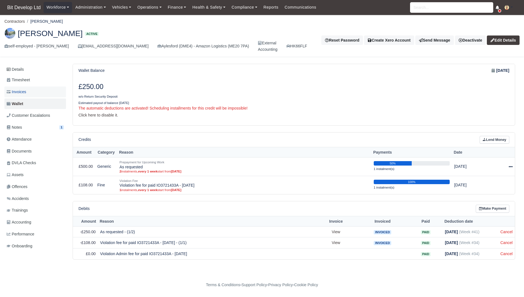
click at [24, 93] on span "Invoices" at bounding box center [16, 92] width 19 height 6
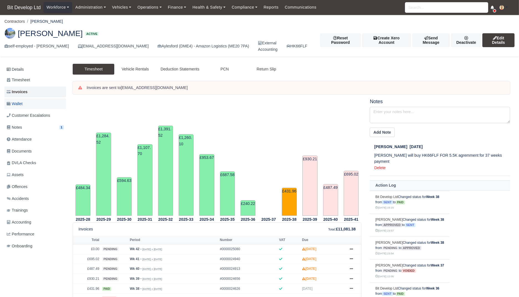
click at [28, 99] on link "Wallet" at bounding box center [35, 103] width 62 height 11
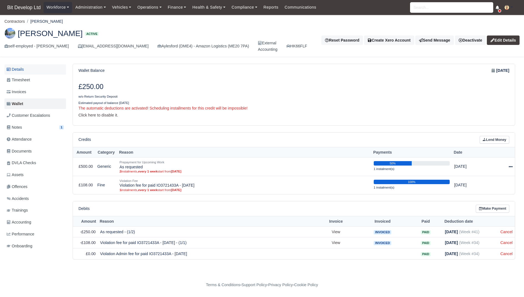
click at [20, 72] on link "Details" at bounding box center [35, 69] width 62 height 10
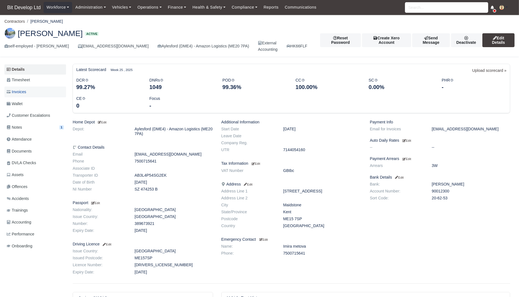
click at [20, 91] on span "Invoices" at bounding box center [16, 92] width 19 height 6
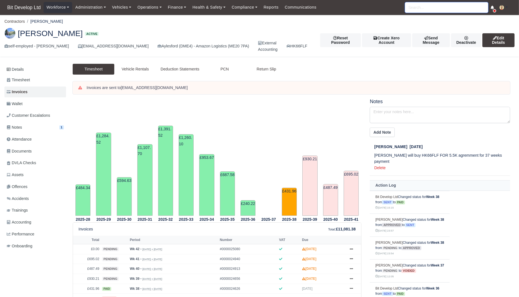
click at [425, 4] on input "search" at bounding box center [446, 7] width 83 height 11
paste input "Jonathan"
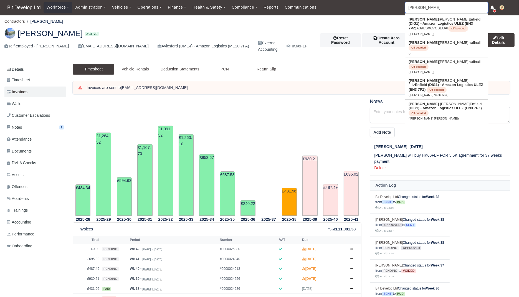
click at [441, 6] on input "Jonathan" at bounding box center [446, 7] width 83 height 11
paste input "rodrigues"
type input "Jonathan rodrigues"
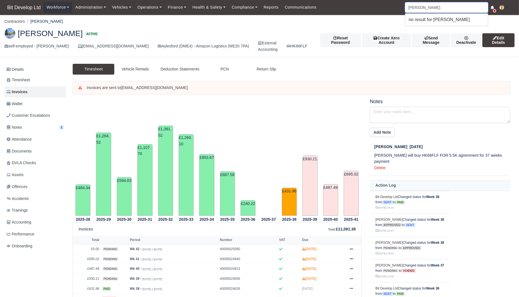
click at [434, 6] on input "Jonathan rodrigues" at bounding box center [446, 7] width 83 height 11
type input "Jonathan"
type input "[PERSON_NAME]"
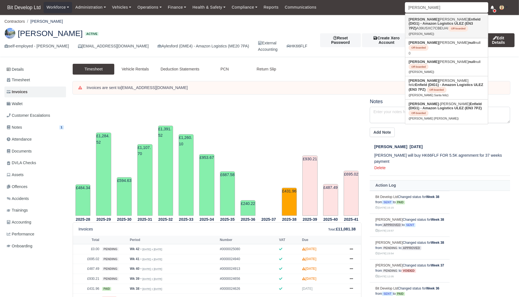
click at [458, 22] on strong "Enfield (DIG1) - Amazon Logistics ULEZ (EN3 7PZ)" at bounding box center [444, 23] width 72 height 13
type input "[PERSON_NAME]"
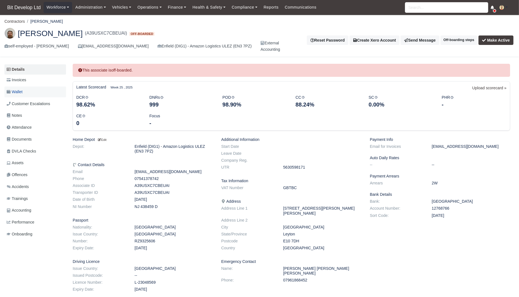
click at [22, 90] on span "Wallet" at bounding box center [15, 92] width 16 height 6
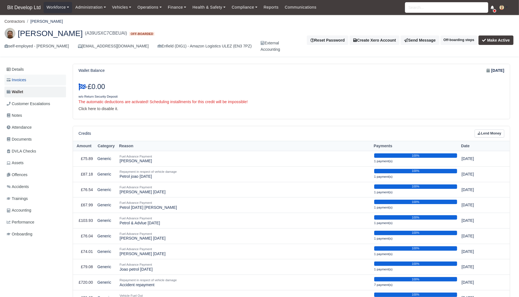
click at [26, 79] on span "Invoices" at bounding box center [16, 80] width 19 height 6
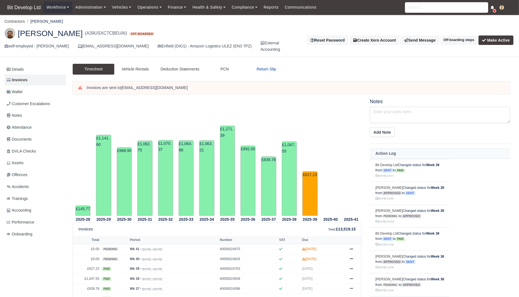
click at [265, 69] on link "Return Slip" at bounding box center [266, 69] width 42 height 11
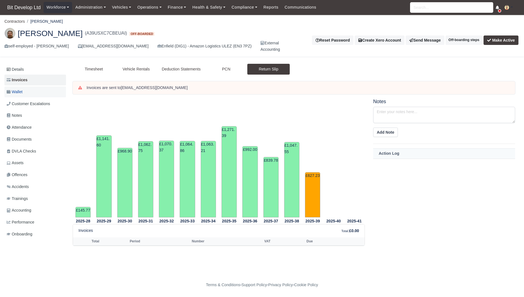
click at [24, 90] on link "Wallet" at bounding box center [35, 91] width 62 height 11
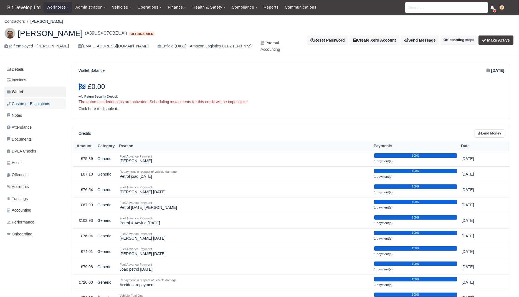
click at [32, 101] on span "Customer Escalations" at bounding box center [29, 104] width 44 height 6
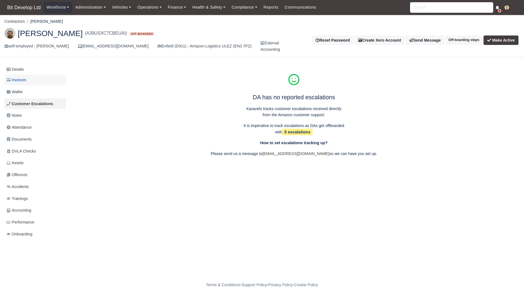
click at [35, 84] on link "Invoices" at bounding box center [35, 80] width 62 height 11
